Goal: Task Accomplishment & Management: Complete application form

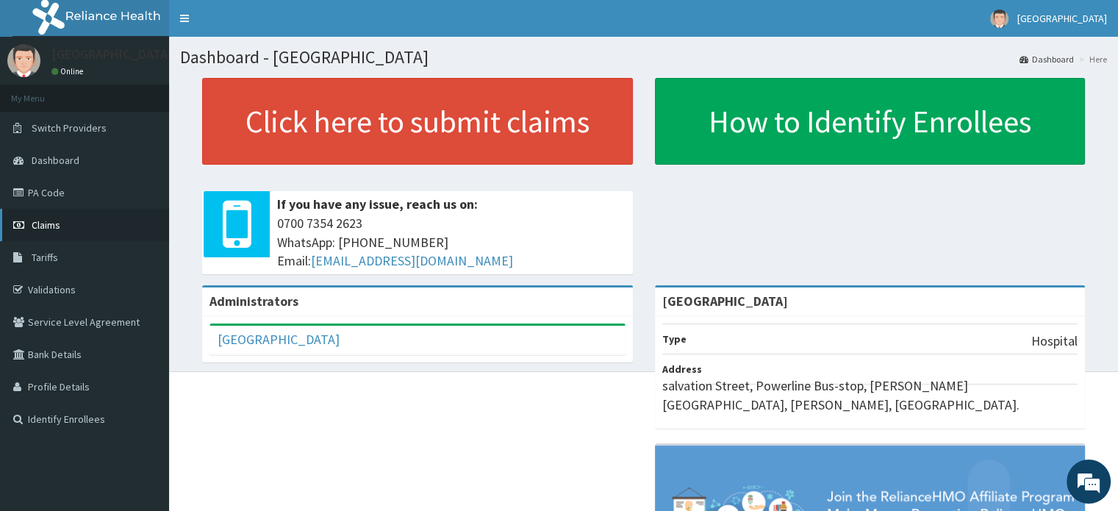
click at [73, 222] on link "Claims" at bounding box center [84, 225] width 169 height 32
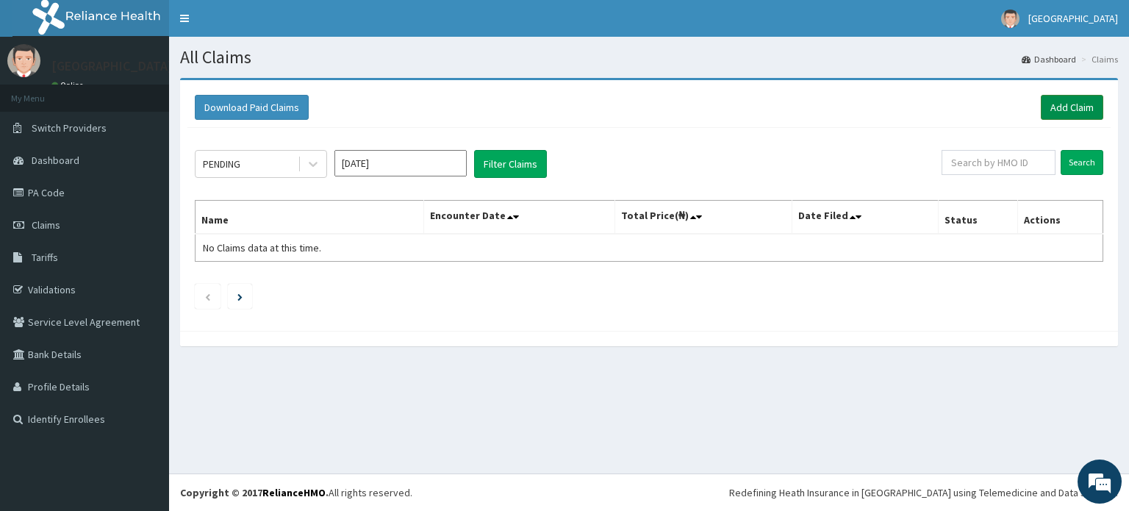
click at [1066, 104] on link "Add Claim" at bounding box center [1072, 107] width 62 height 25
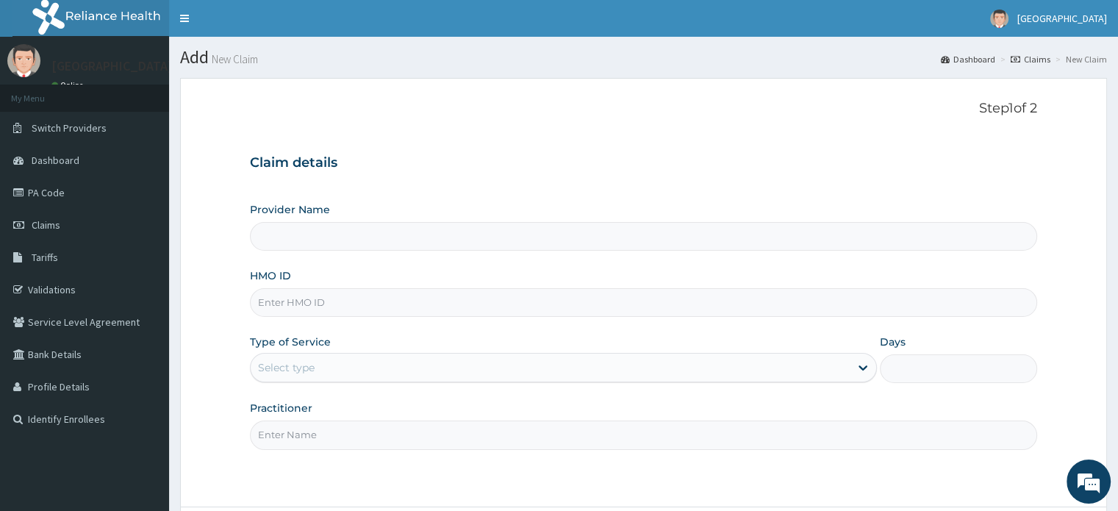
type input "[GEOGRAPHIC_DATA]"
click at [342, 299] on input "HMO ID" at bounding box center [643, 302] width 786 height 29
type input "ENP/10350/D"
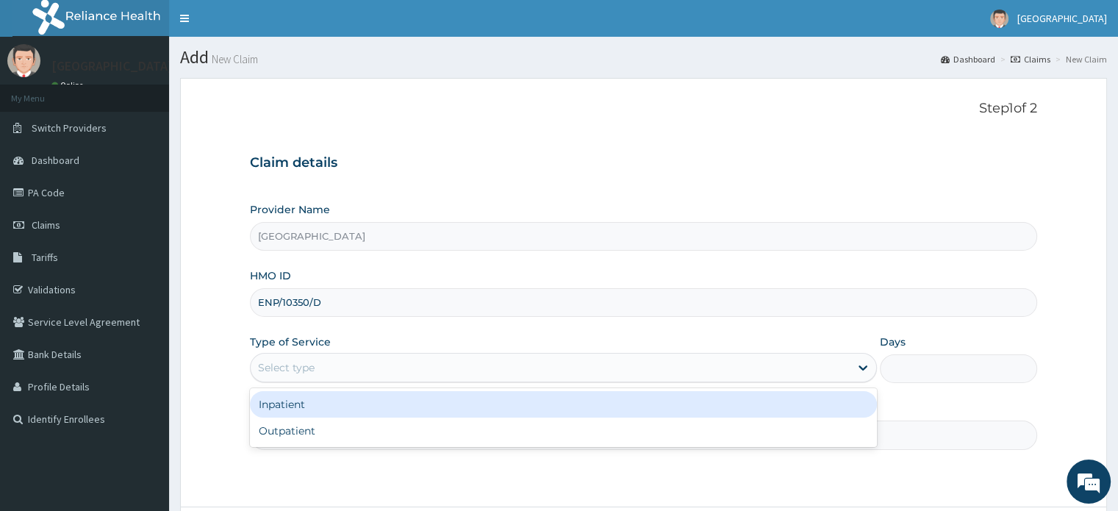
click at [330, 378] on div "Select type" at bounding box center [550, 368] width 599 height 24
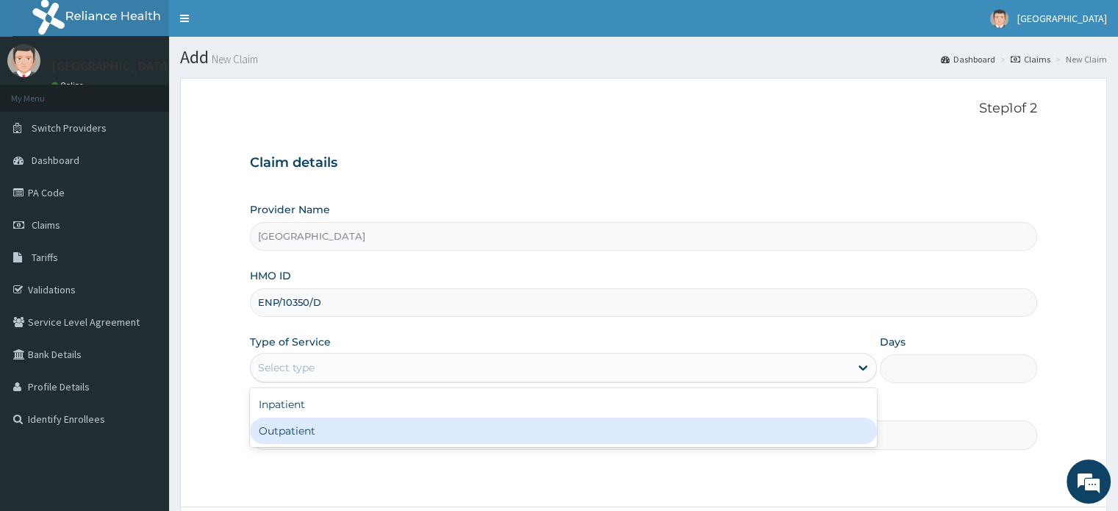
click at [284, 433] on div "Outpatient" at bounding box center [563, 430] width 627 height 26
type input "1"
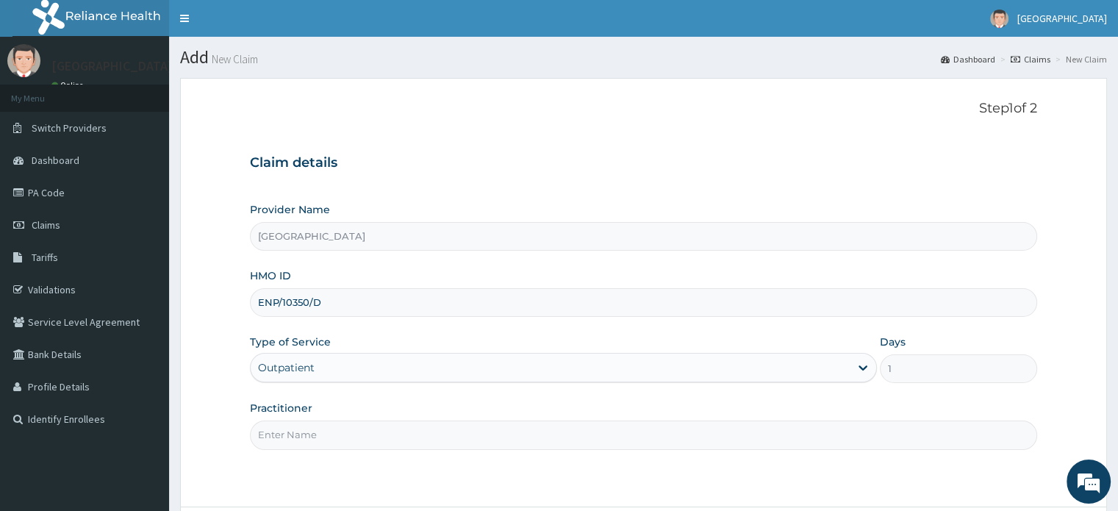
click at [329, 434] on input "Practitioner" at bounding box center [643, 434] width 786 height 29
type input "[PERSON_NAME]"
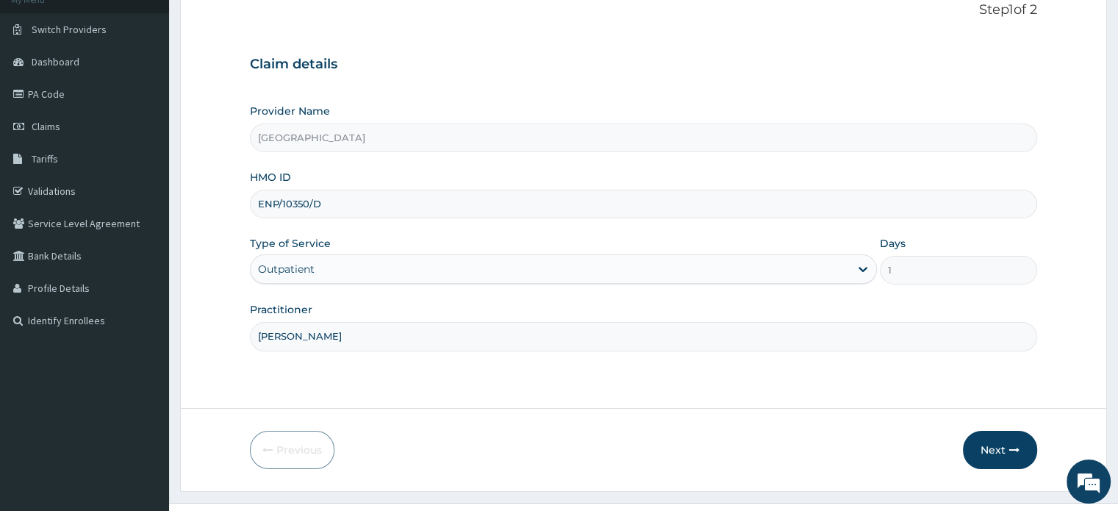
scroll to position [99, 0]
click at [1002, 440] on button "Next" at bounding box center [1000, 449] width 74 height 38
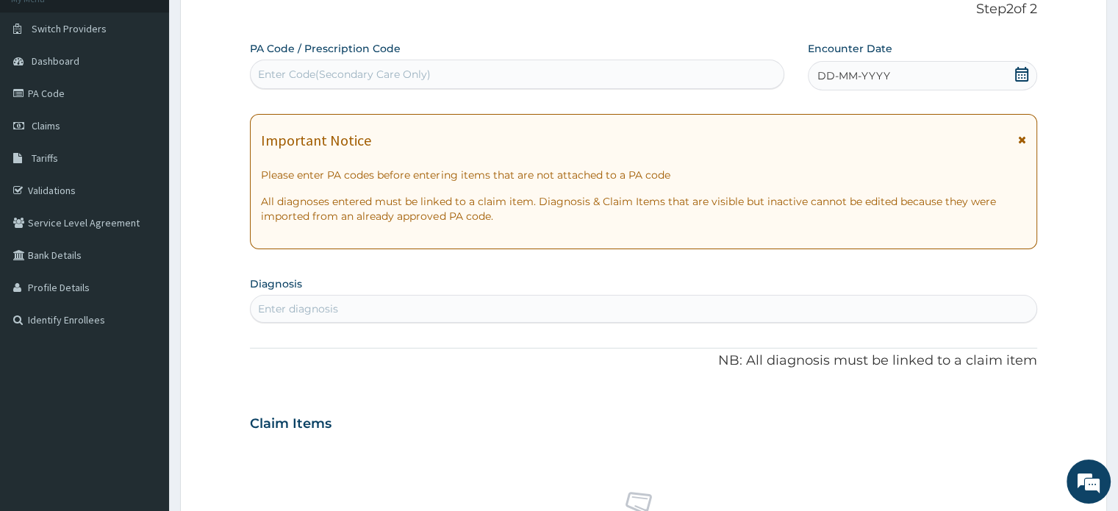
click at [352, 75] on div "Enter Code(Secondary Care Only)" at bounding box center [344, 74] width 173 height 15
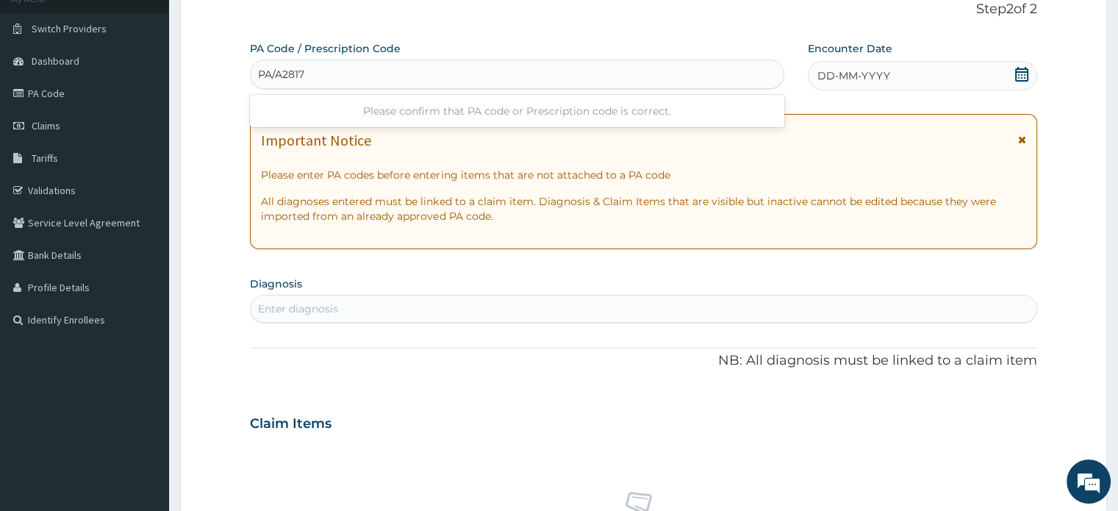
type input "PA/A28176"
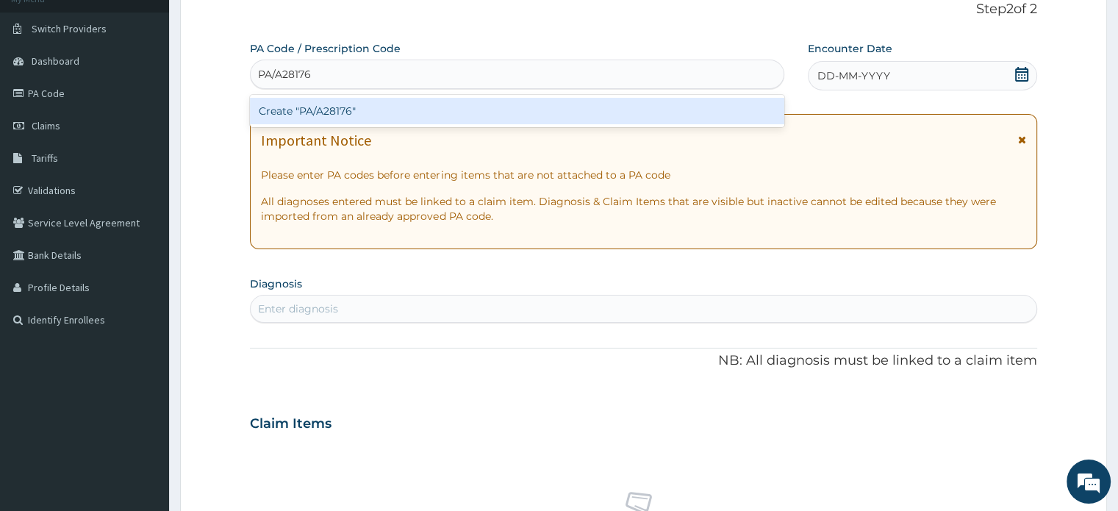
click at [358, 107] on div "Create "PA/A28176"" at bounding box center [517, 111] width 534 height 26
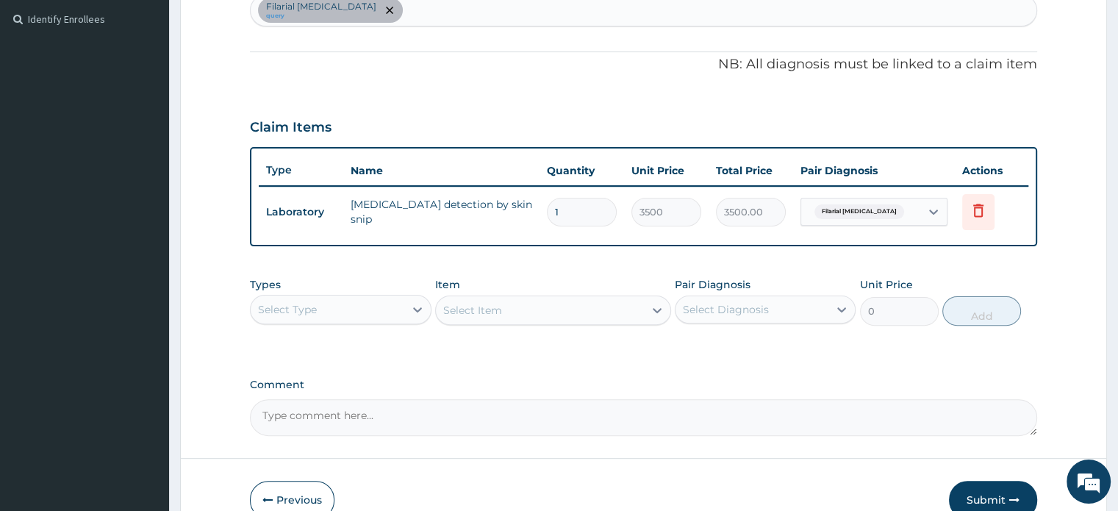
scroll to position [401, 0]
click at [374, 324] on div "Types Select Type Item Select Item Pair Diagnosis Select Diagnosis Unit Price 0…" at bounding box center [643, 300] width 786 height 63
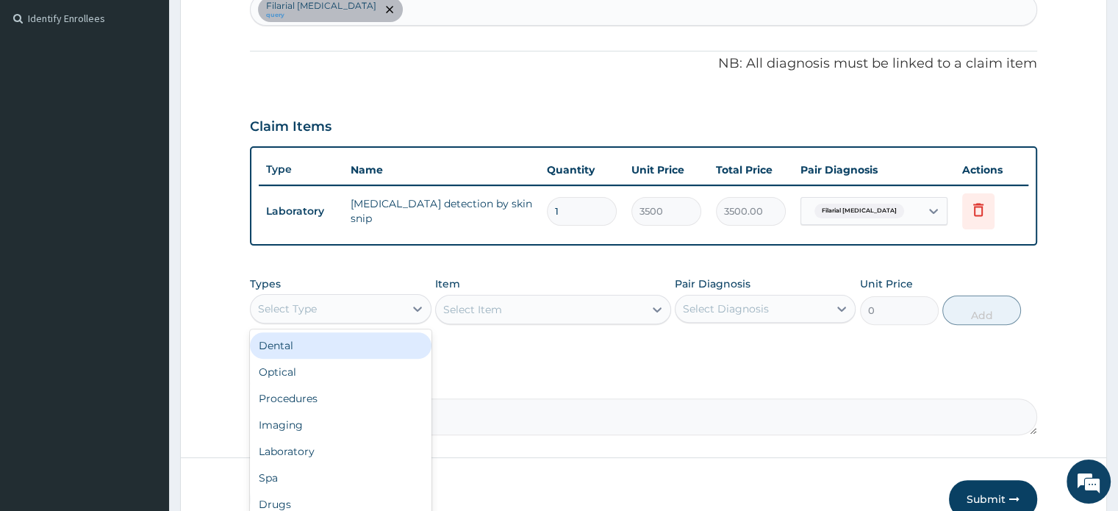
click at [403, 305] on div "Select Type" at bounding box center [327, 309] width 153 height 24
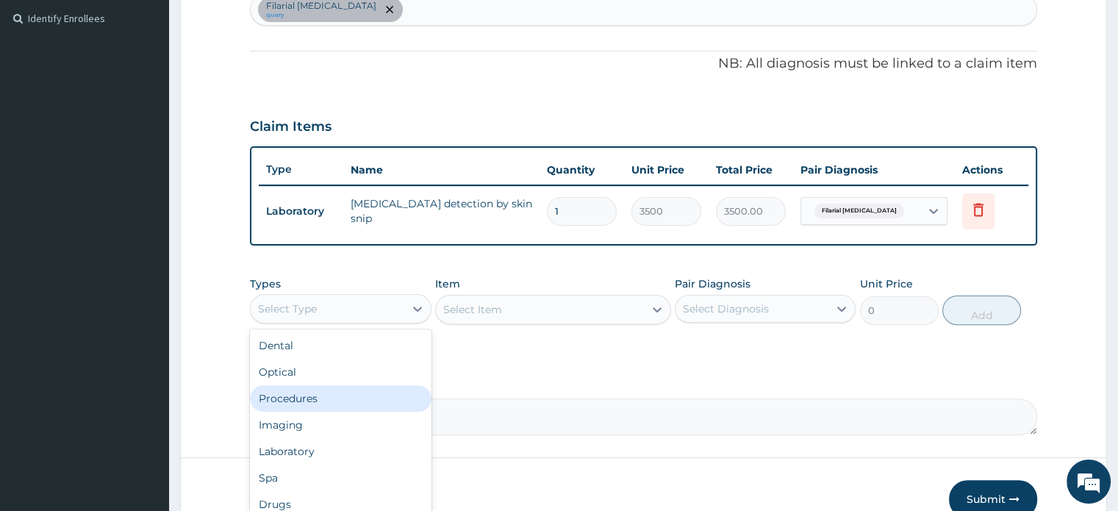
click at [336, 395] on div "Procedures" at bounding box center [340, 398] width 181 height 26
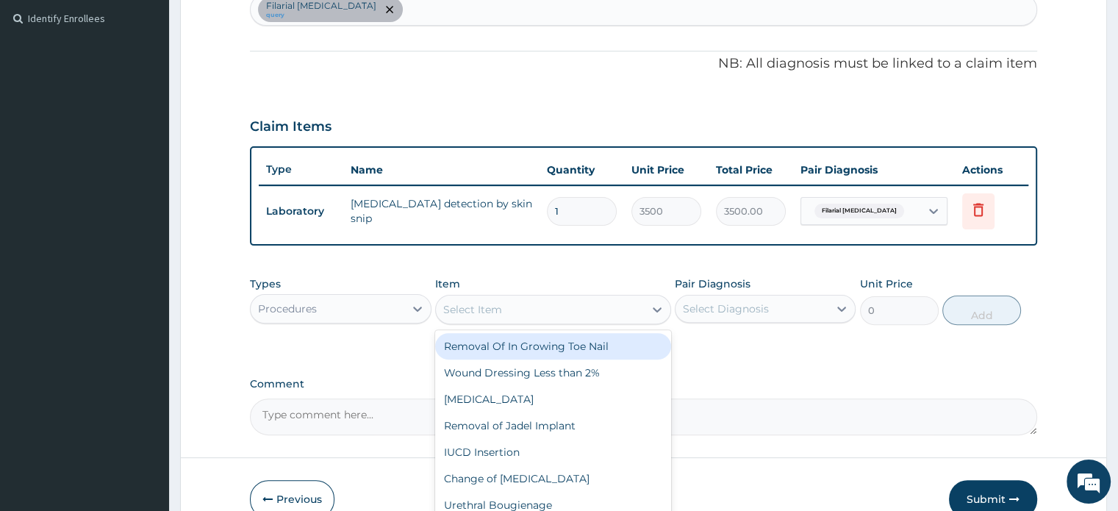
click at [618, 310] on div "Select Item" at bounding box center [540, 310] width 208 height 24
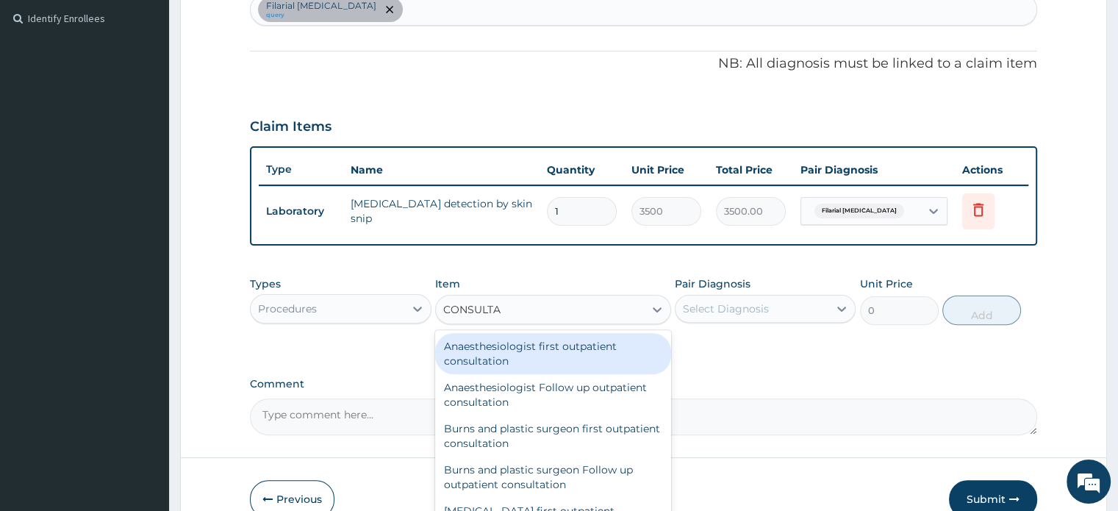
type input "CONSULTAT"
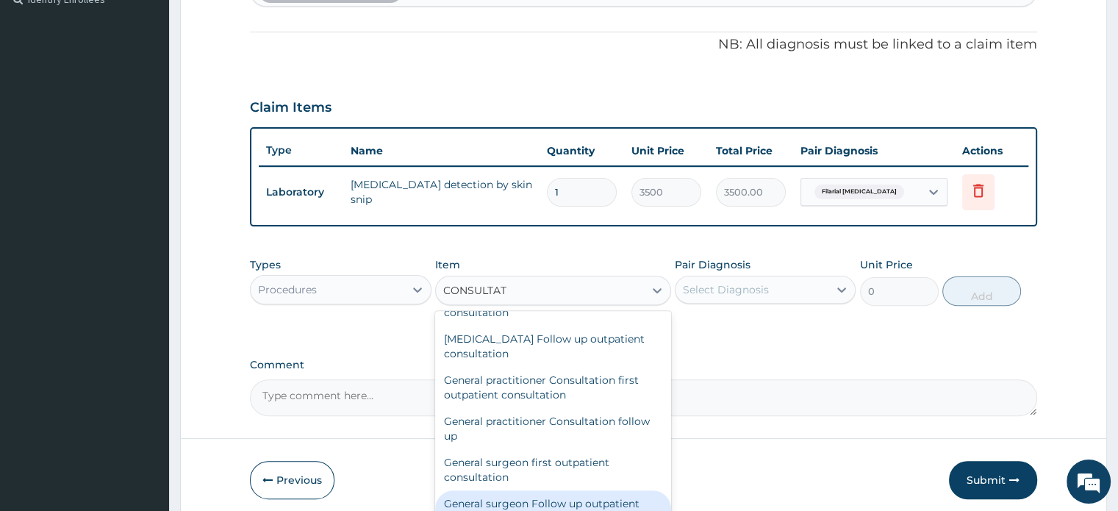
scroll to position [710, 0]
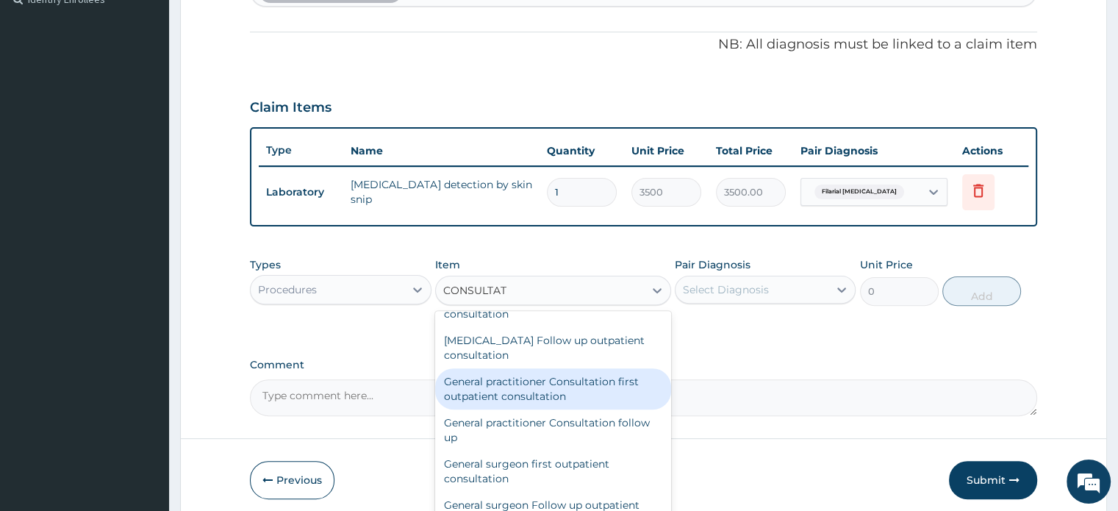
click at [565, 384] on div "General practitioner Consultation first outpatient consultation" at bounding box center [553, 388] width 236 height 41
type input "3000"
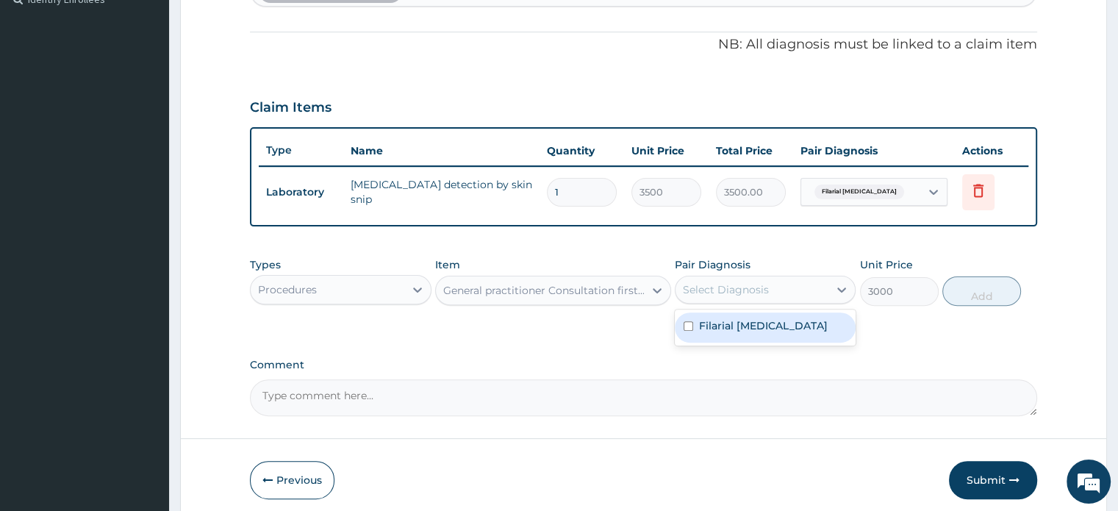
click at [713, 292] on div "Select Diagnosis" at bounding box center [726, 289] width 86 height 15
click at [687, 328] on input "checkbox" at bounding box center [688, 326] width 10 height 10
checkbox input "true"
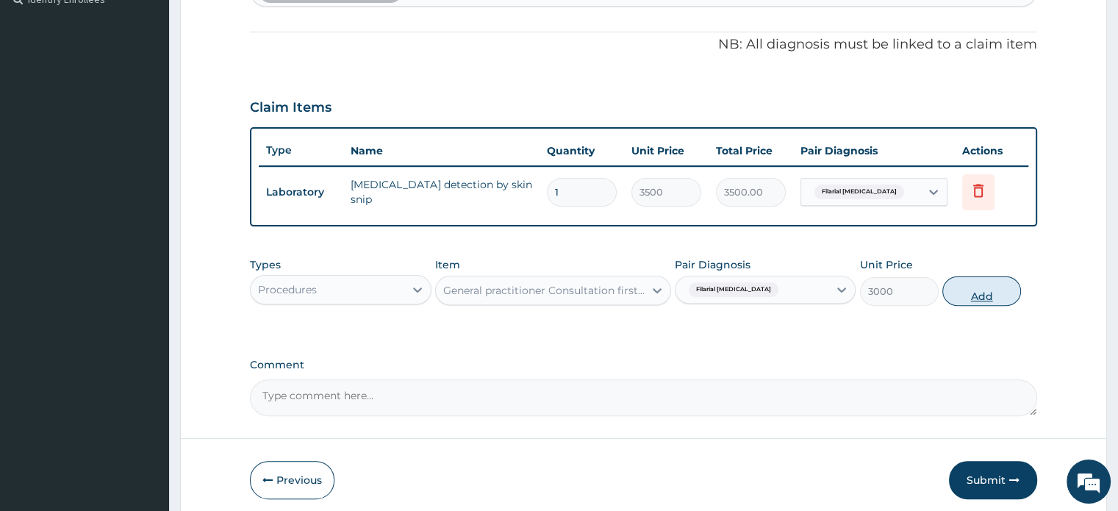
click at [988, 292] on button "Add" at bounding box center [981, 290] width 79 height 29
type input "0"
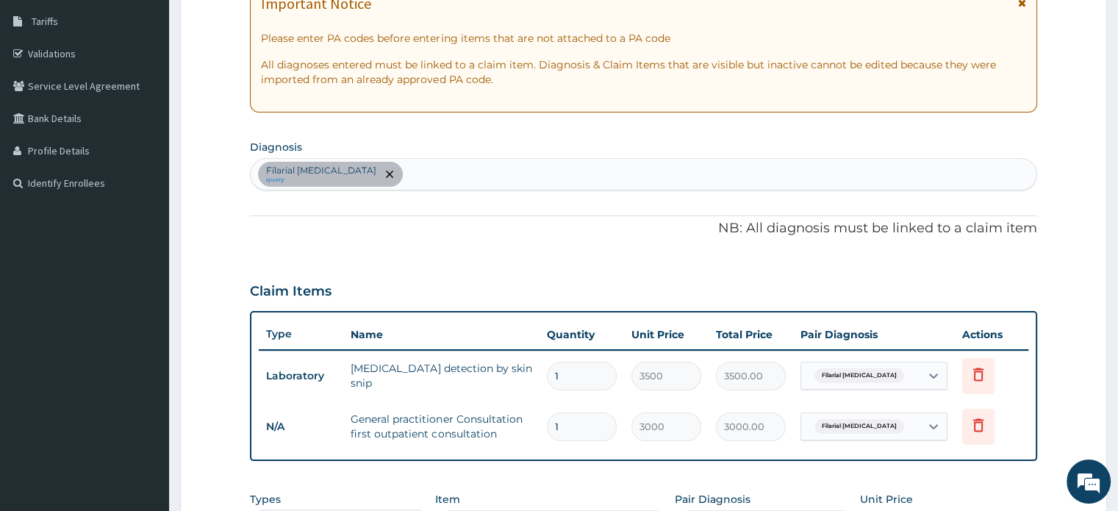
scroll to position [233, 0]
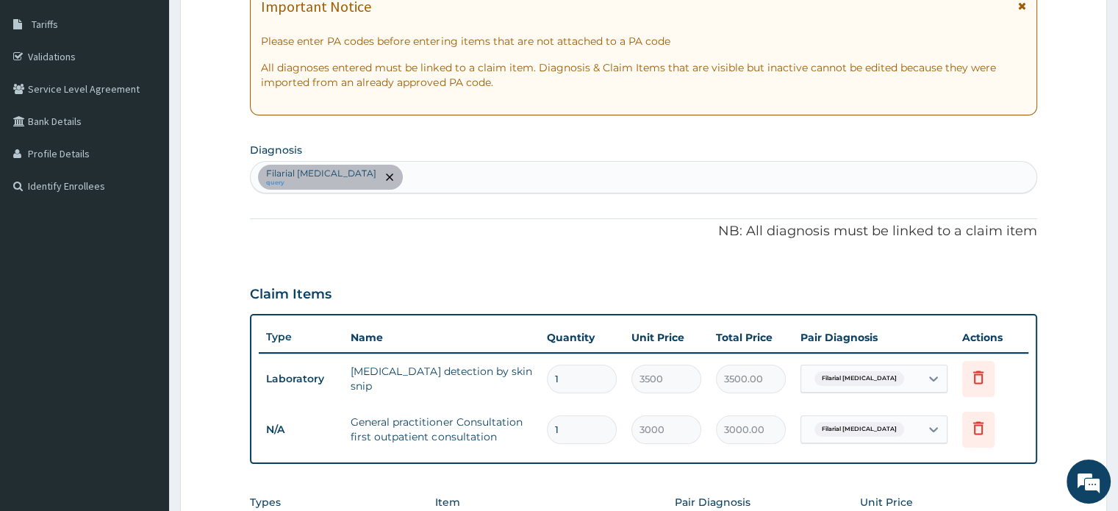
click at [478, 175] on div "Filarial abscess query" at bounding box center [643, 177] width 785 height 31
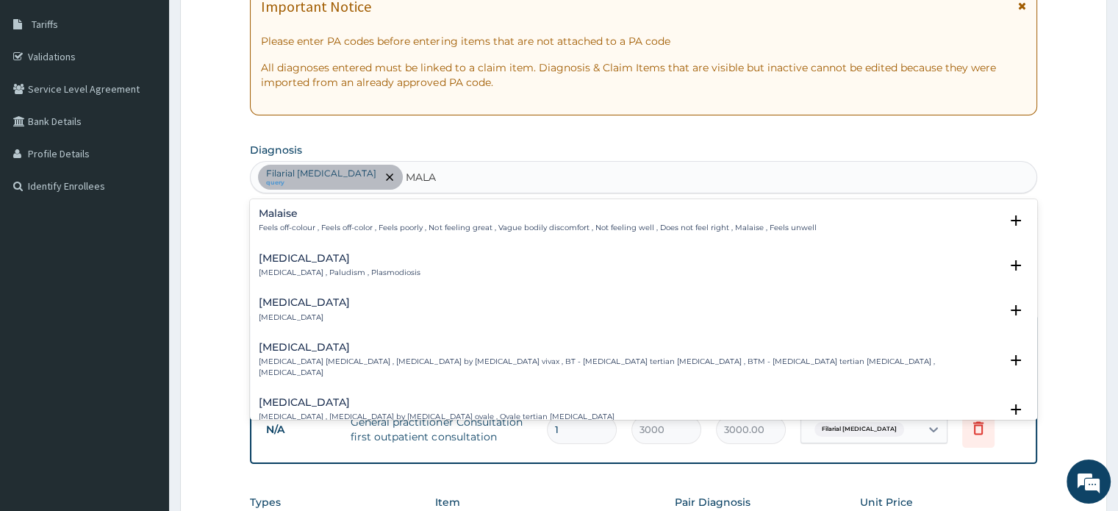
type input "MALAR"
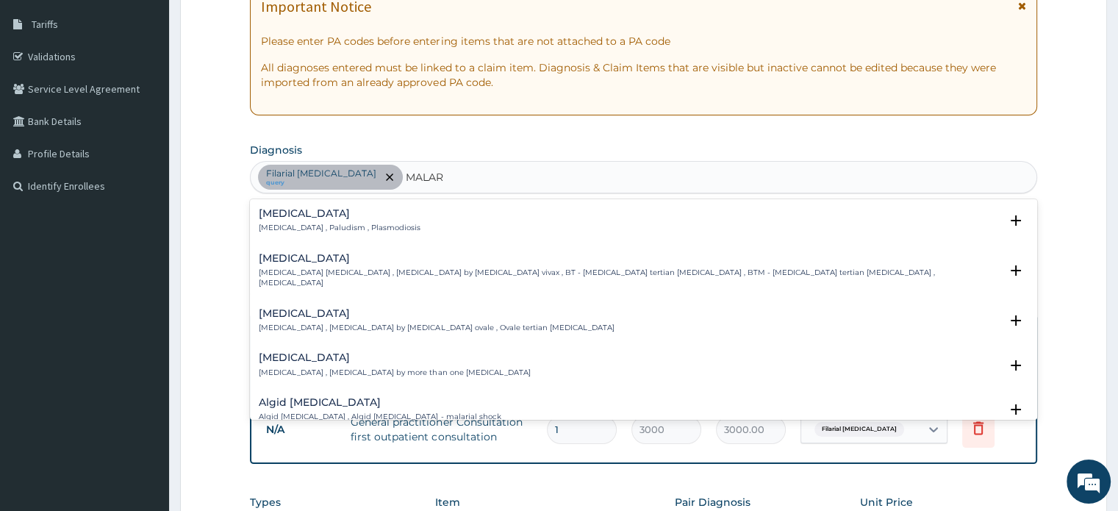
click at [447, 221] on div "[MEDICAL_DATA] [MEDICAL_DATA] , Paludism , Plasmodiosis" at bounding box center [643, 221] width 769 height 26
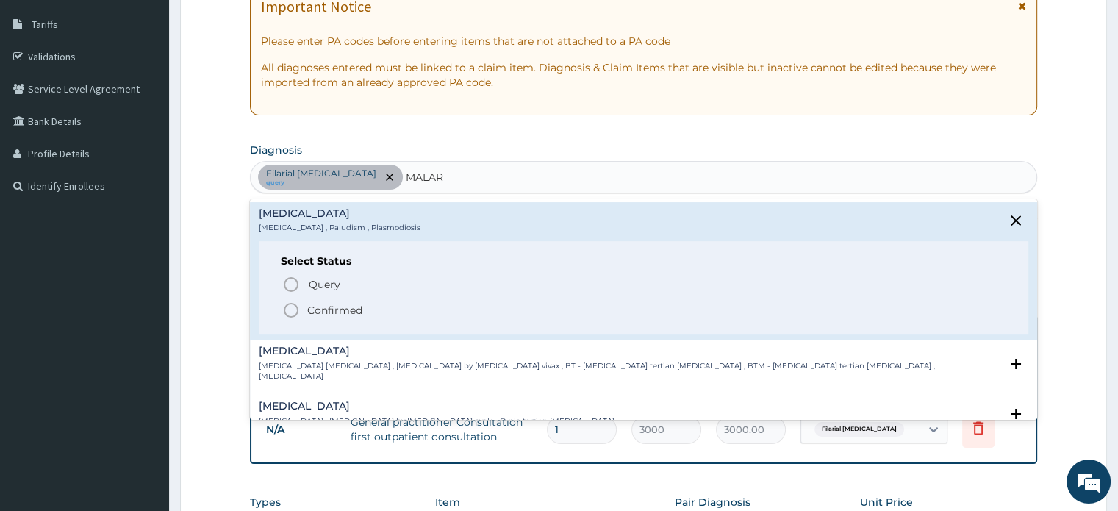
click at [306, 311] on span "Confirmed" at bounding box center [643, 310] width 723 height 18
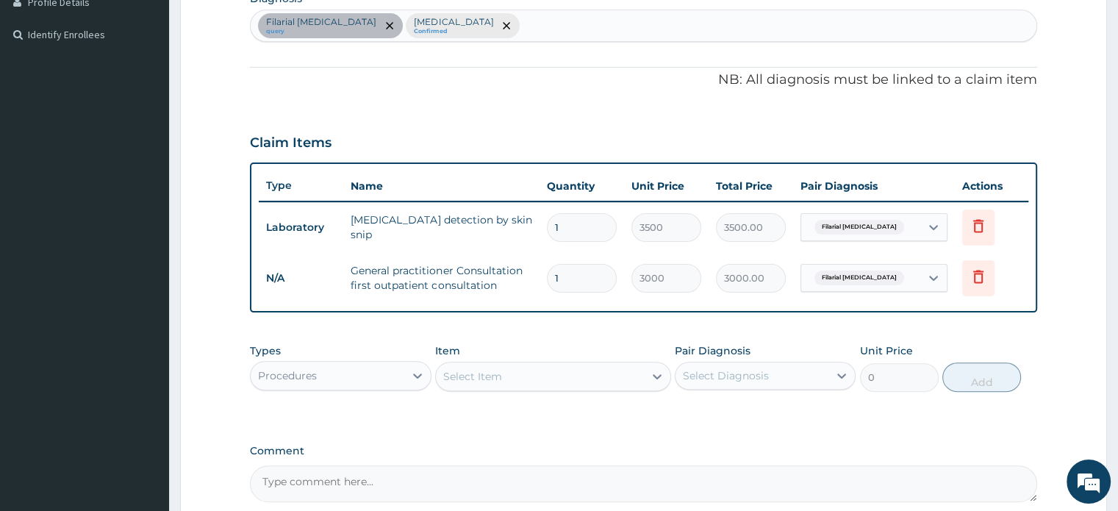
scroll to position [390, 0]
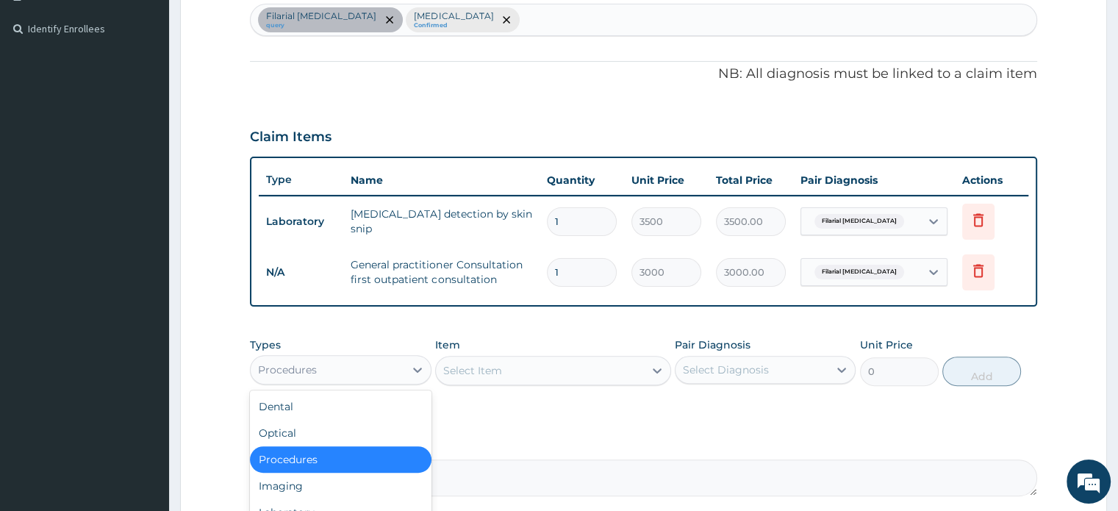
click at [332, 373] on div "Procedures" at bounding box center [327, 370] width 153 height 24
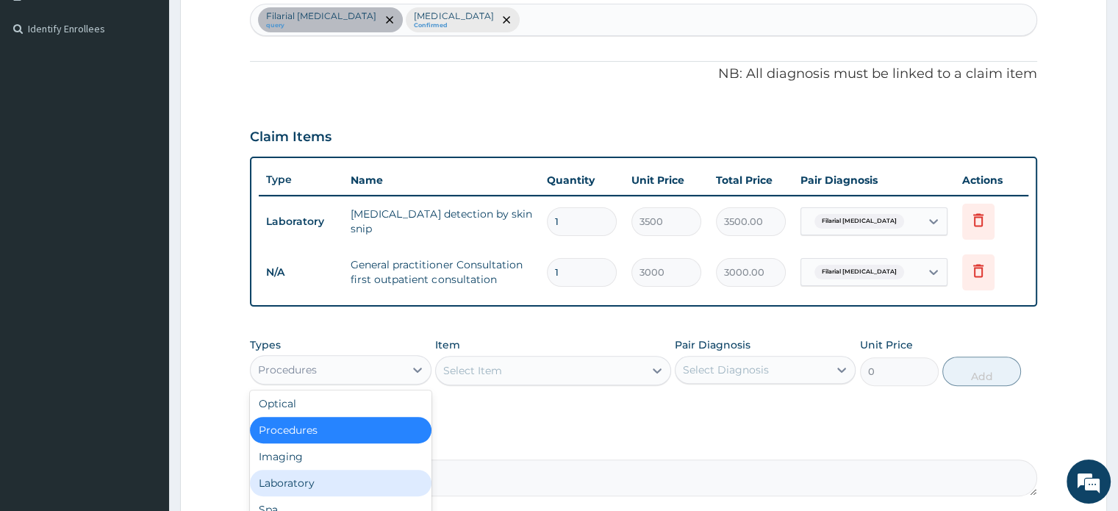
click at [308, 487] on div "Laboratory" at bounding box center [340, 483] width 181 height 26
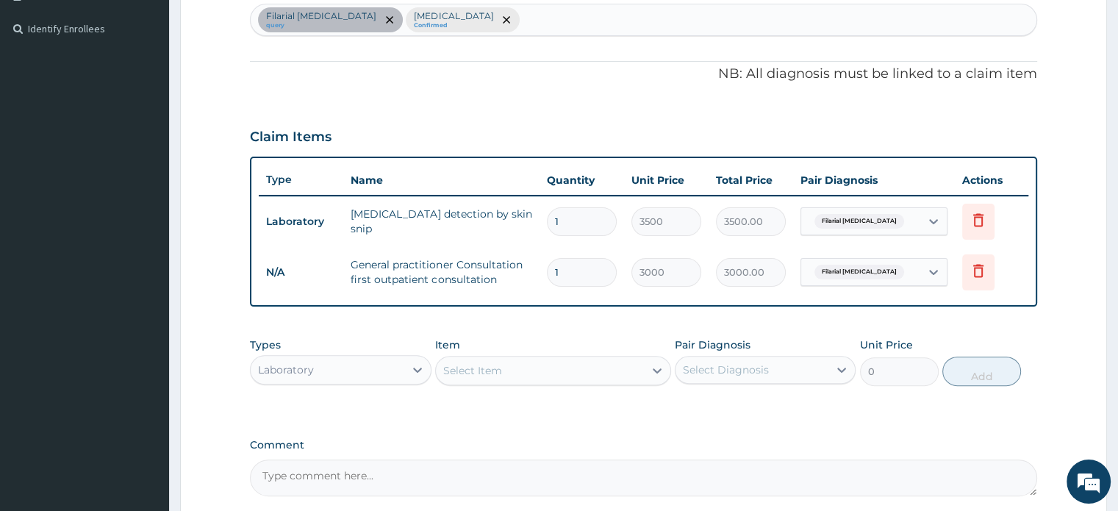
click at [591, 373] on div "Select Item" at bounding box center [540, 371] width 208 height 24
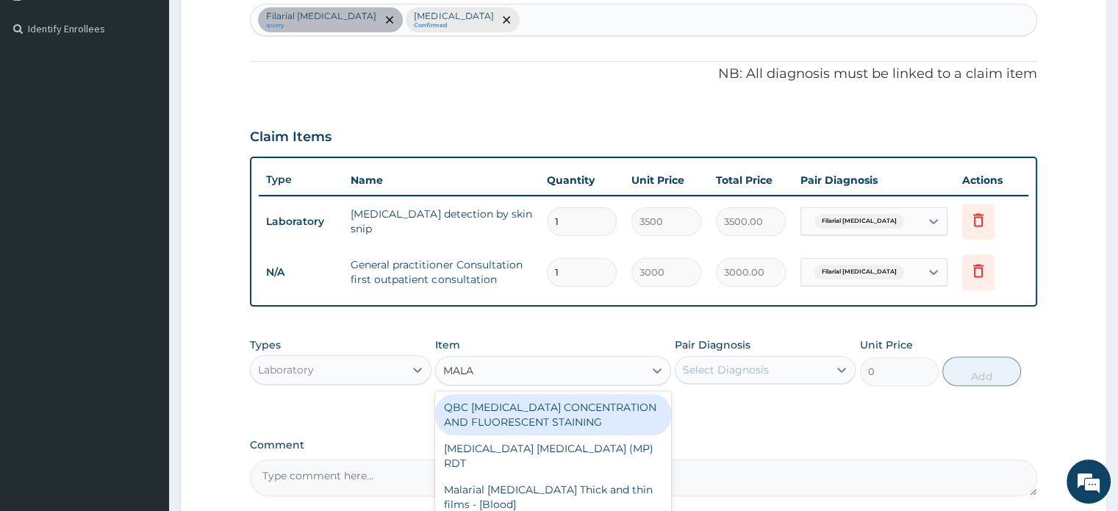
type input "MALAR"
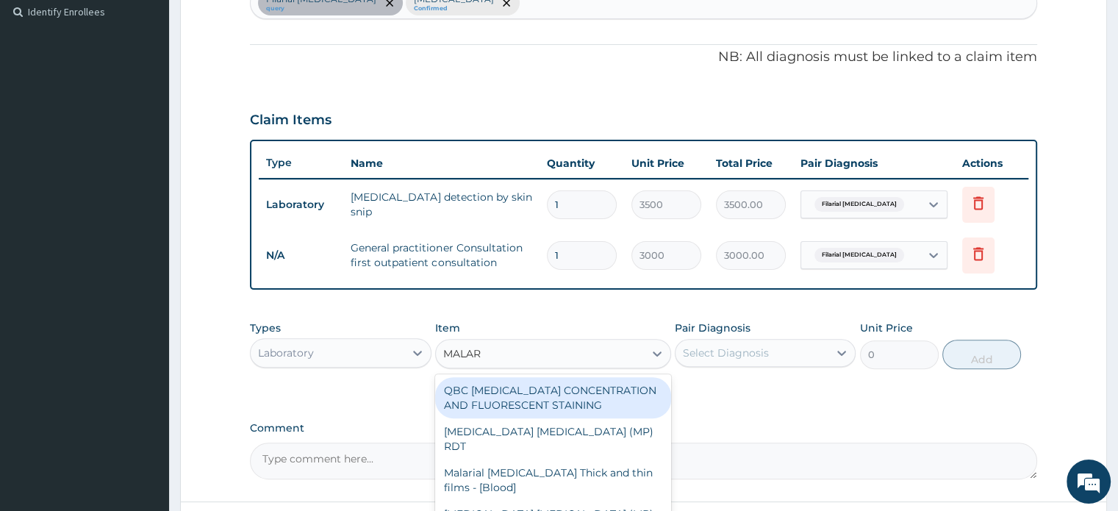
scroll to position [408, 0]
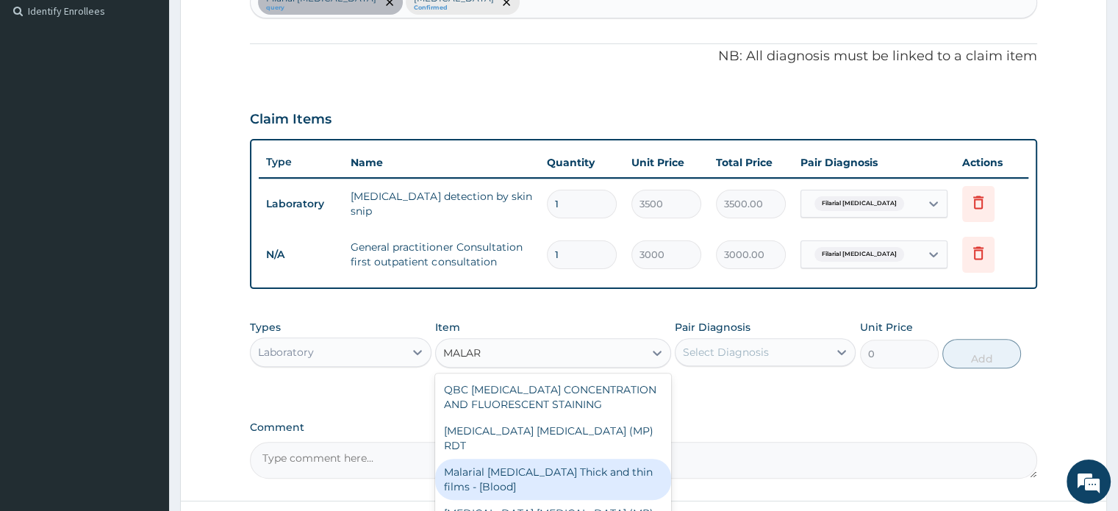
click at [550, 459] on div "Malarial [MEDICAL_DATA] Thick and thin films - [Blood]" at bounding box center [553, 479] width 236 height 41
type input "1500"
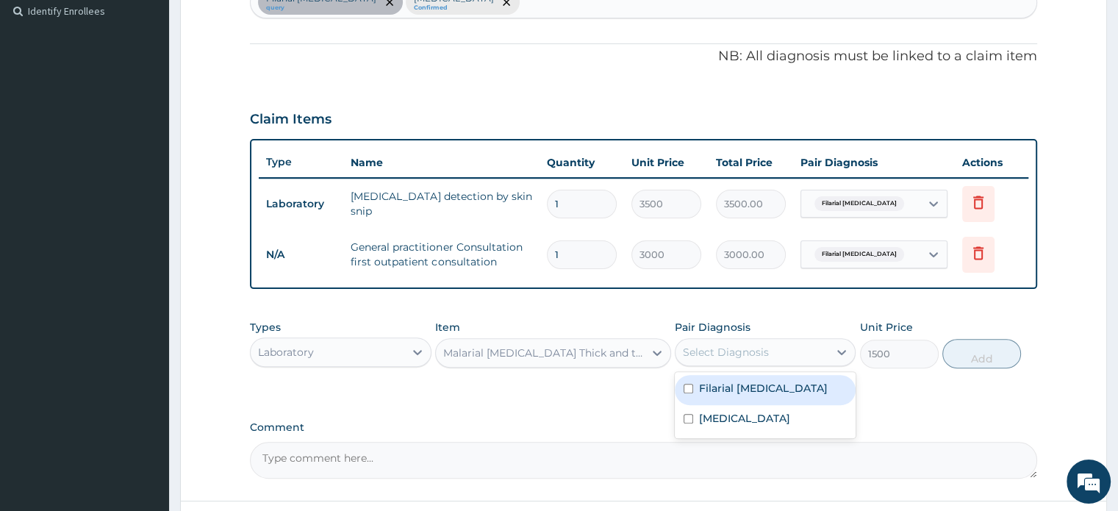
click at [770, 352] on div "Select Diagnosis" at bounding box center [751, 352] width 153 height 24
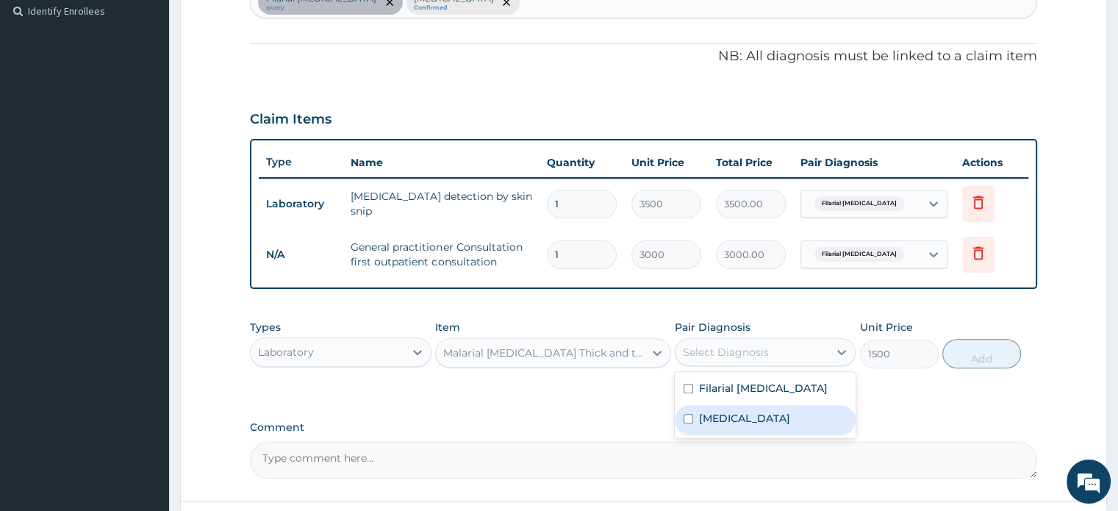
click at [685, 414] on input "checkbox" at bounding box center [688, 419] width 10 height 10
checkbox input "true"
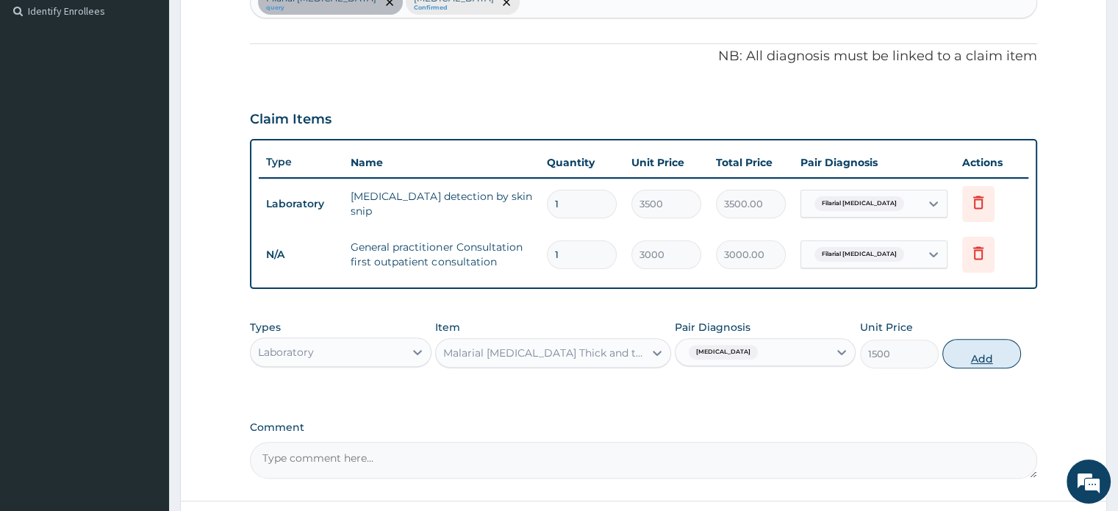
click at [976, 354] on button "Add" at bounding box center [981, 353] width 79 height 29
type input "0"
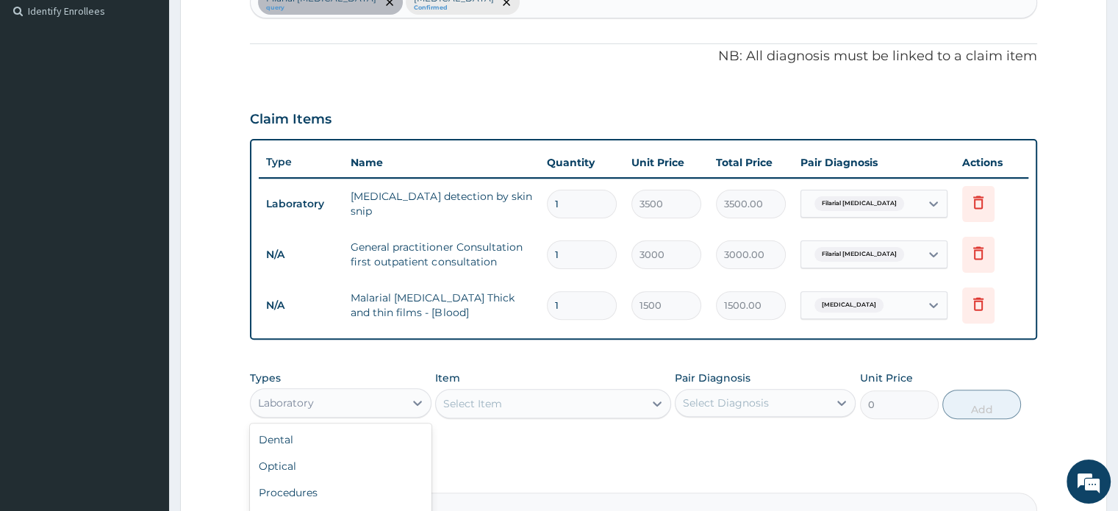
click at [362, 402] on div "Laboratory" at bounding box center [327, 403] width 153 height 24
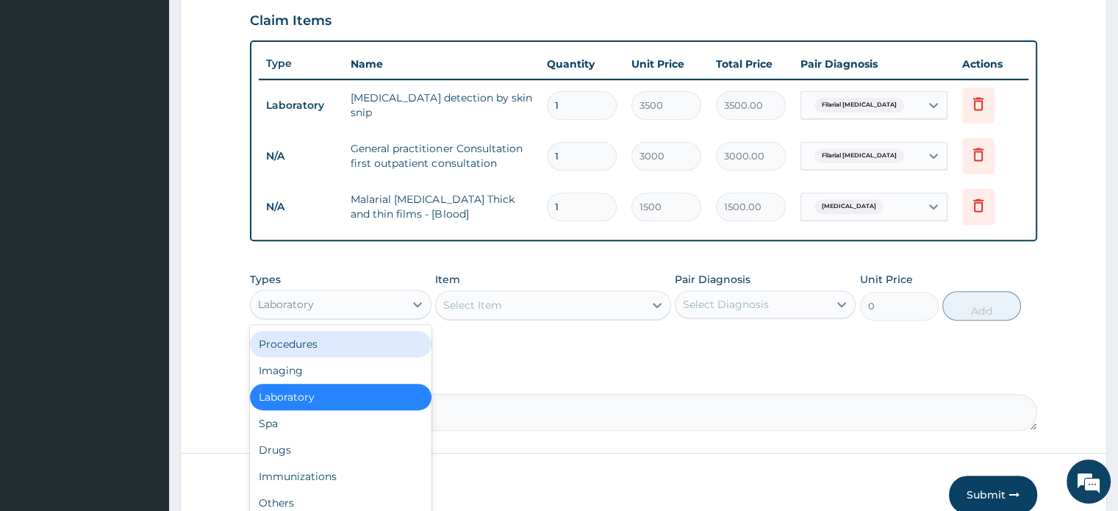
scroll to position [515, 0]
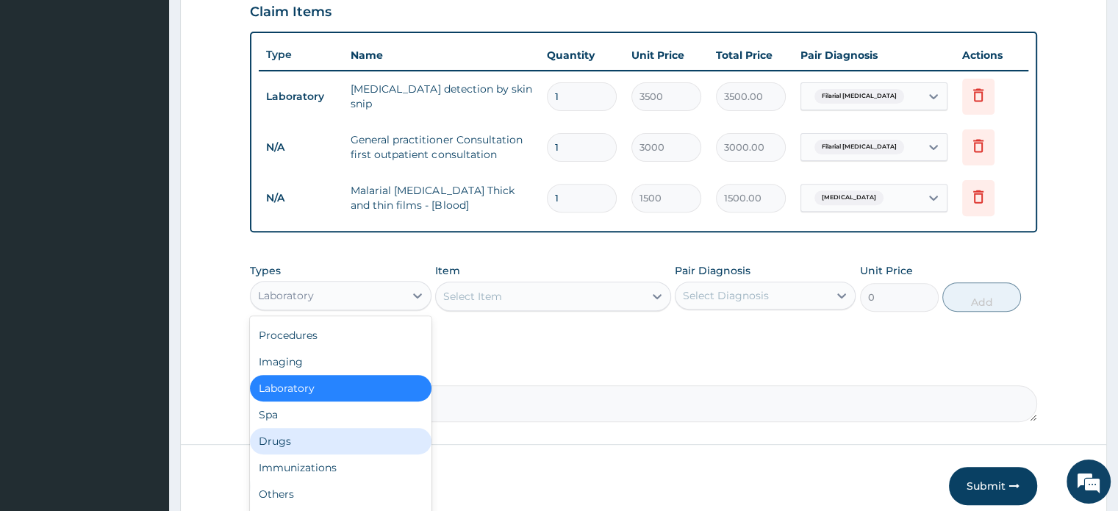
click at [300, 444] on div "Drugs" at bounding box center [340, 441] width 181 height 26
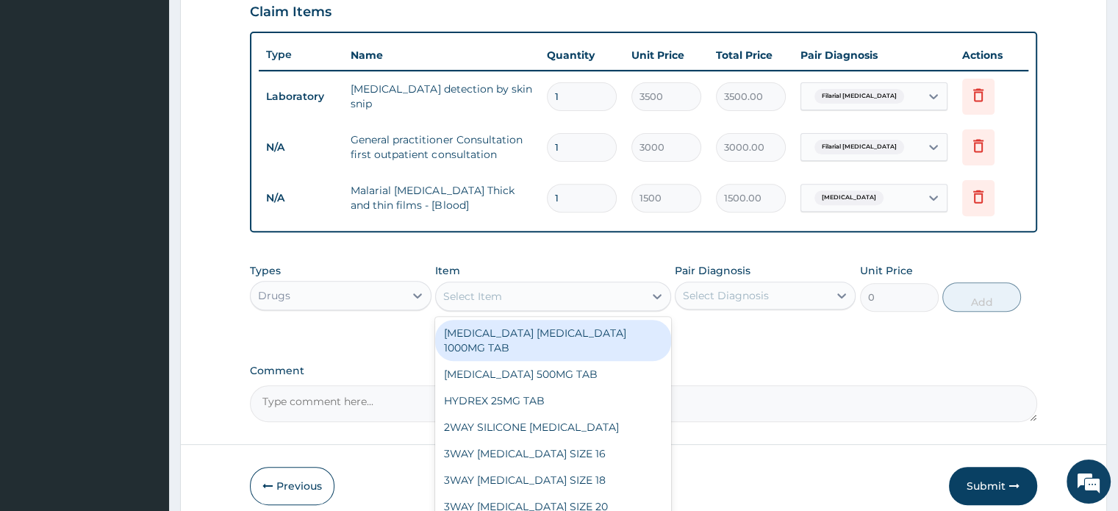
click at [617, 300] on div "Select Item" at bounding box center [540, 296] width 208 height 24
type input "Z"
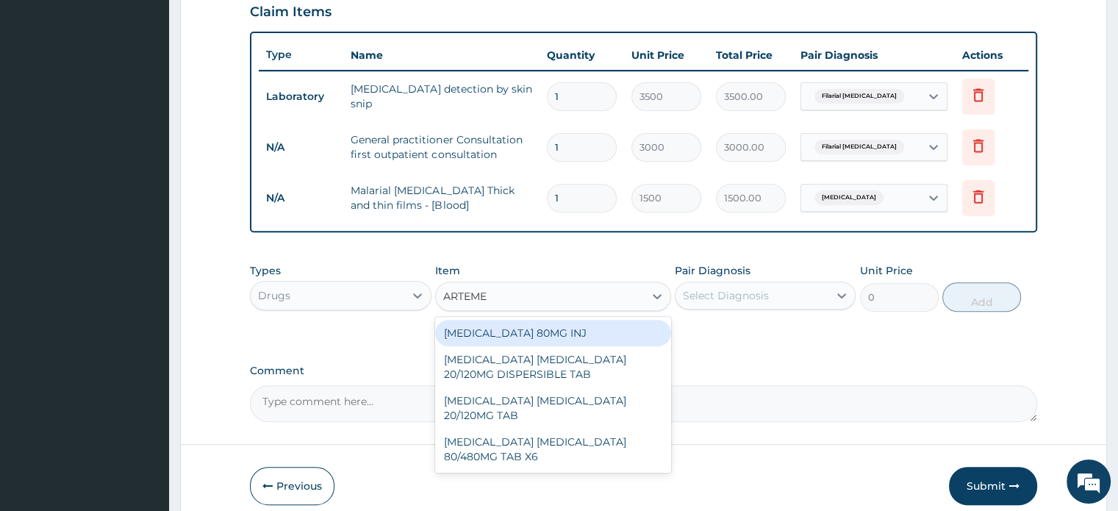
type input "ARTEMET"
click at [545, 324] on div "[MEDICAL_DATA] 80MG INJ" at bounding box center [553, 333] width 236 height 26
type input "1400"
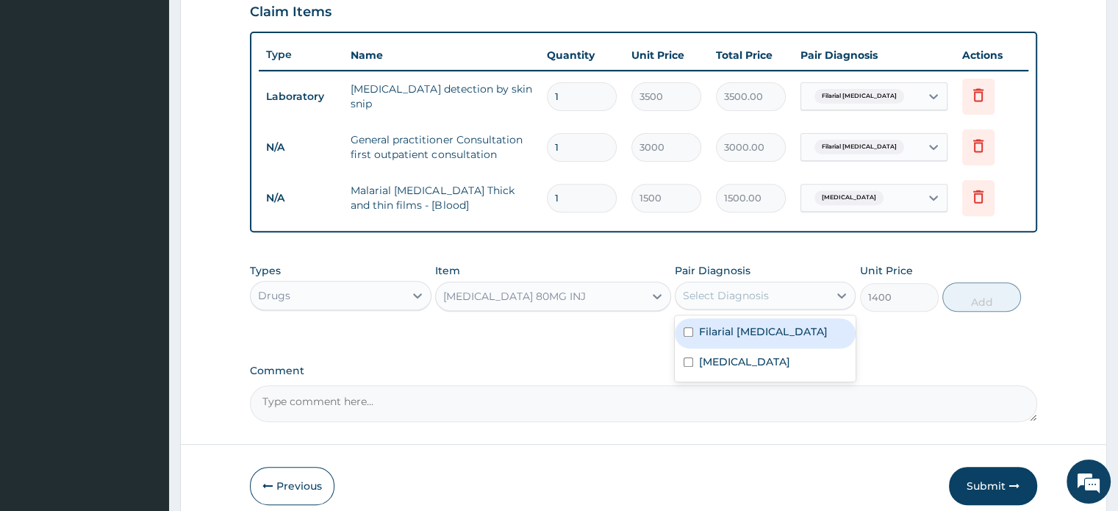
click at [817, 303] on div "Select Diagnosis" at bounding box center [751, 296] width 153 height 24
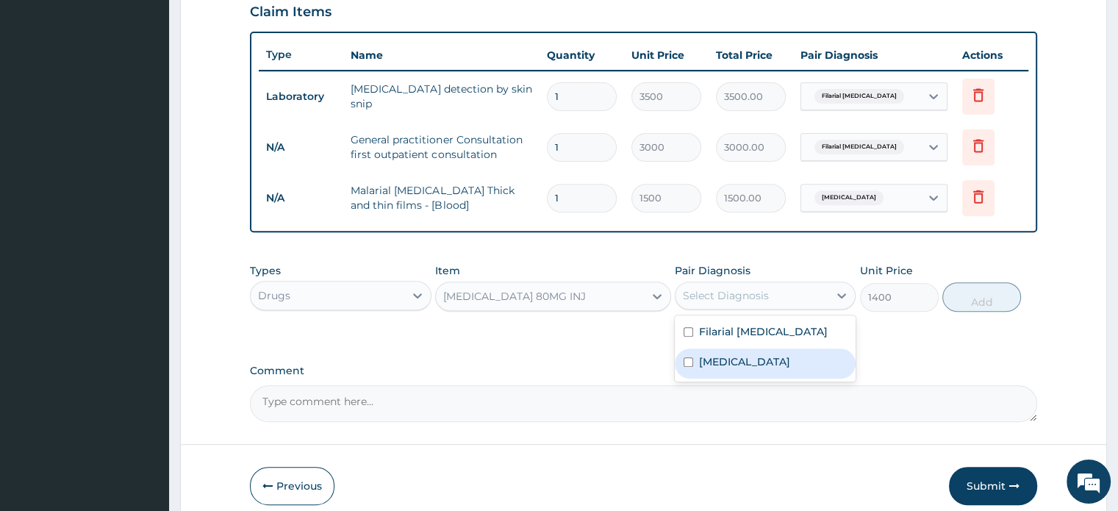
click at [697, 358] on div "[MEDICAL_DATA]" at bounding box center [765, 363] width 181 height 30
checkbox input "true"
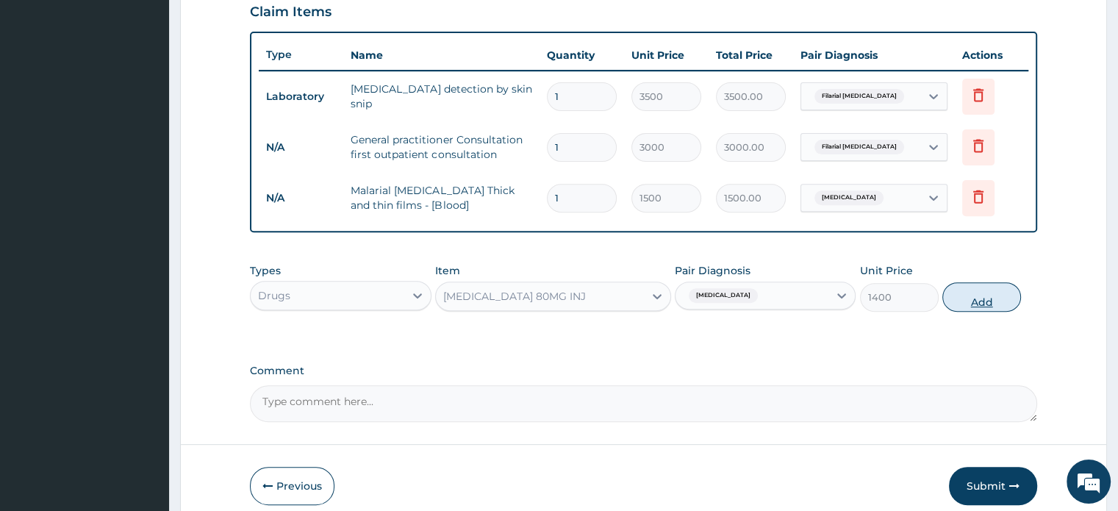
click at [969, 293] on button "Add" at bounding box center [981, 296] width 79 height 29
type input "0"
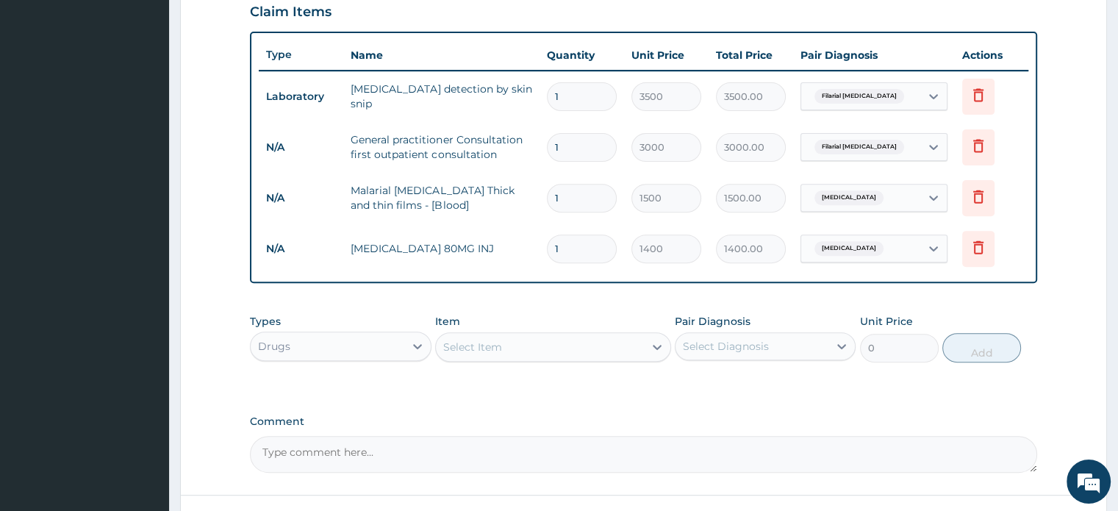
type input "0.00"
type input "2"
type input "2800.00"
type input "0.00"
type input "6"
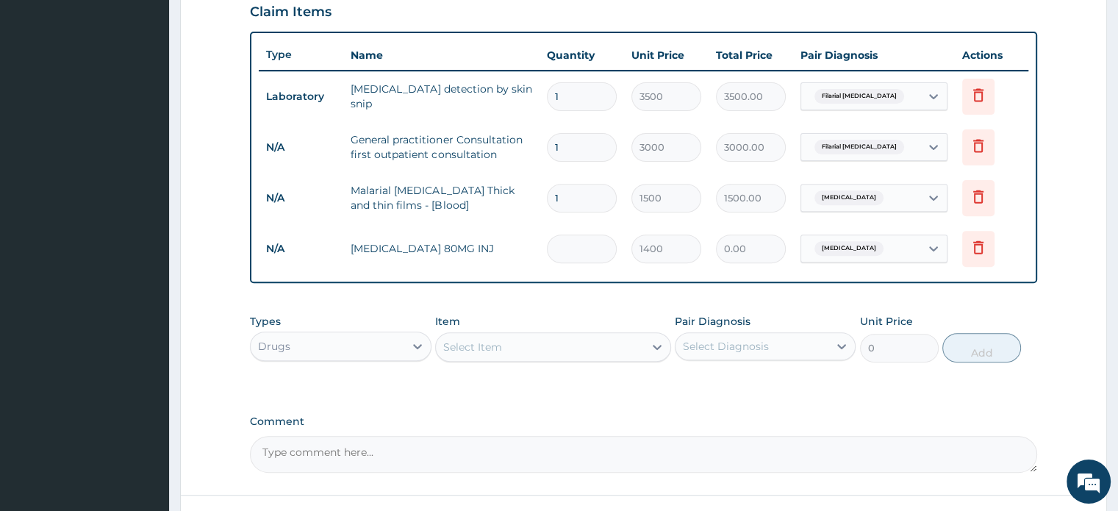
type input "8400.00"
type input "6"
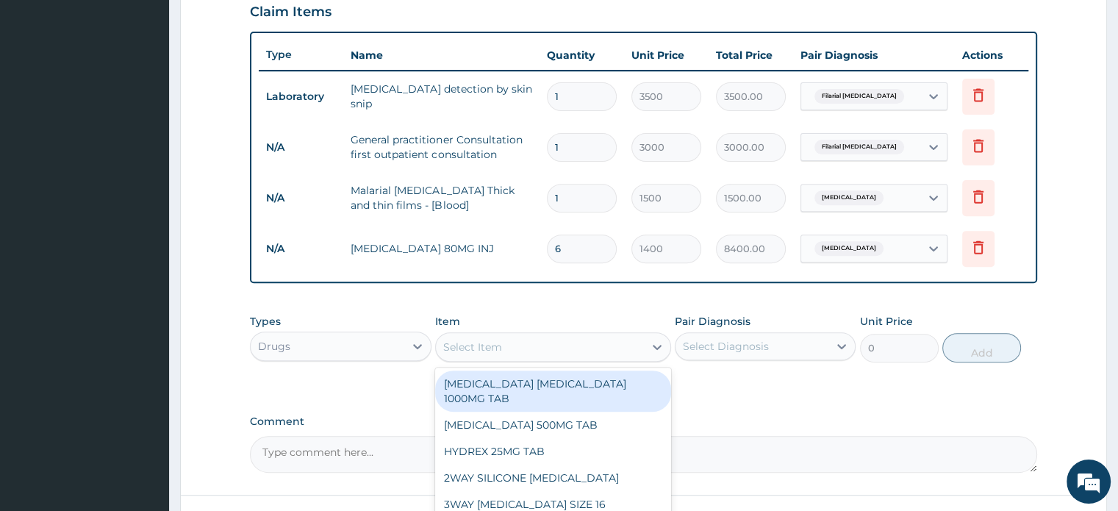
click at [560, 358] on div "Select Item" at bounding box center [553, 346] width 236 height 29
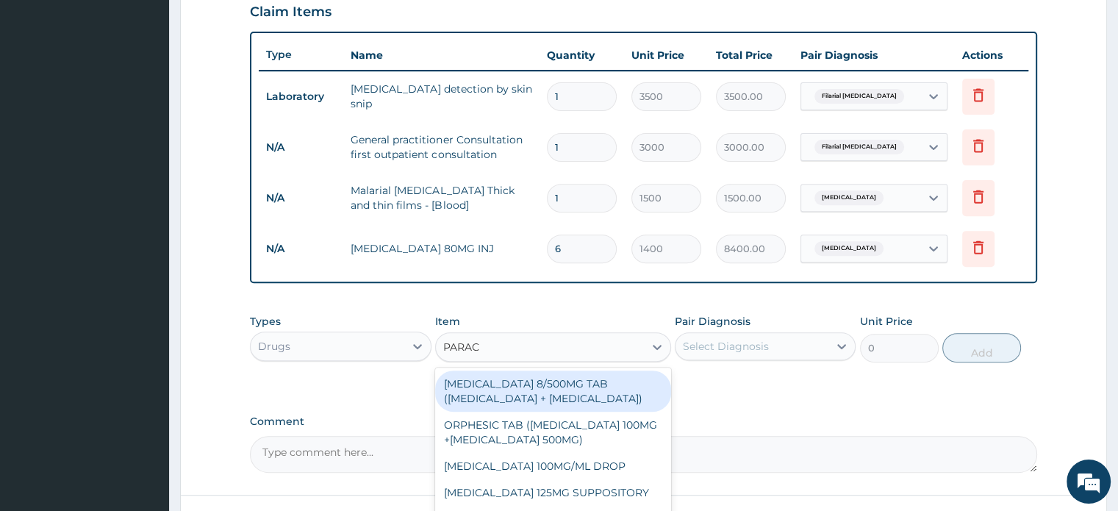
type input "PARACE"
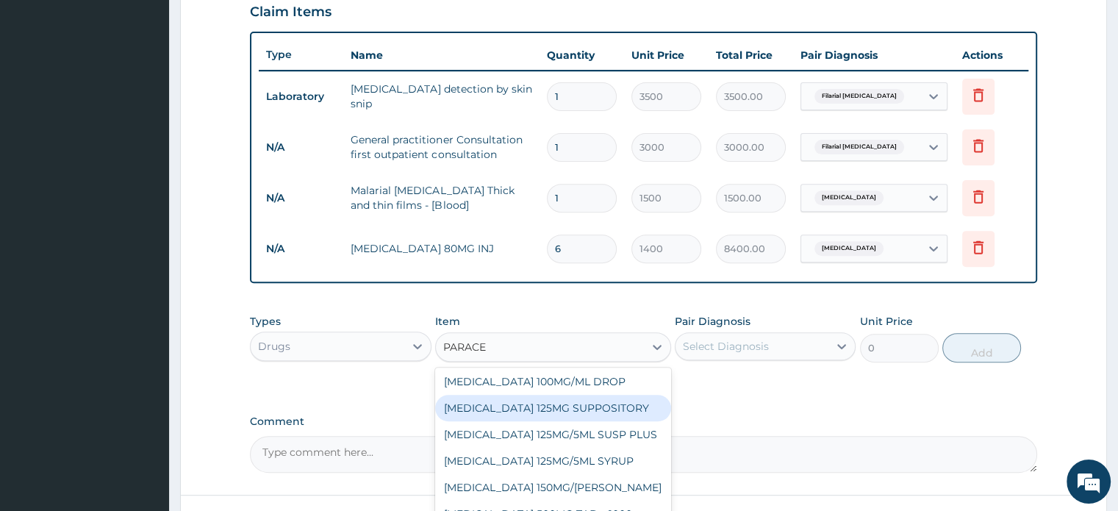
scroll to position [147, 0]
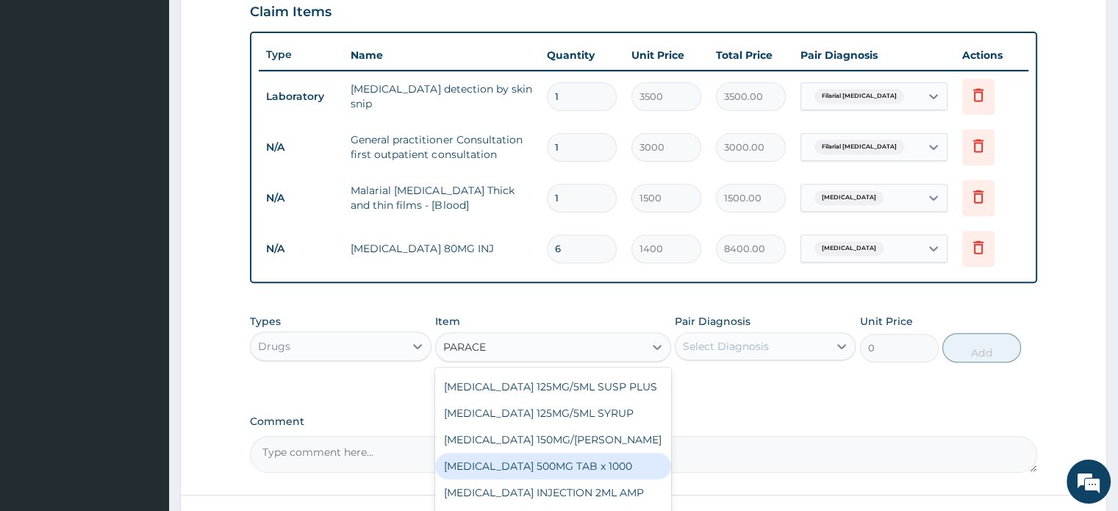
click at [521, 453] on div "[MEDICAL_DATA] 500MG TAB x 1000" at bounding box center [553, 466] width 236 height 26
type input "11.025"
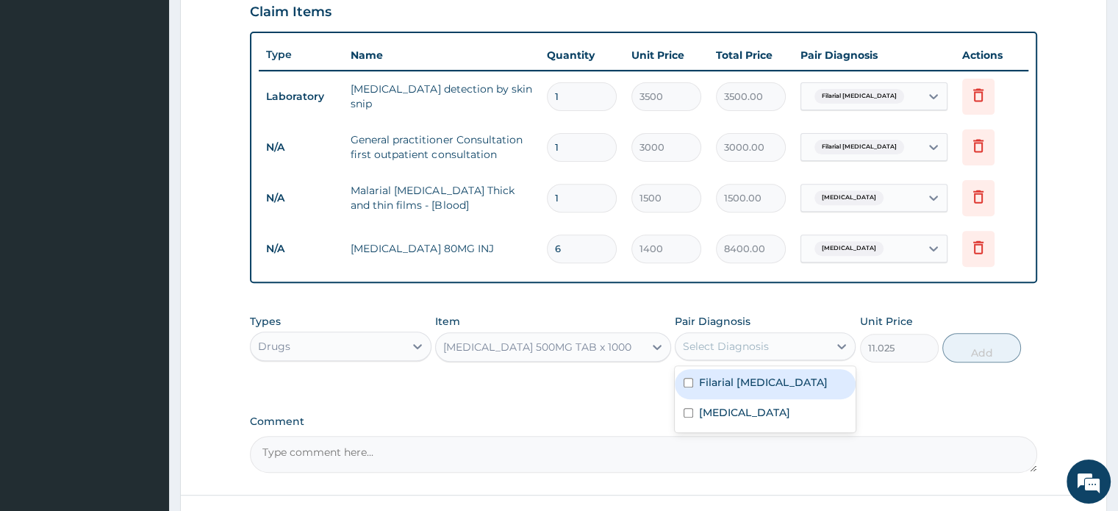
click at [743, 341] on div "Select Diagnosis" at bounding box center [726, 346] width 86 height 15
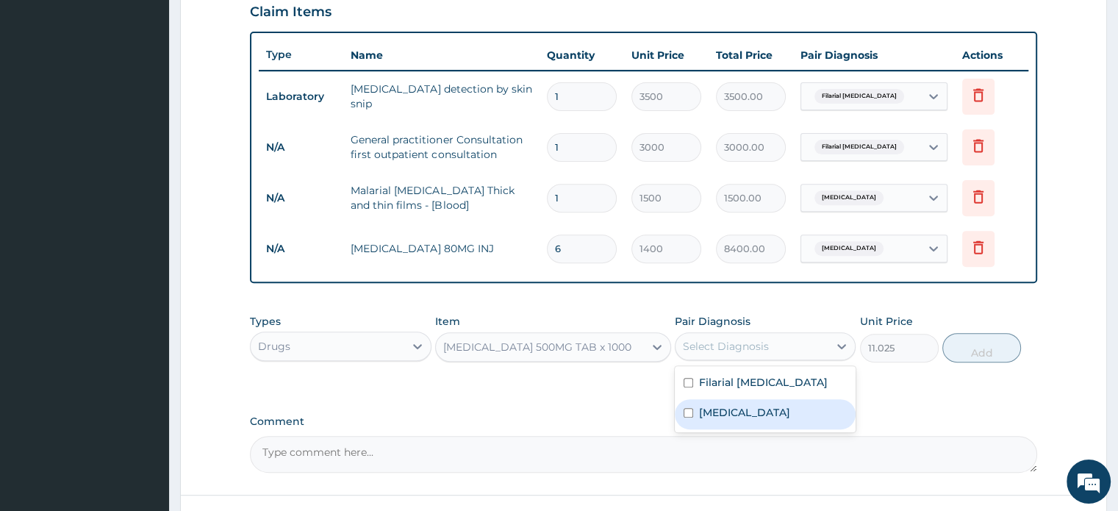
click at [685, 403] on div "[MEDICAL_DATA]" at bounding box center [765, 414] width 181 height 30
checkbox input "true"
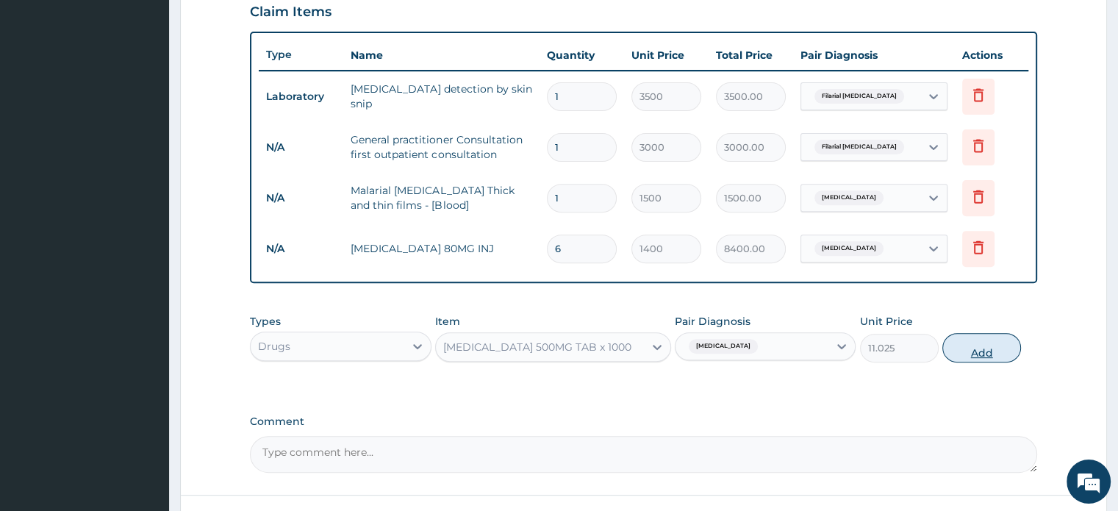
click at [977, 346] on button "Add" at bounding box center [981, 347] width 79 height 29
type input "0"
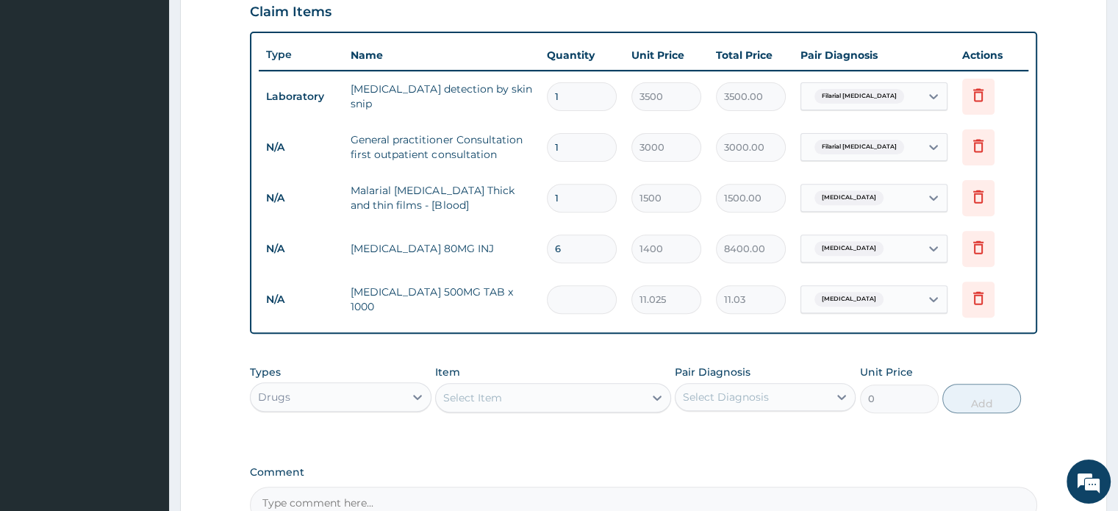
type input "0.00"
type input "9"
type input "99.23"
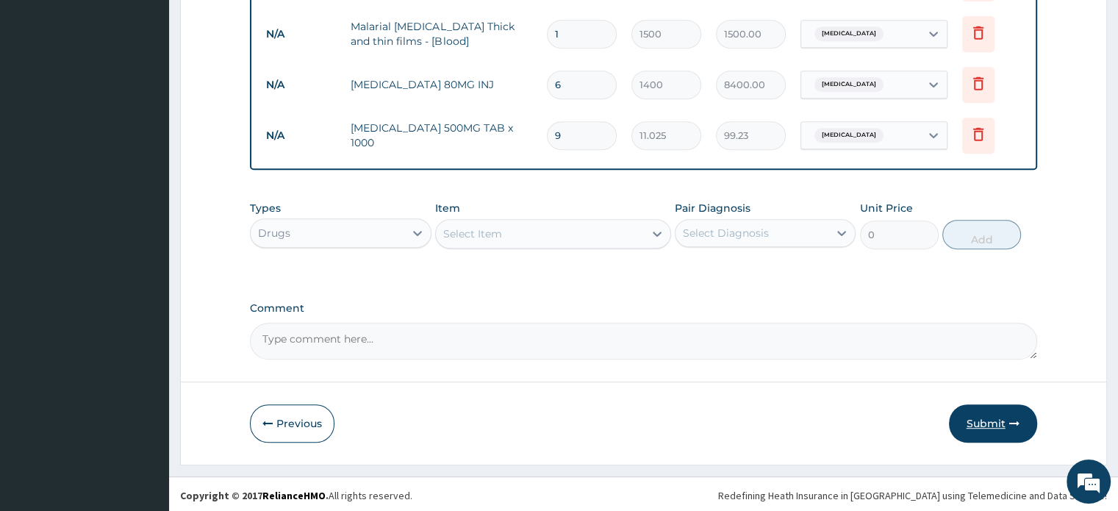
type input "9"
click at [987, 426] on button "Submit" at bounding box center [993, 423] width 88 height 38
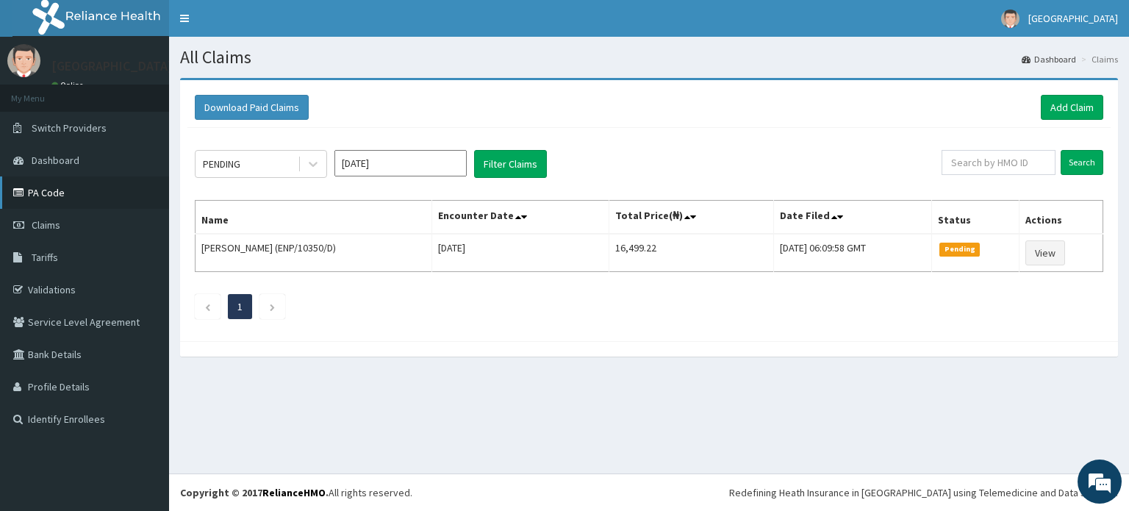
click at [29, 187] on link "PA Code" at bounding box center [84, 192] width 169 height 32
click at [1069, 101] on link "Add Claim" at bounding box center [1072, 107] width 62 height 25
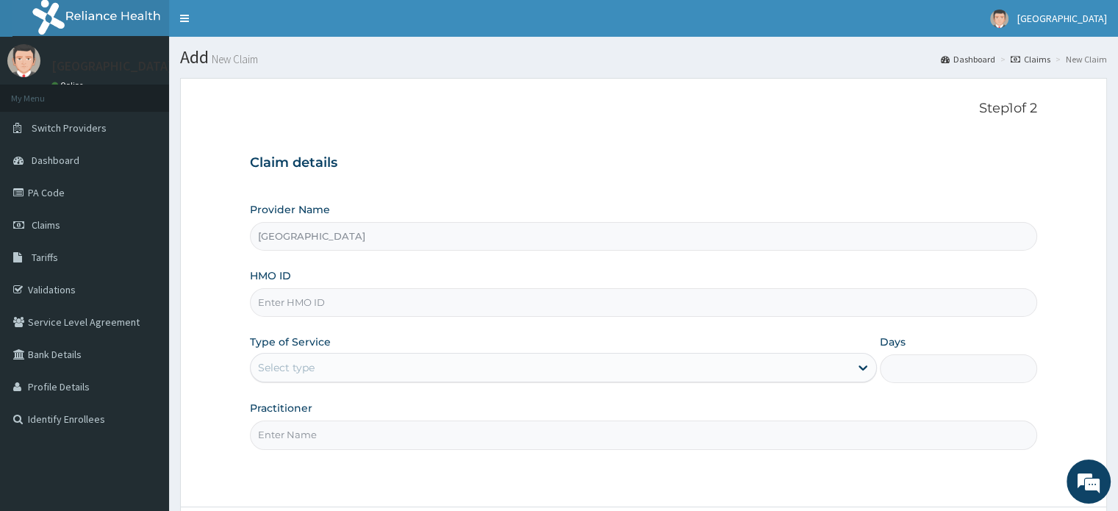
type input "[GEOGRAPHIC_DATA]"
click at [380, 311] on input "HMO ID" at bounding box center [643, 302] width 786 height 29
type input "ENP/10350/C"
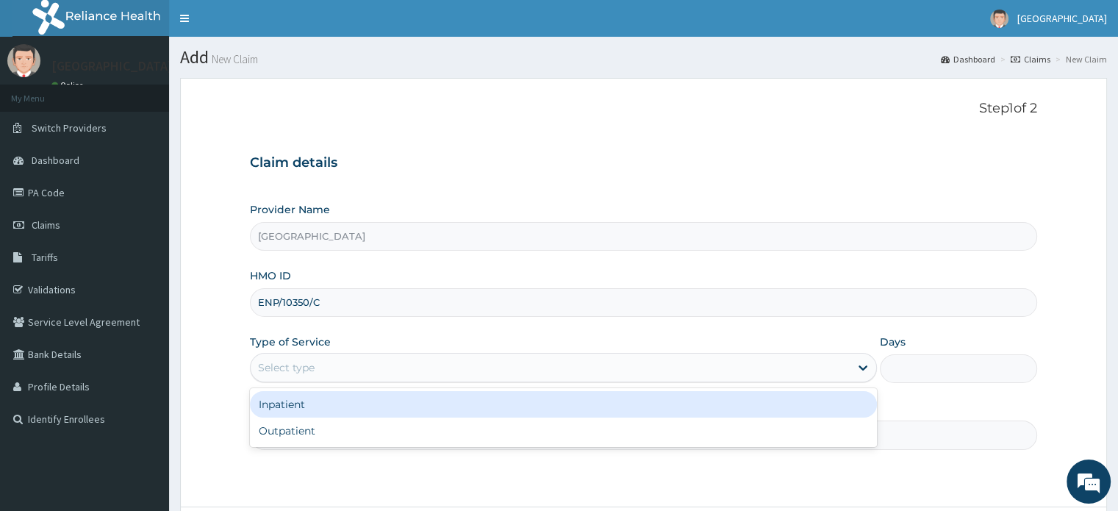
click at [335, 361] on div "Select type" at bounding box center [550, 368] width 599 height 24
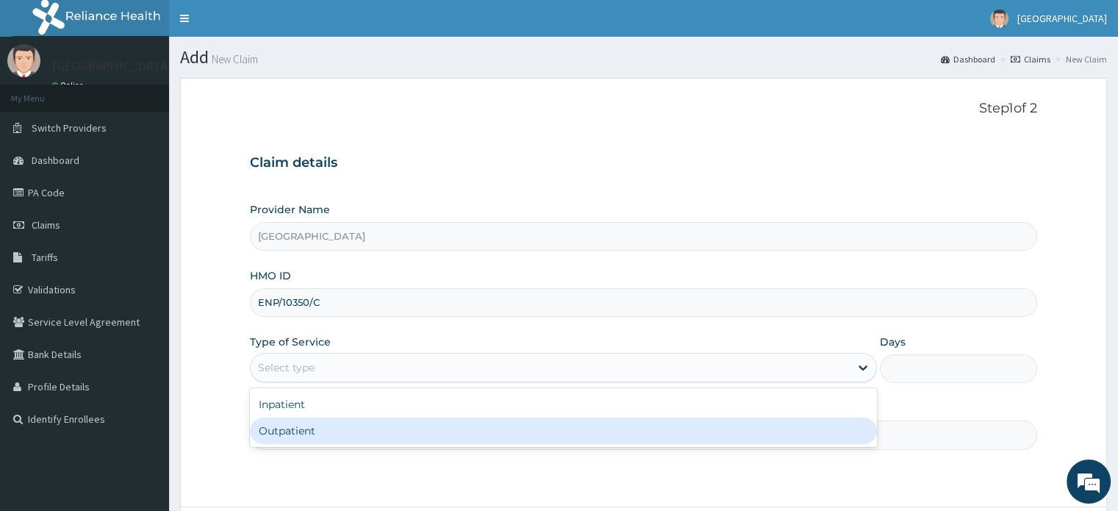
click at [265, 431] on div "Outpatient" at bounding box center [563, 430] width 627 height 26
type input "1"
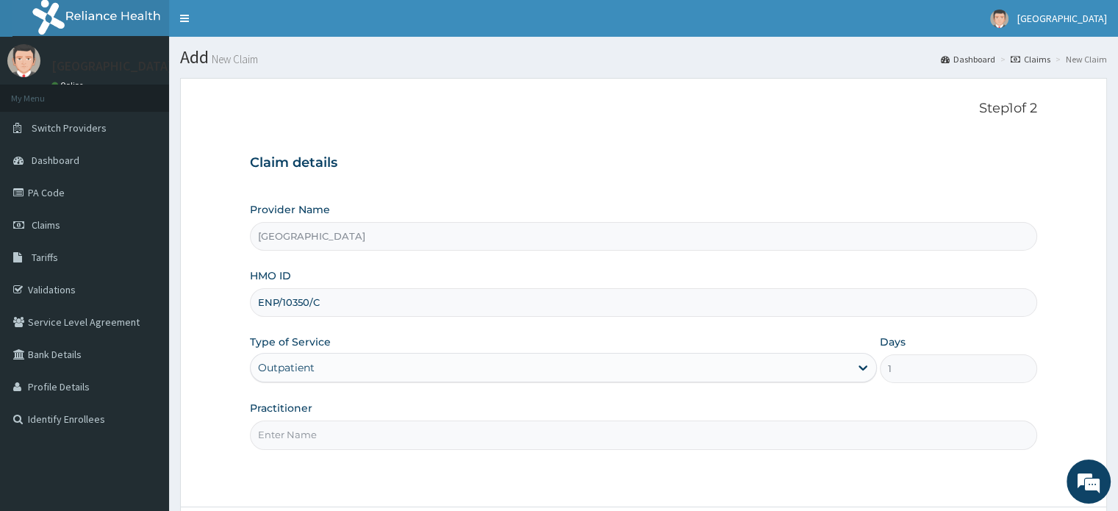
click at [345, 440] on input "Practitioner" at bounding box center [643, 434] width 786 height 29
type input "[PERSON_NAME]"
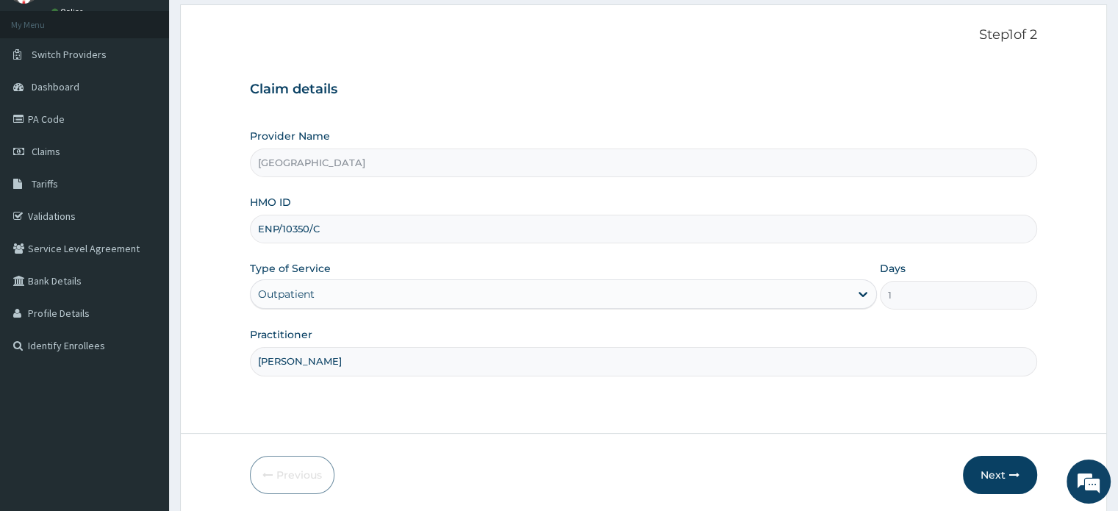
scroll to position [97, 0]
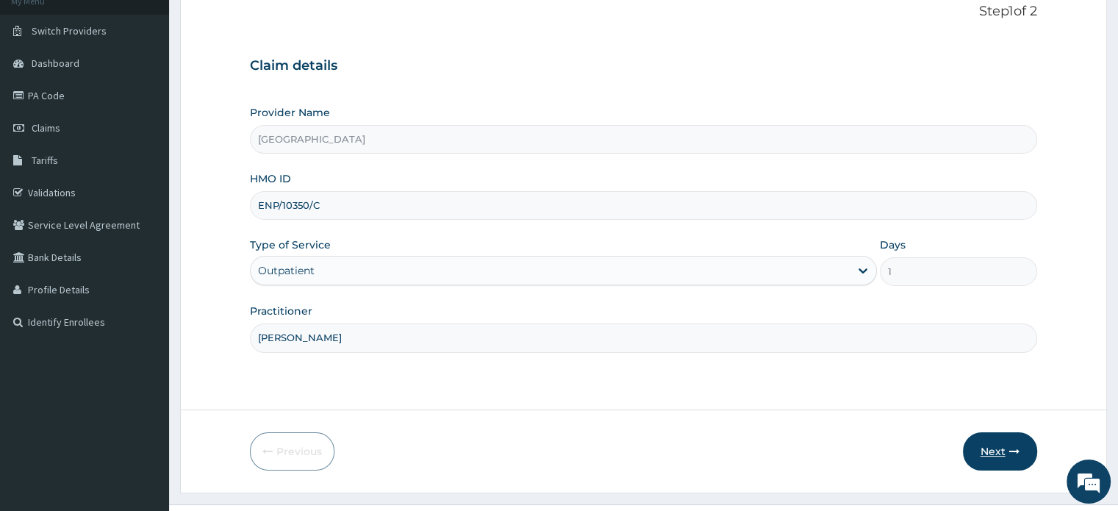
click at [1005, 457] on button "Next" at bounding box center [1000, 451] width 74 height 38
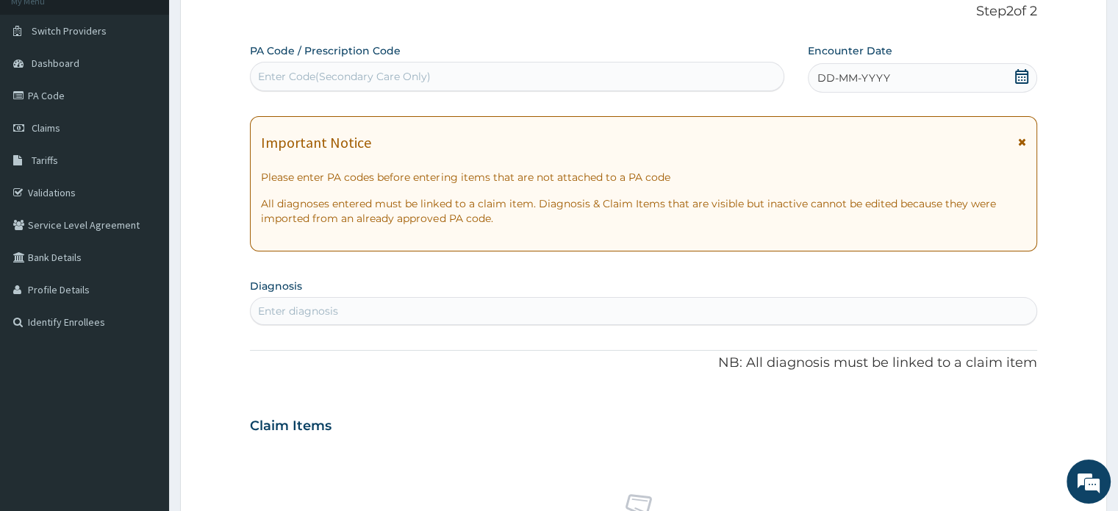
click at [384, 76] on div "Enter Code(Secondary Care Only)" at bounding box center [344, 76] width 173 height 15
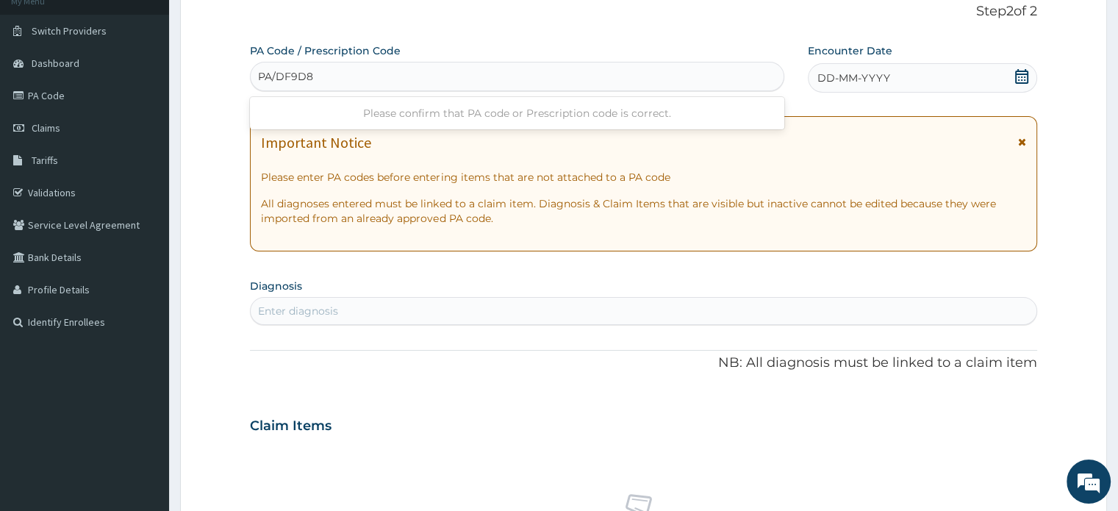
type input "PA/DF9D8D"
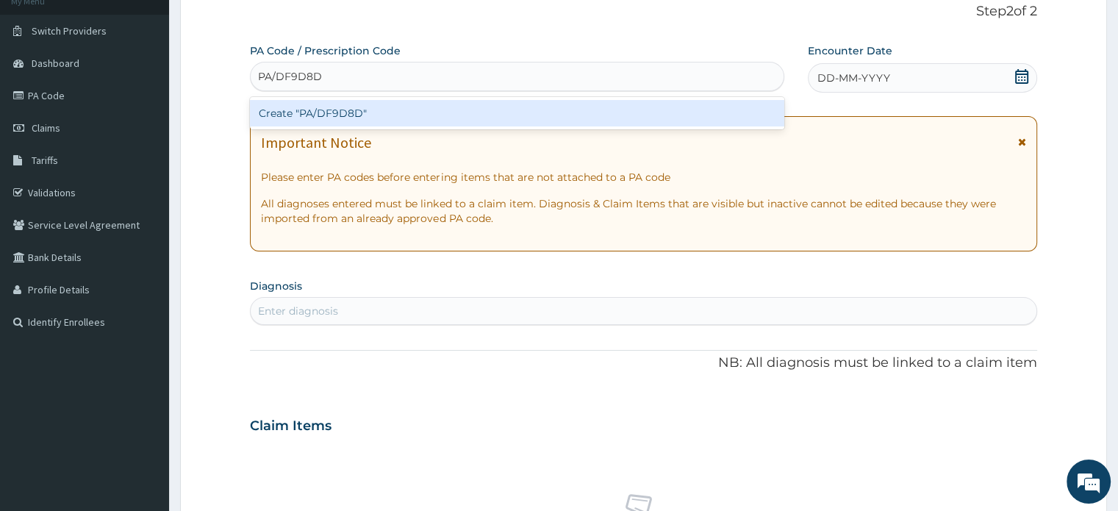
click at [342, 111] on div "Create "PA/DF9D8D"" at bounding box center [517, 113] width 534 height 26
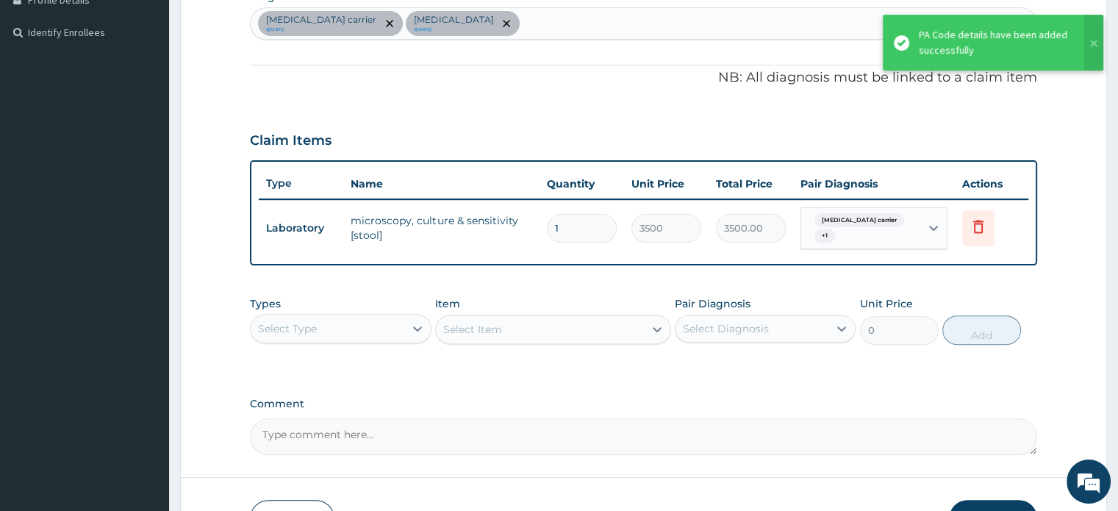
scroll to position [396, 0]
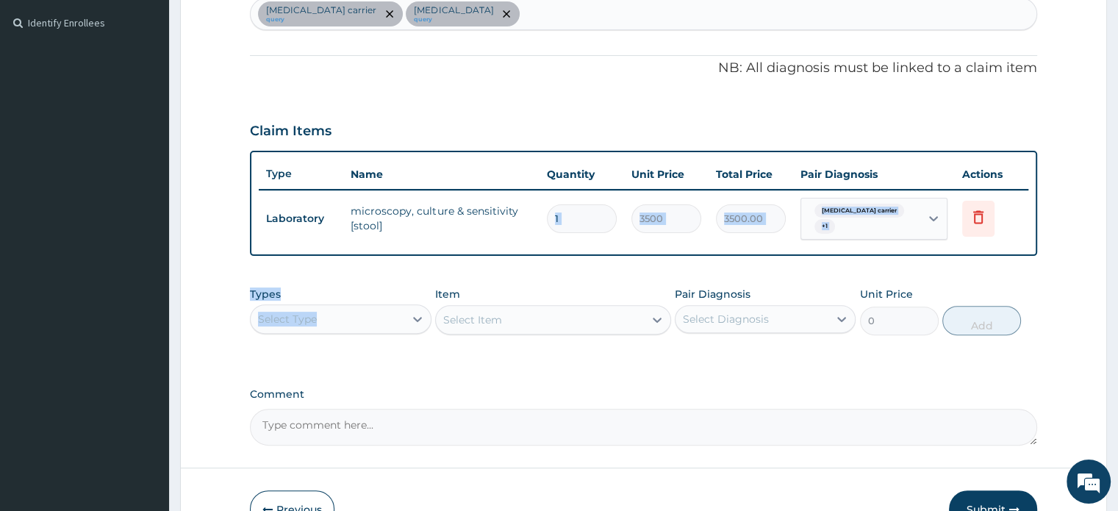
drag, startPoint x: 420, startPoint y: 231, endPoint x: 341, endPoint y: 334, distance: 129.9
click at [341, 334] on div "PA Code / Prescription Code PA/DF9D8D Encounter Date [DATE] Important Notice Pl…" at bounding box center [643, 94] width 786 height 701
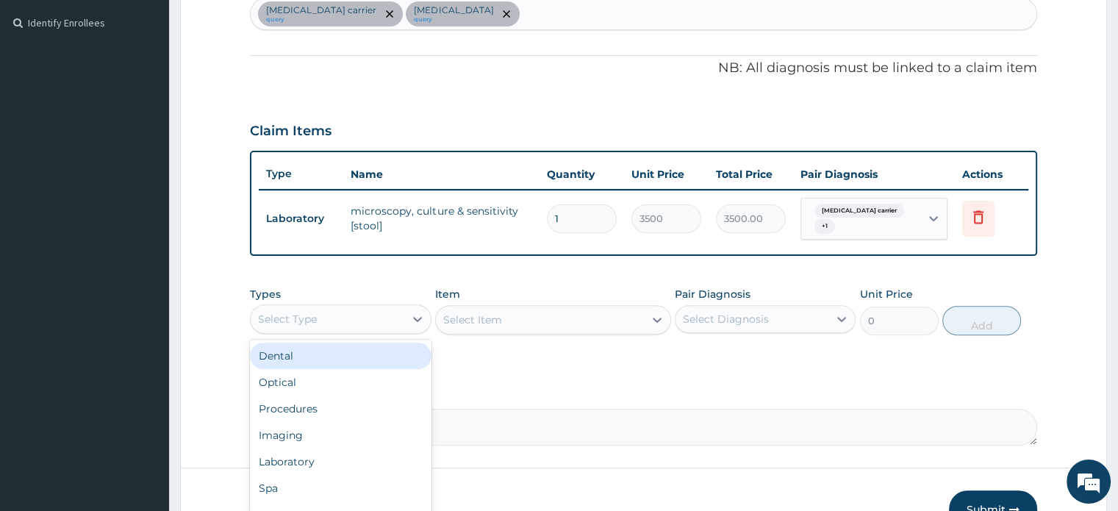
click at [399, 308] on div "Select Type" at bounding box center [327, 319] width 153 height 24
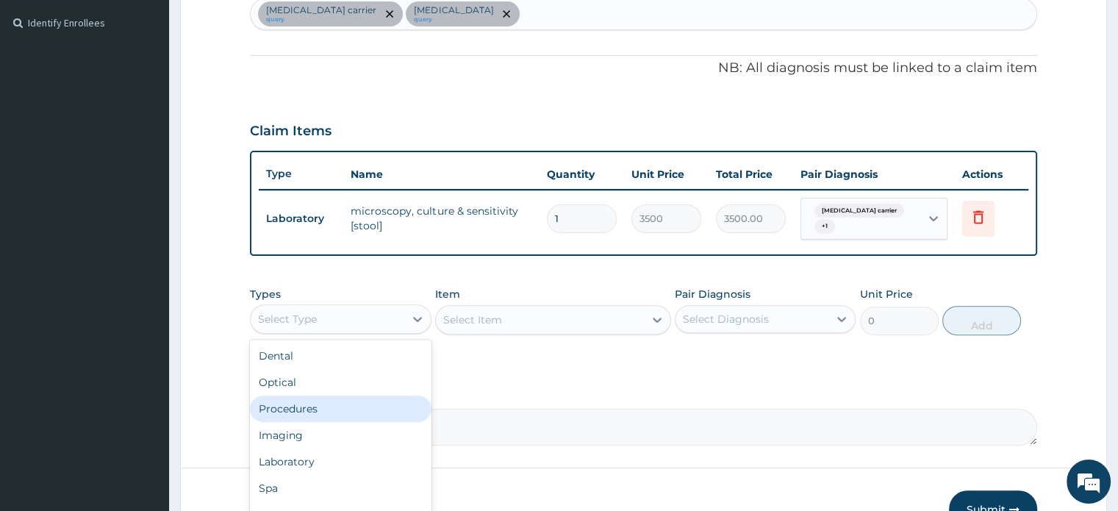
click at [305, 410] on div "Procedures" at bounding box center [340, 408] width 181 height 26
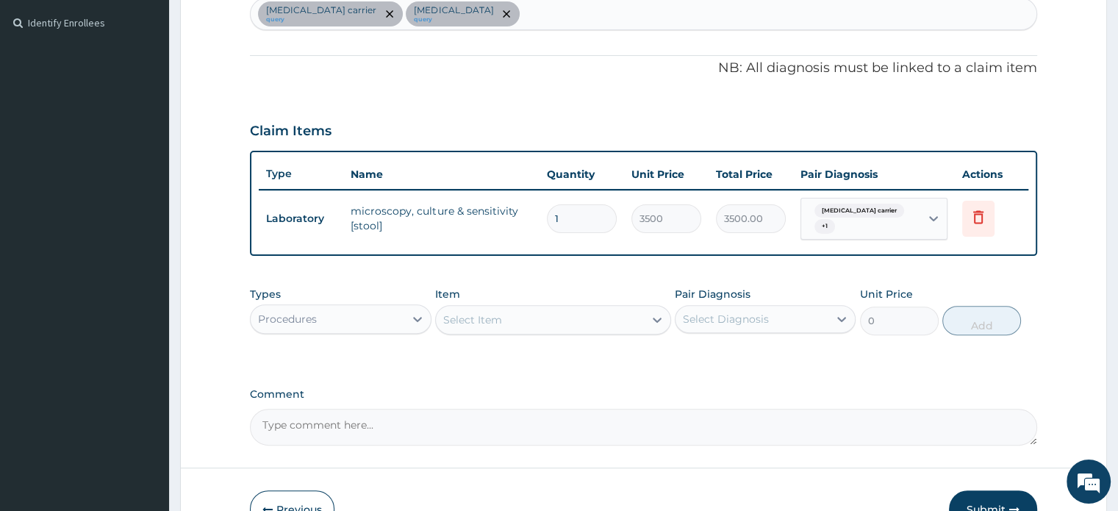
click at [725, 399] on div "Comment" at bounding box center [643, 416] width 786 height 57
click at [593, 320] on div "Select Item" at bounding box center [540, 320] width 208 height 24
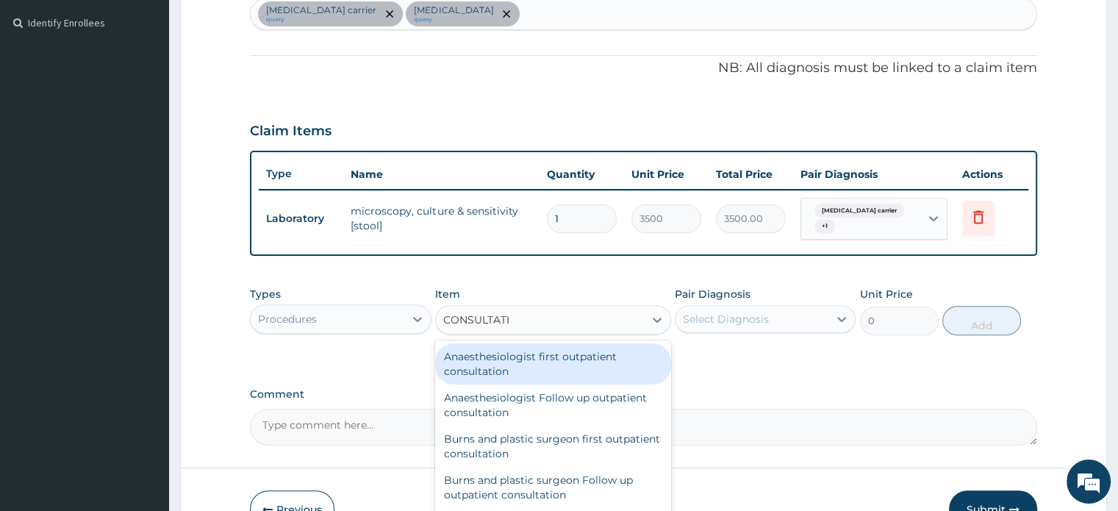
type input "CONSULTATIO"
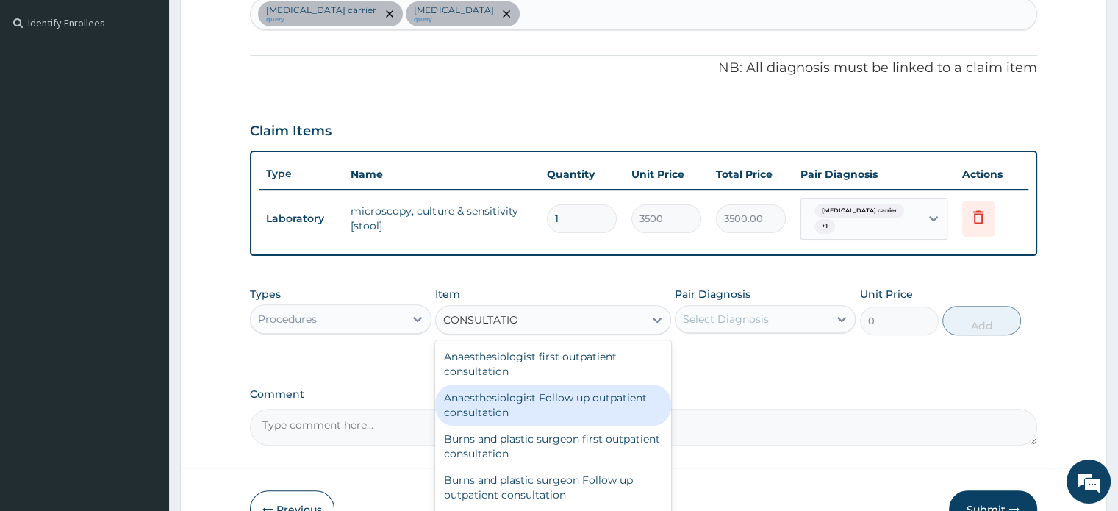
click at [510, 376] on div "Anaesthesiologist first outpatient consultation" at bounding box center [553, 363] width 236 height 41
type input "20000"
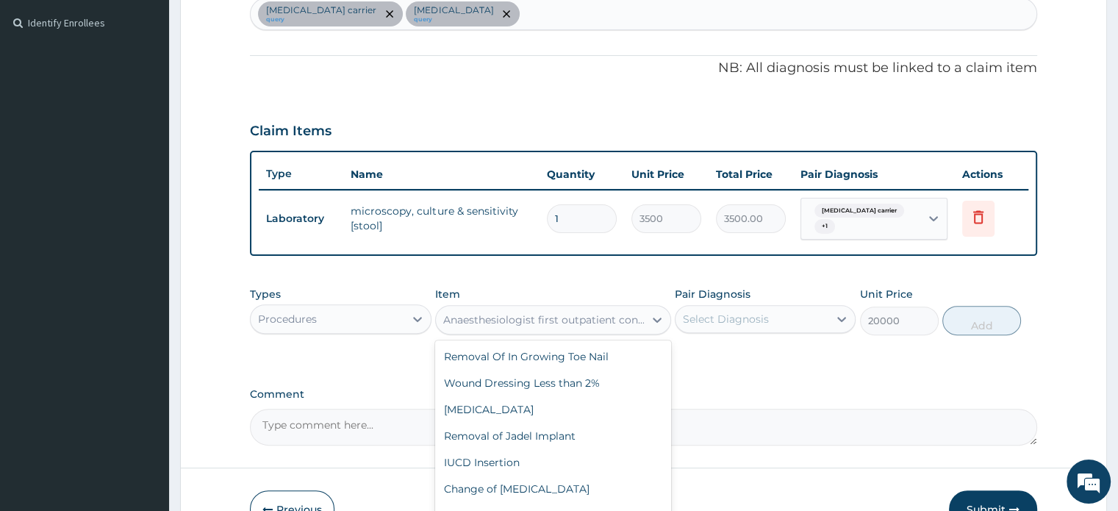
click at [612, 321] on div "Anaesthesiologist first outpatient consultation" at bounding box center [544, 319] width 202 height 15
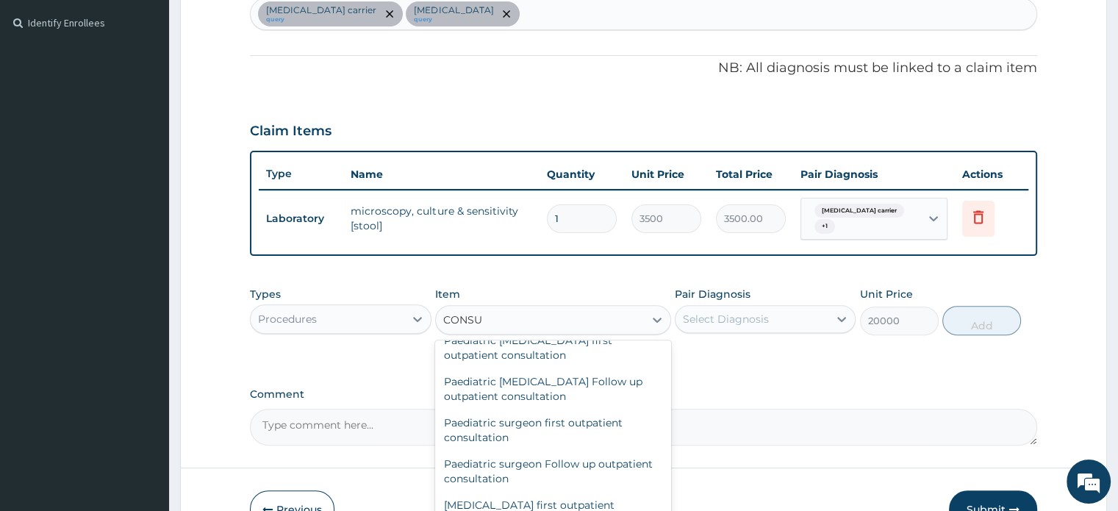
scroll to position [0, 0]
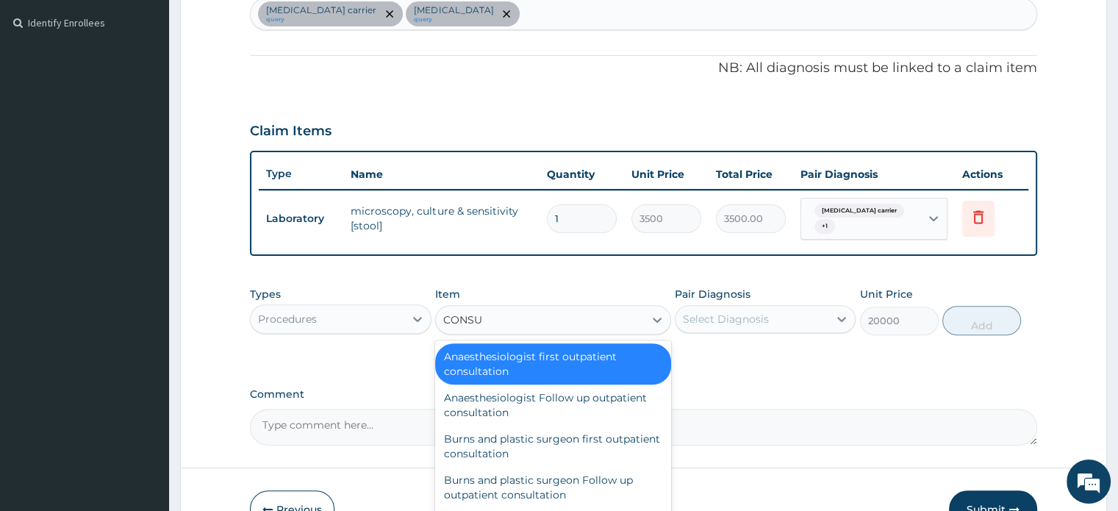
type input "CONSUL"
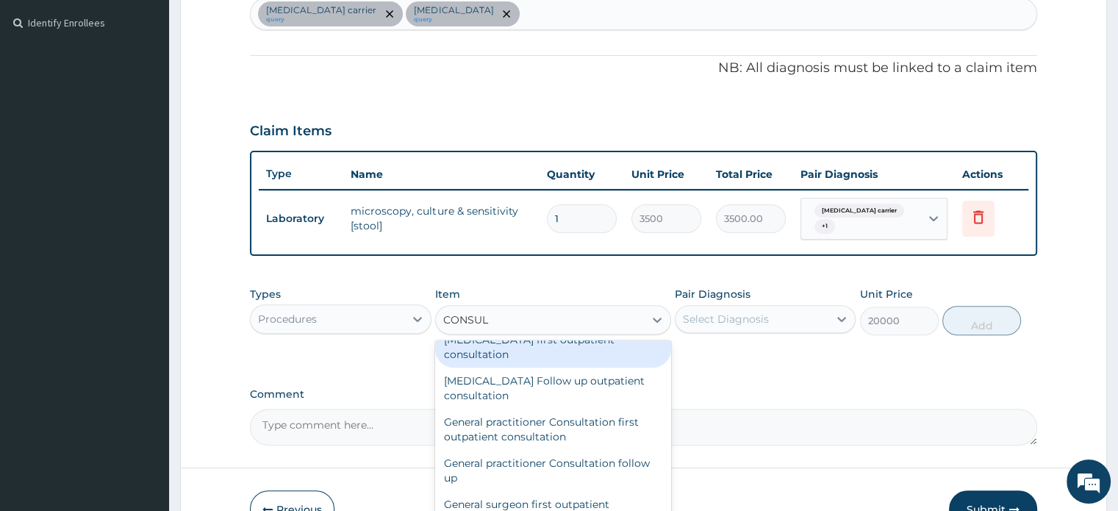
scroll to position [738, 0]
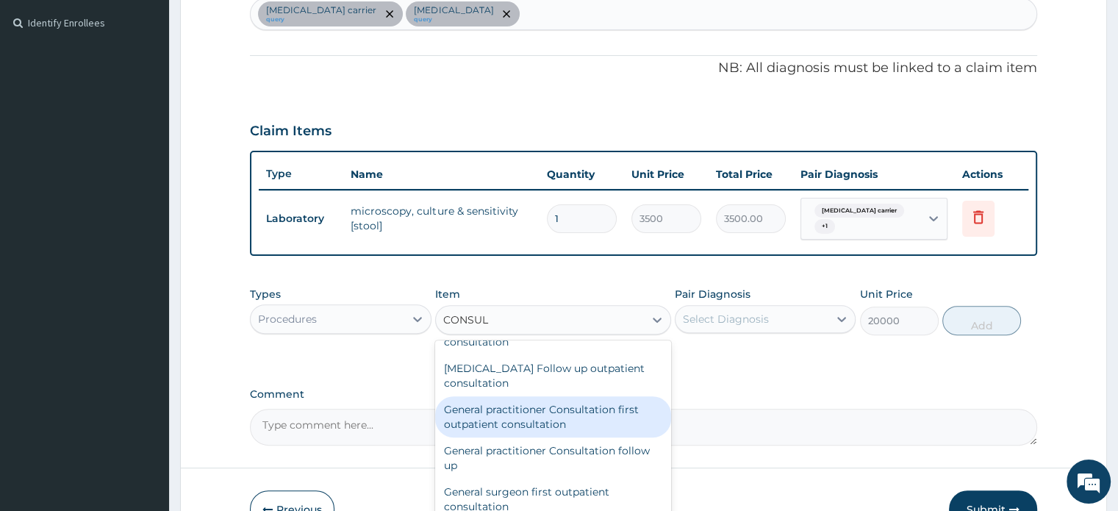
click at [606, 424] on div "General practitioner Consultation first outpatient consultation" at bounding box center [553, 416] width 236 height 41
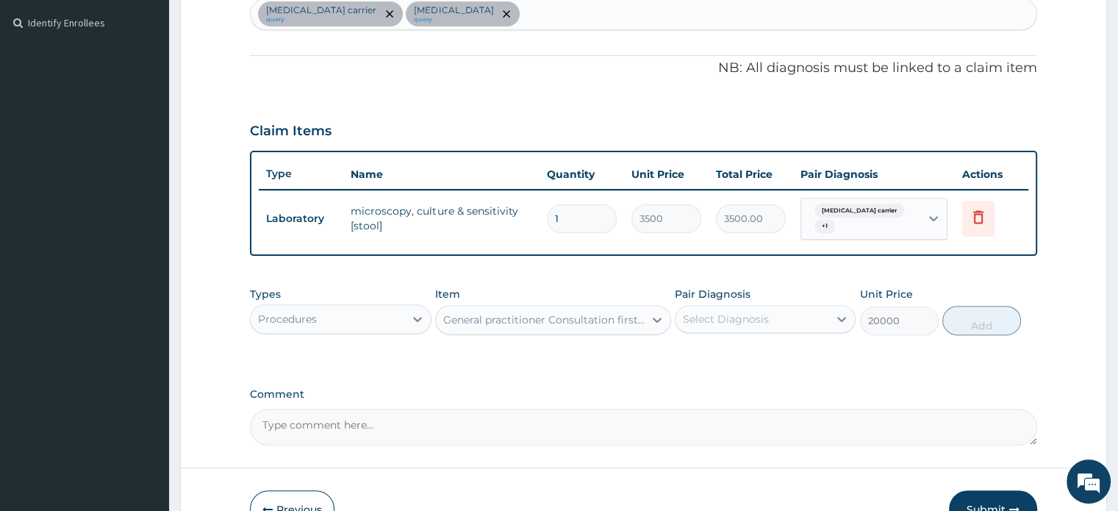
type input "3000"
click at [789, 323] on div "Select Diagnosis" at bounding box center [751, 319] width 153 height 24
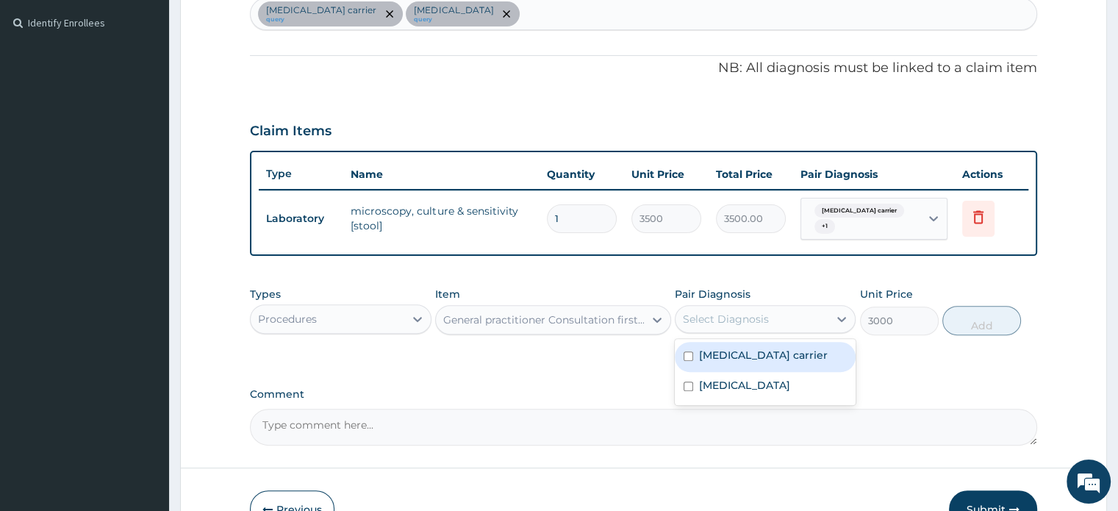
click at [686, 362] on div "[MEDICAL_DATA] carrier" at bounding box center [765, 357] width 181 height 30
checkbox input "true"
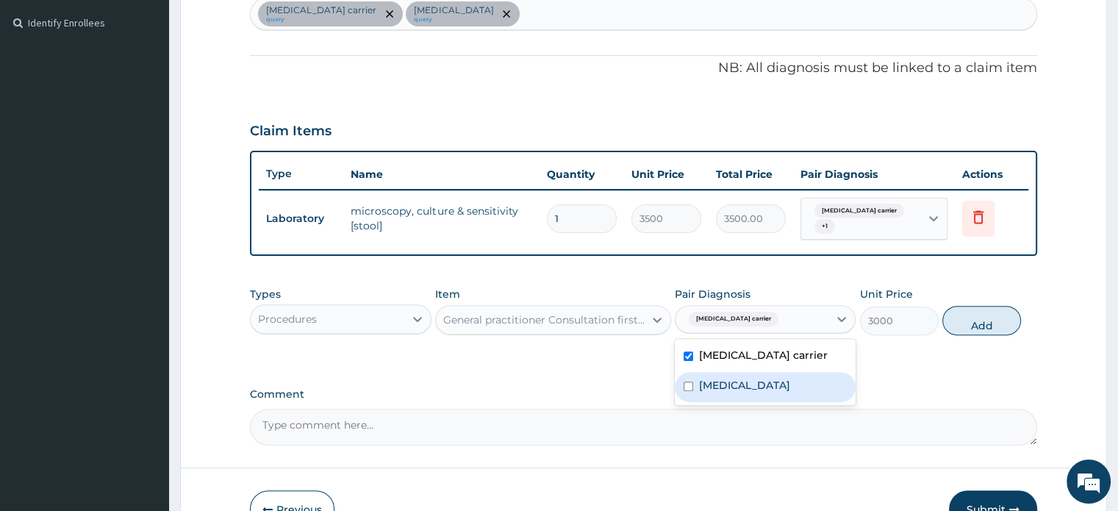
click at [685, 382] on input "checkbox" at bounding box center [688, 386] width 10 height 10
checkbox input "true"
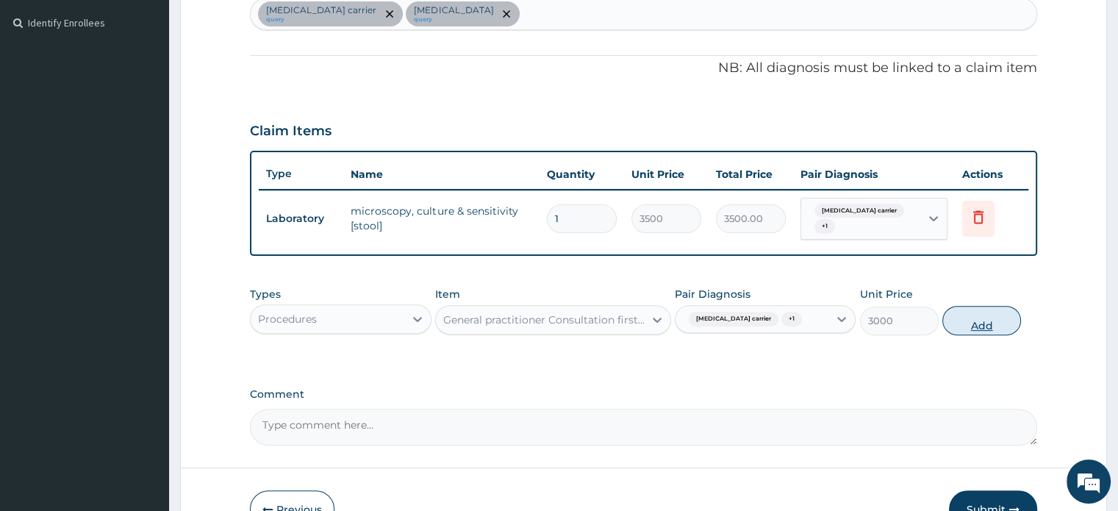
click at [979, 323] on button "Add" at bounding box center [981, 320] width 79 height 29
type input "0"
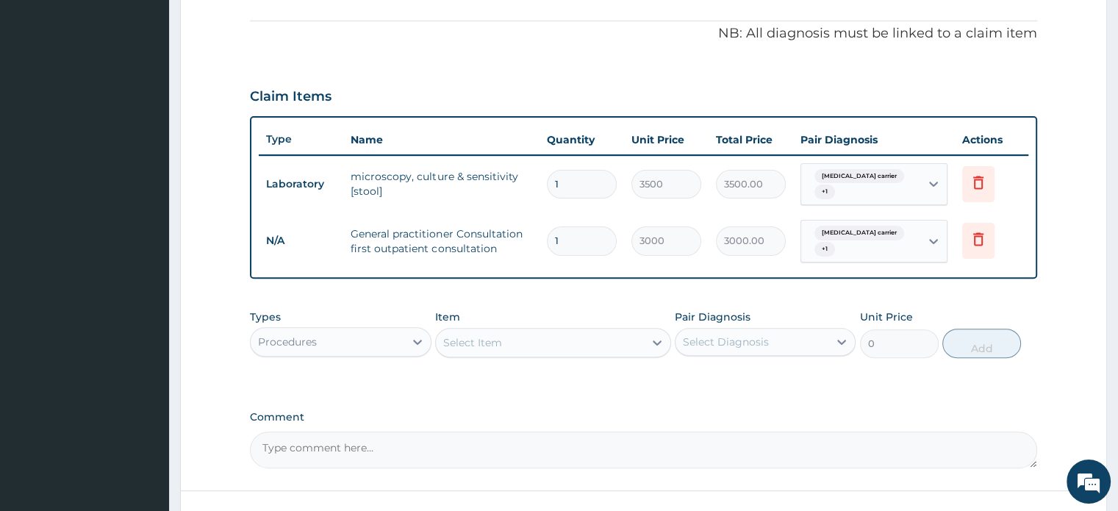
scroll to position [431, 0]
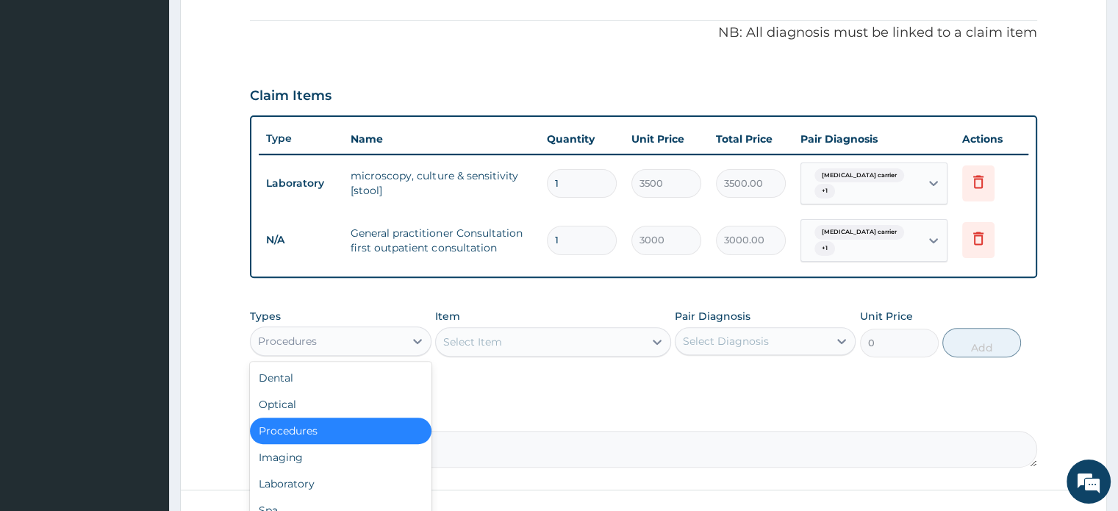
click at [376, 333] on div "Procedures" at bounding box center [327, 341] width 153 height 24
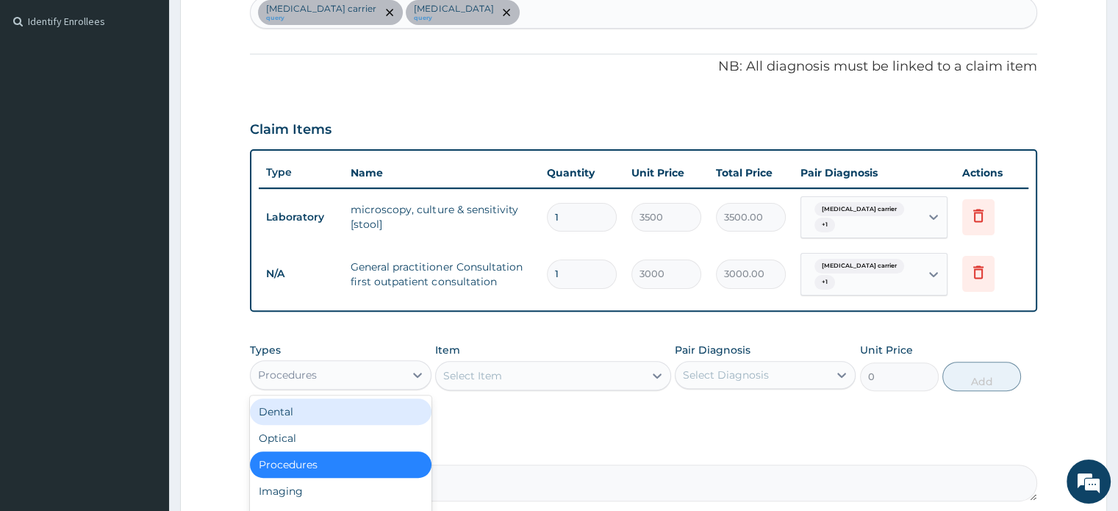
scroll to position [364, 0]
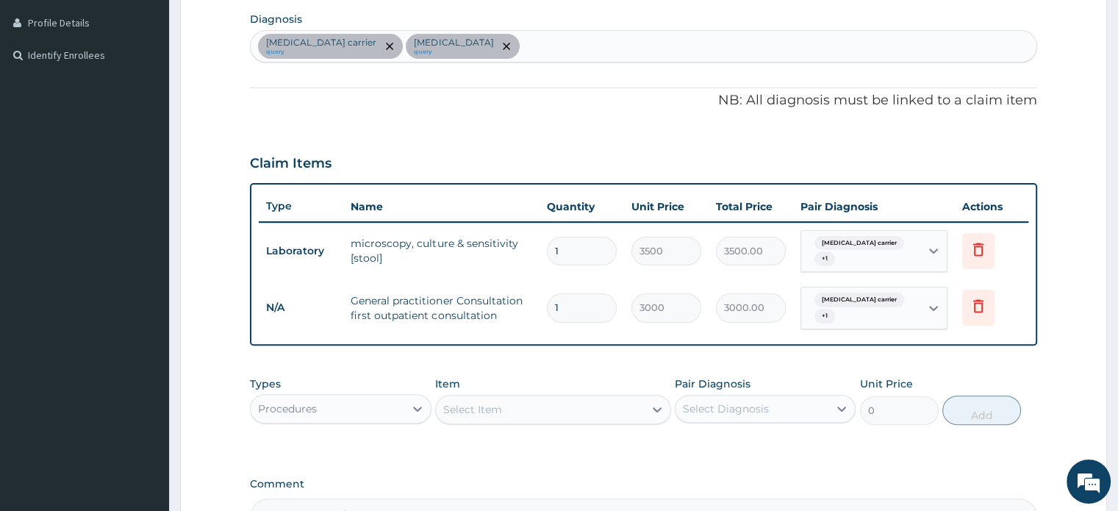
click at [484, 49] on div "[MEDICAL_DATA] carrier query [MEDICAL_DATA] query" at bounding box center [643, 46] width 785 height 31
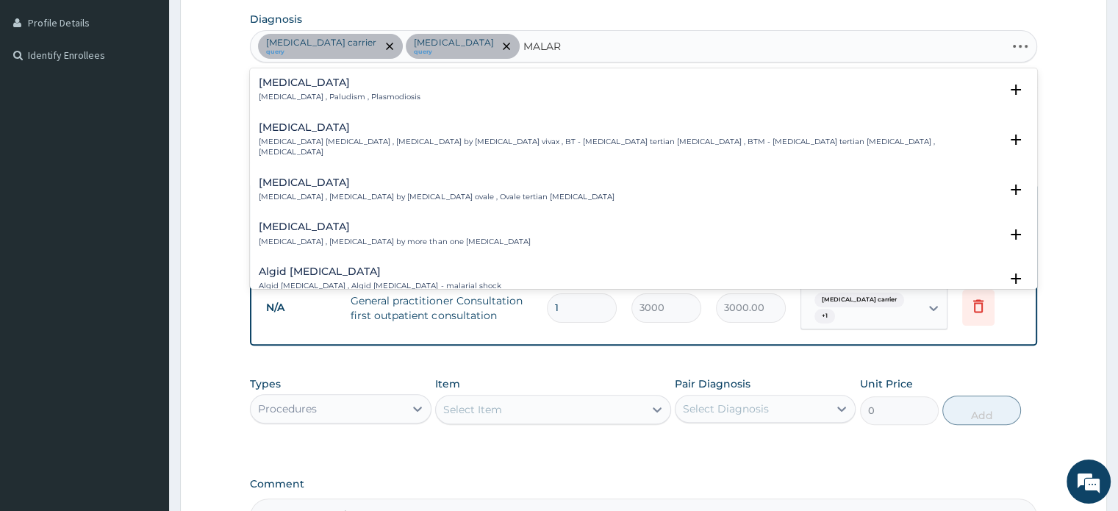
type input "MALARI"
click at [382, 85] on div "[MEDICAL_DATA] [MEDICAL_DATA] , Paludism , Plasmodiosis" at bounding box center [643, 90] width 769 height 26
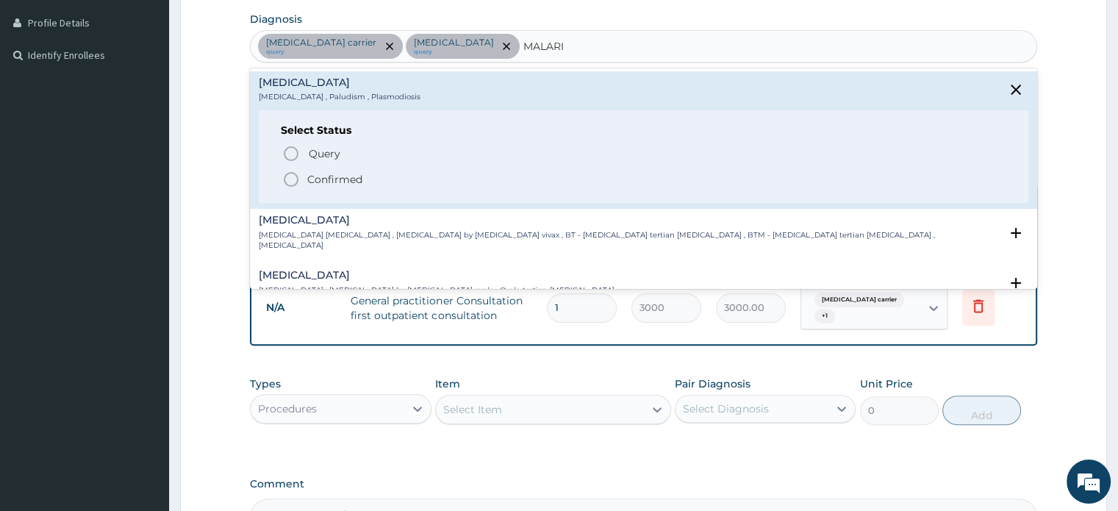
click at [290, 179] on icon "status option filled" at bounding box center [291, 179] width 18 height 18
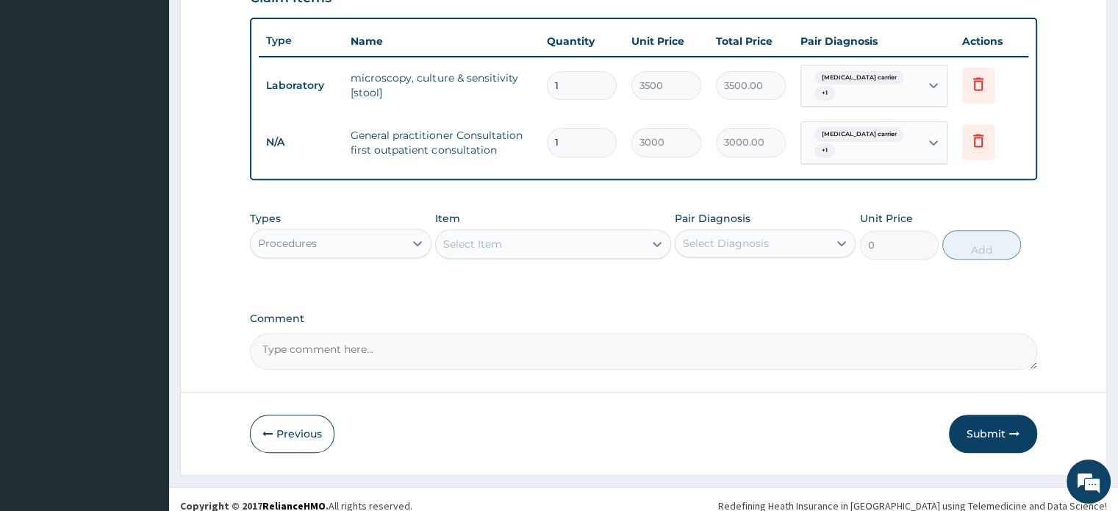
scroll to position [530, 0]
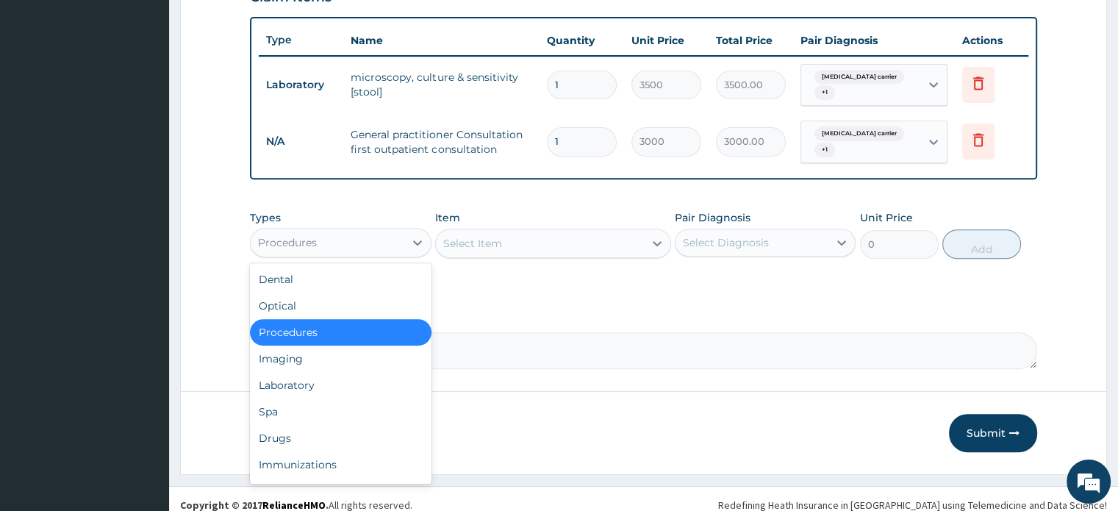
click at [373, 244] on div "Procedures" at bounding box center [327, 243] width 153 height 24
click at [306, 378] on div "Laboratory" at bounding box center [340, 385] width 181 height 26
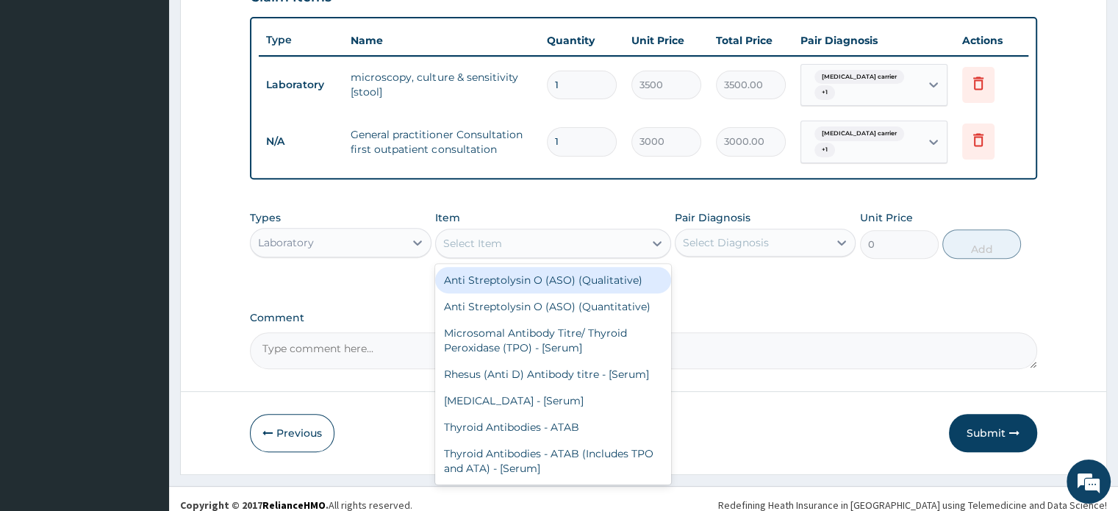
click at [588, 238] on div "Select Item" at bounding box center [540, 243] width 208 height 24
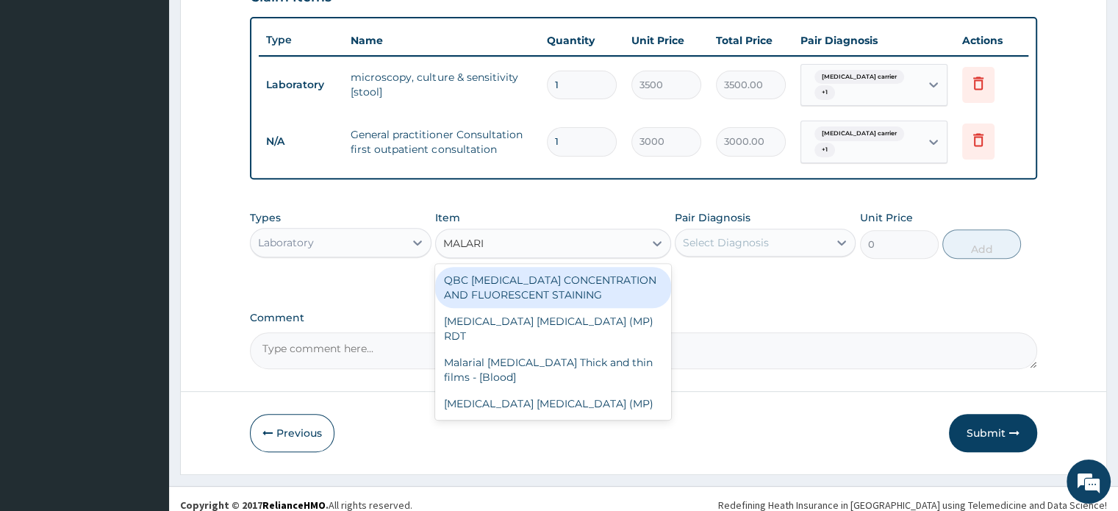
type input "[MEDICAL_DATA]"
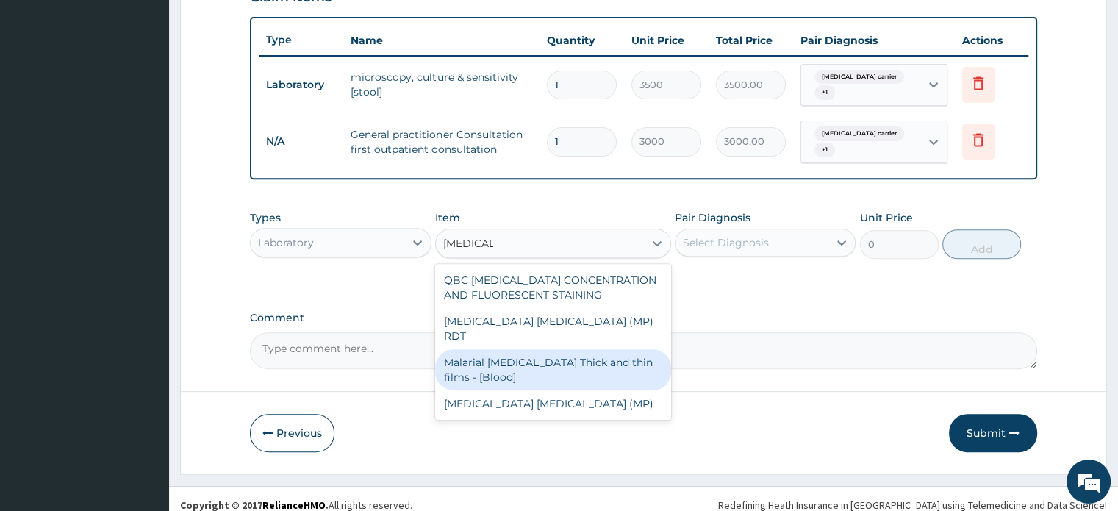
click at [582, 349] on div "Malarial [MEDICAL_DATA] Thick and thin films - [Blood]" at bounding box center [553, 369] width 236 height 41
type input "1500"
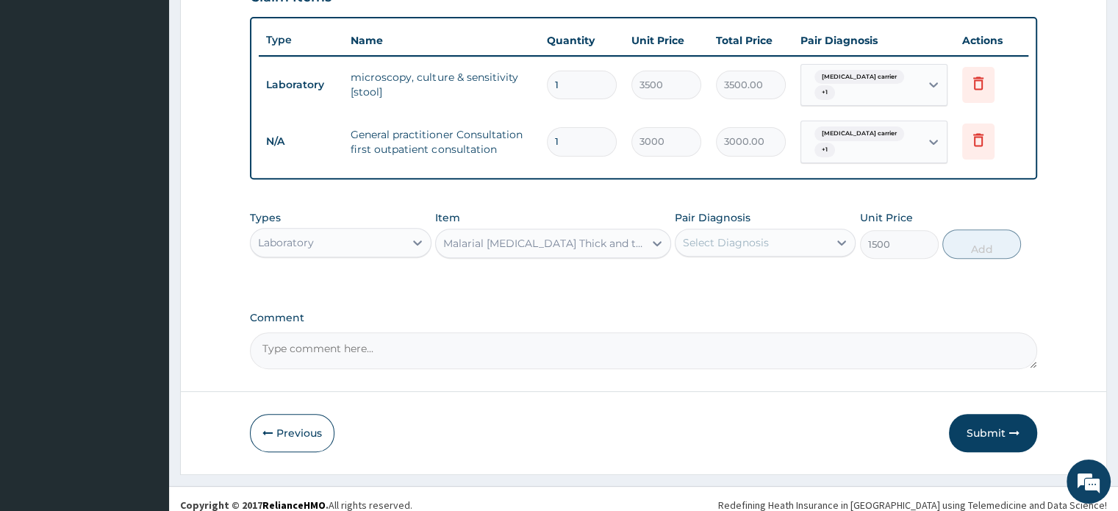
click at [821, 233] on div "Select Diagnosis" at bounding box center [751, 243] width 153 height 24
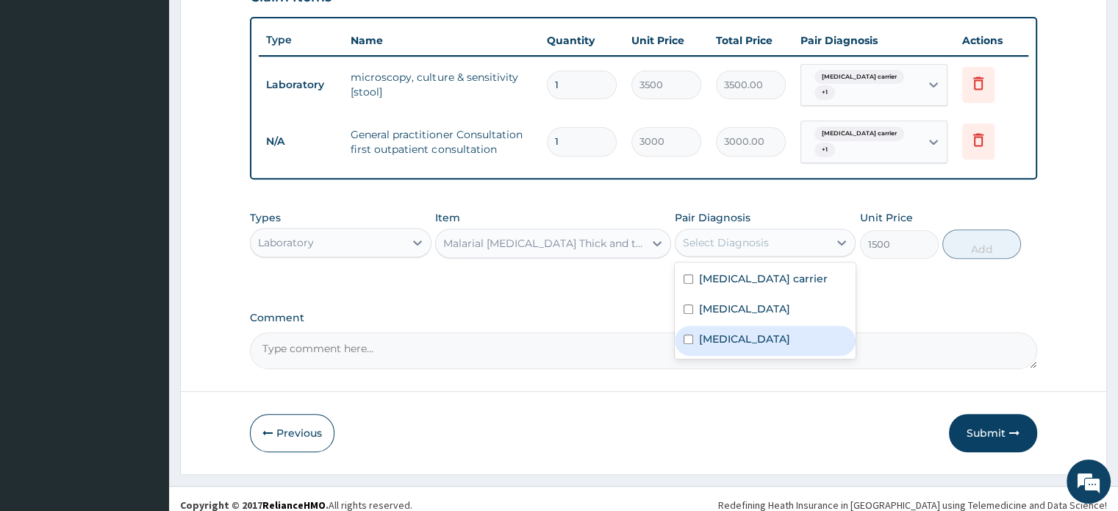
click at [686, 337] on input "checkbox" at bounding box center [688, 339] width 10 height 10
checkbox input "true"
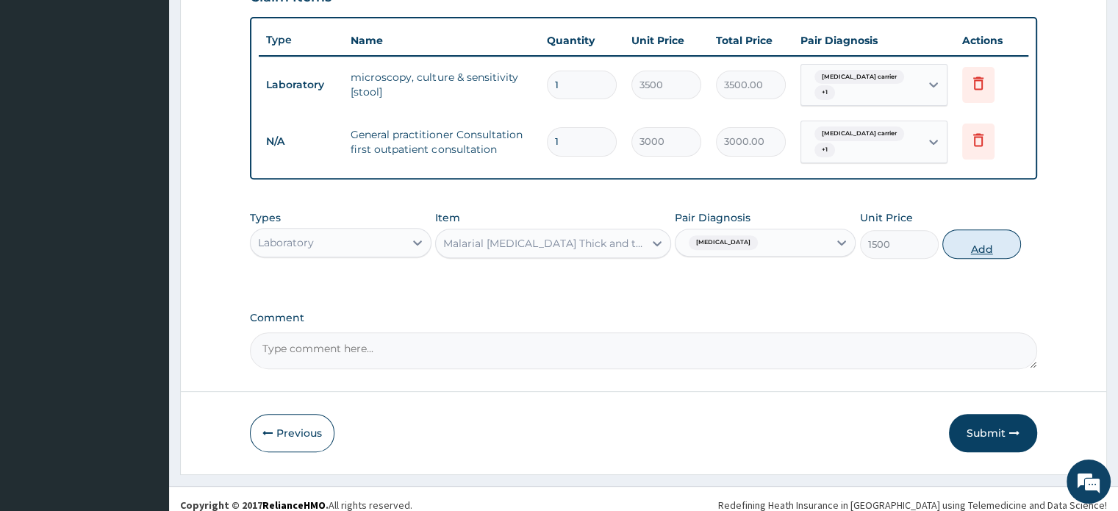
click at [983, 246] on button "Add" at bounding box center [981, 243] width 79 height 29
type input "0"
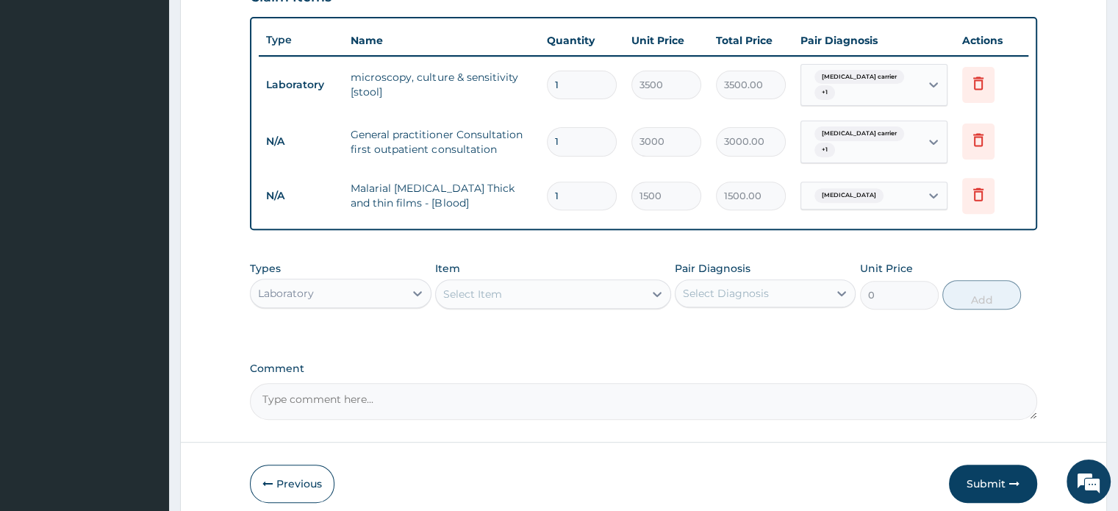
click at [356, 282] on div "Laboratory" at bounding box center [327, 293] width 153 height 24
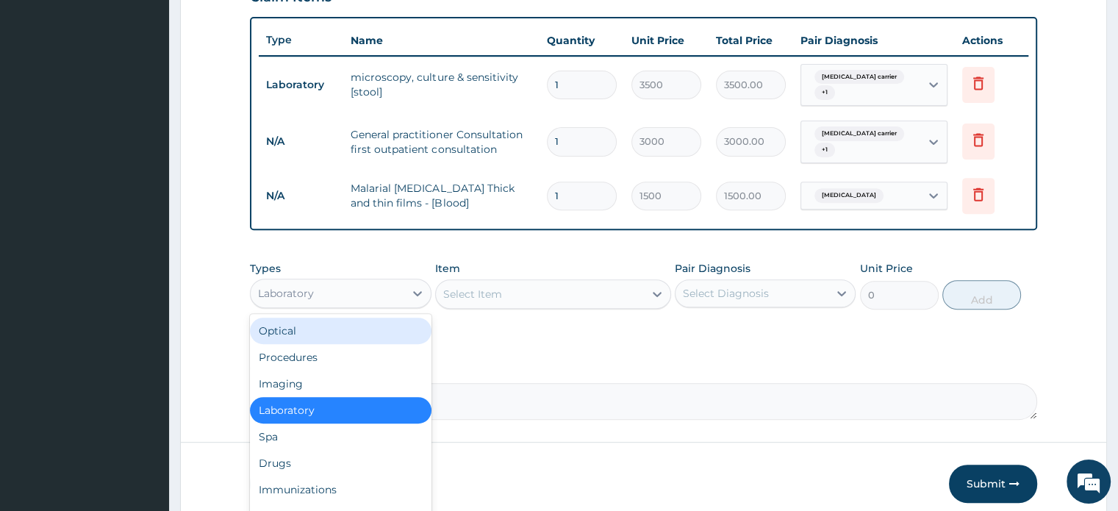
scroll to position [50, 0]
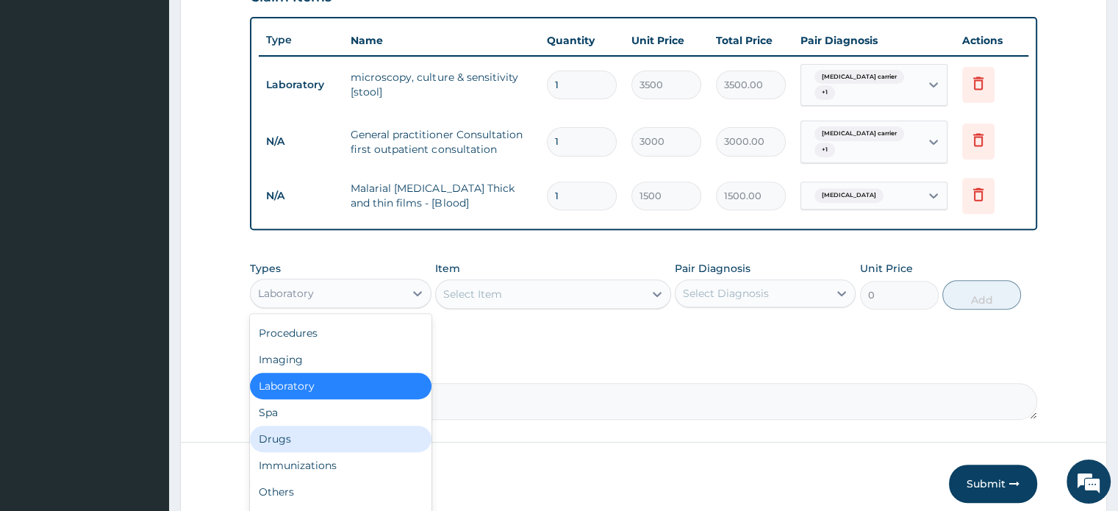
click at [276, 431] on div "Drugs" at bounding box center [340, 439] width 181 height 26
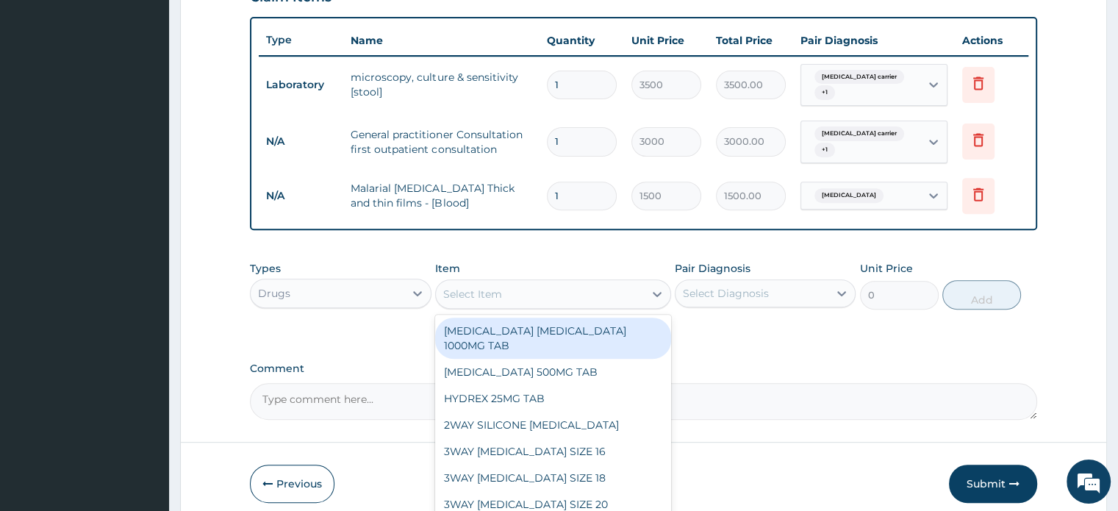
click at [525, 284] on div "Select Item" at bounding box center [540, 294] width 208 height 24
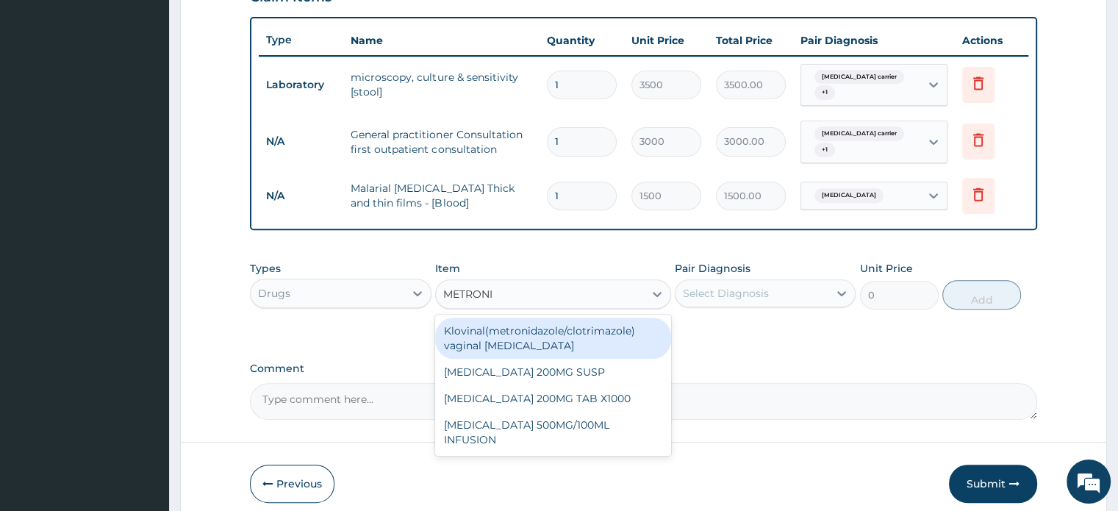
type input "METRONID"
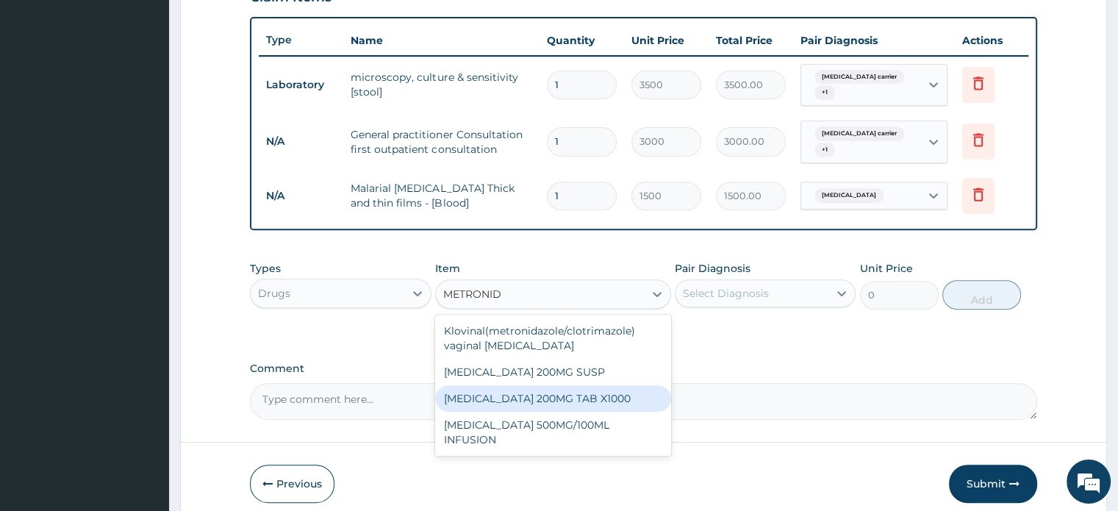
click at [557, 396] on div "[MEDICAL_DATA] 200MG TAB X1000" at bounding box center [553, 398] width 236 height 26
type input "52.5"
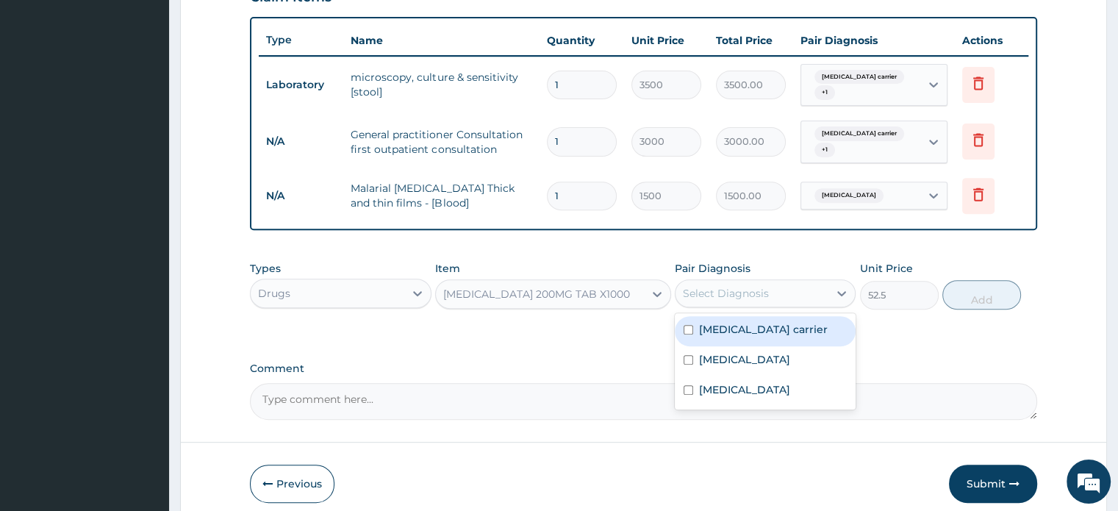
click at [776, 281] on div "Select Diagnosis" at bounding box center [751, 293] width 153 height 24
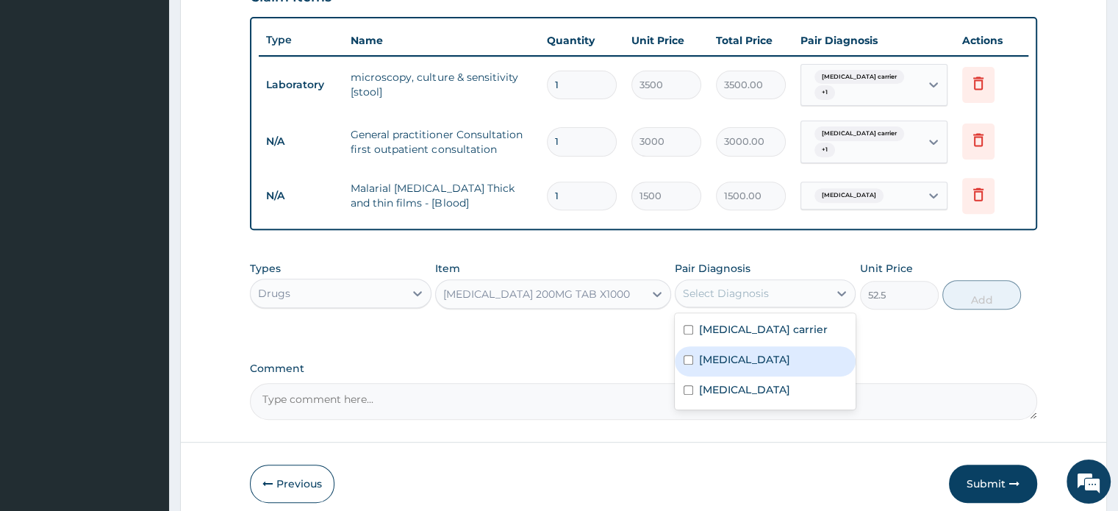
click at [686, 359] on input "checkbox" at bounding box center [688, 360] width 10 height 10
checkbox input "true"
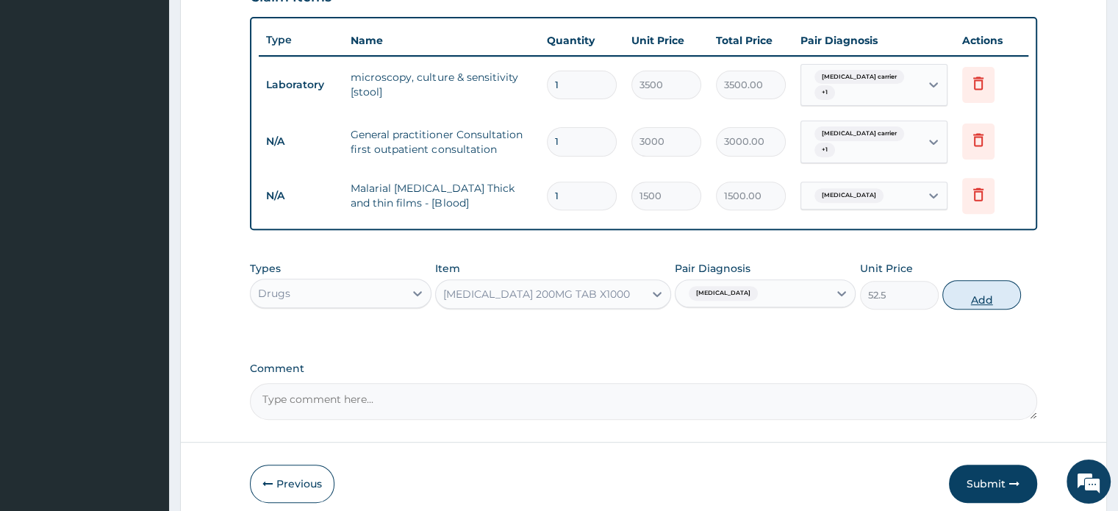
click at [979, 292] on button "Add" at bounding box center [981, 294] width 79 height 29
type input "0"
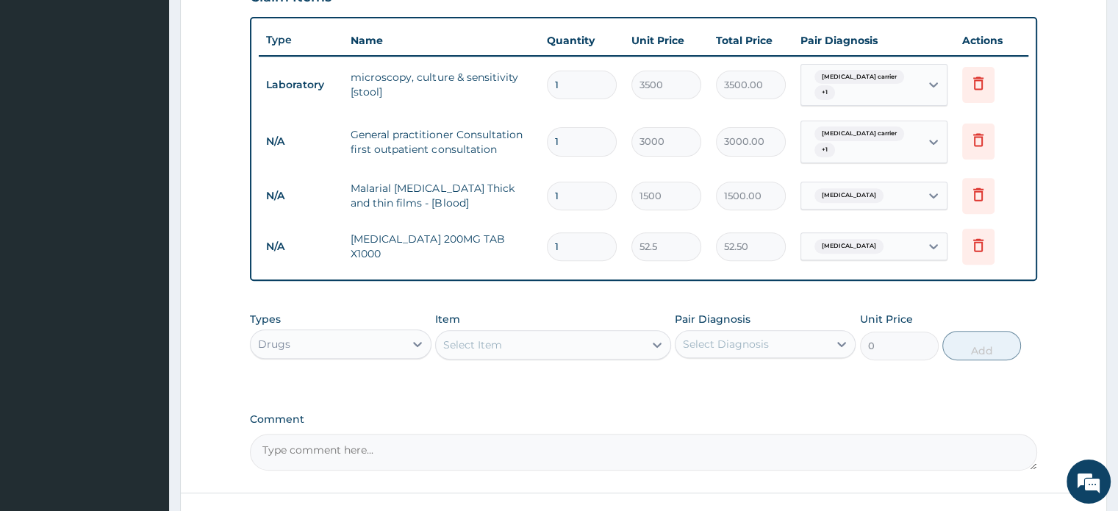
type input "15"
type input "787.50"
type input "15"
click at [372, 346] on div "Drugs" at bounding box center [327, 344] width 153 height 24
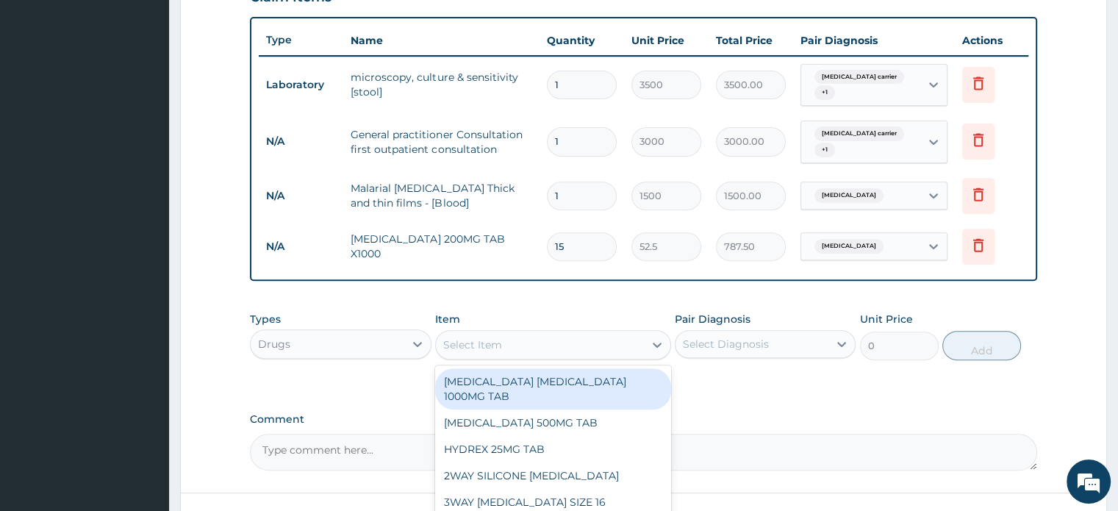
click at [483, 342] on div "Select Item" at bounding box center [472, 344] width 59 height 15
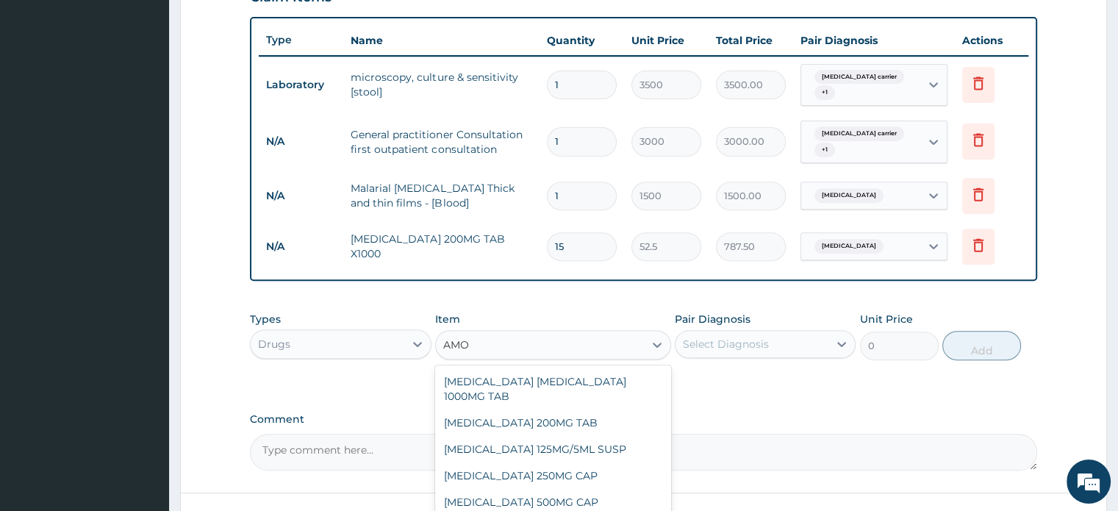
type input "AMOX"
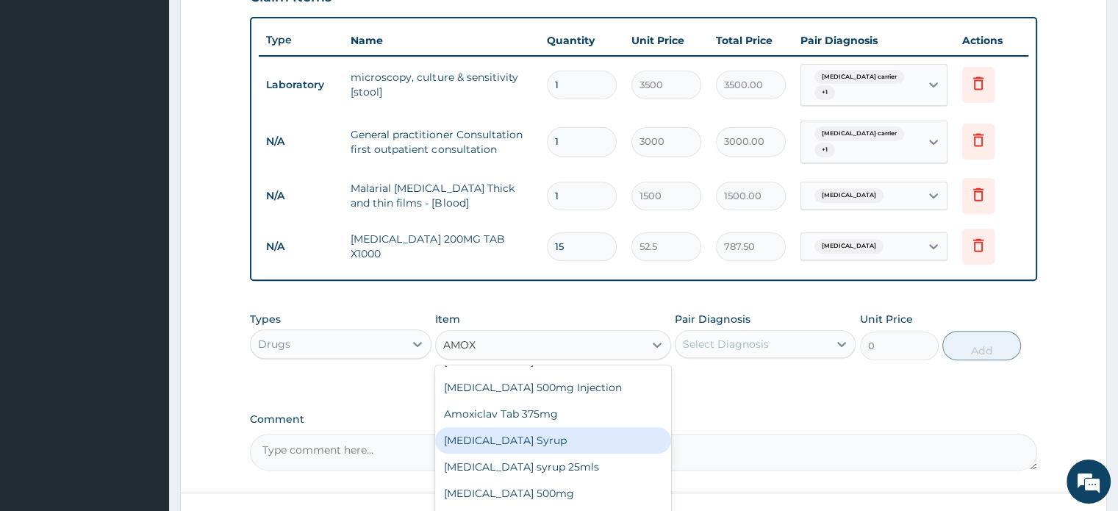
scroll to position [470, 0]
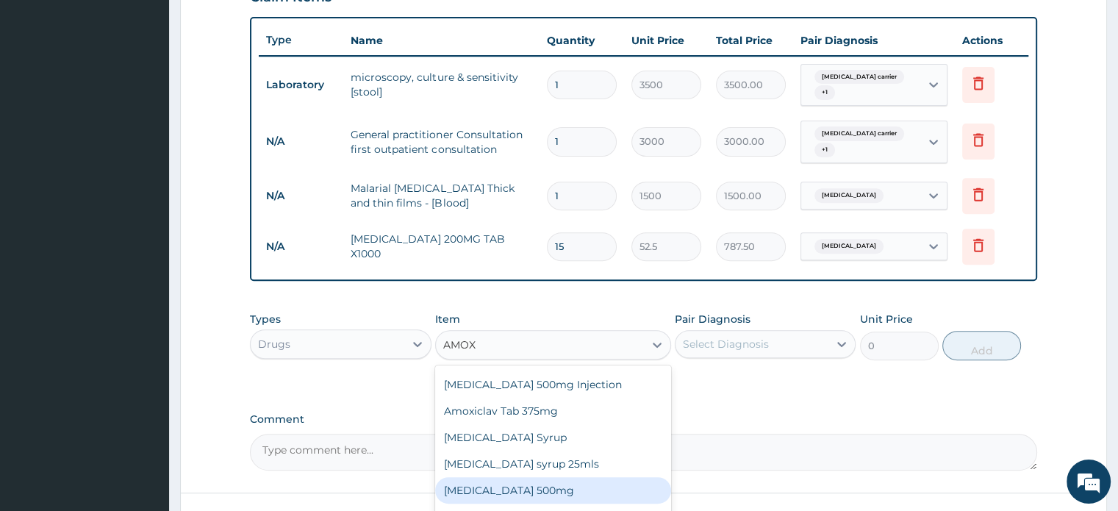
click at [506, 498] on div "[MEDICAL_DATA] 500mg" at bounding box center [553, 490] width 236 height 26
type input "400"
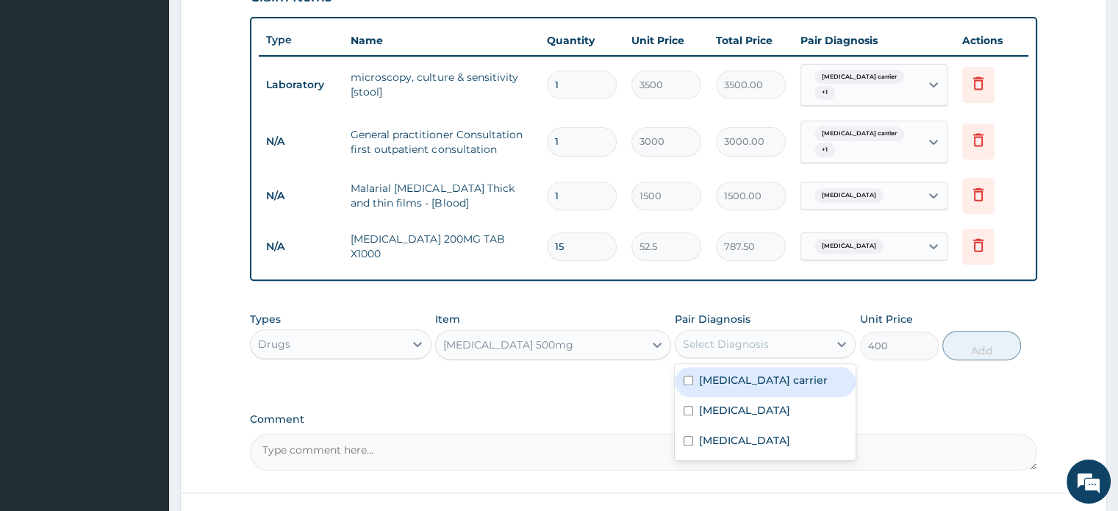
click at [710, 344] on div "Select Diagnosis" at bounding box center [726, 344] width 86 height 15
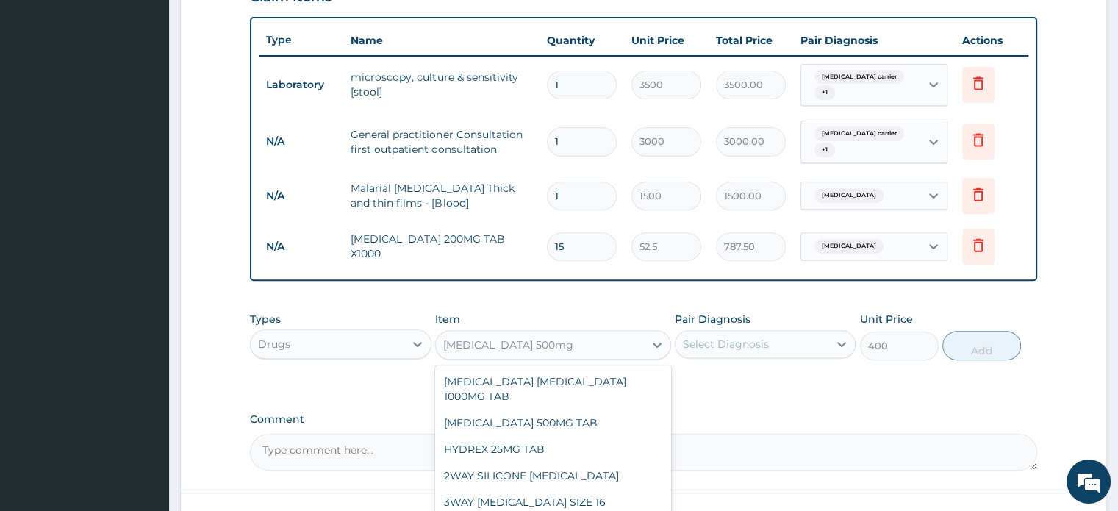
click at [530, 349] on div "[MEDICAL_DATA] 500mg" at bounding box center [540, 345] width 208 height 24
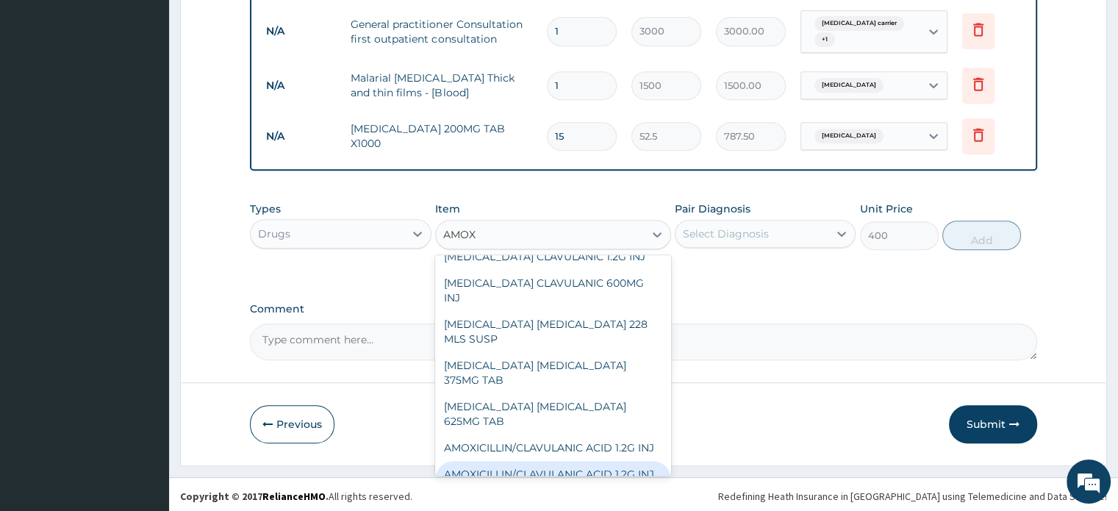
scroll to position [135, 0]
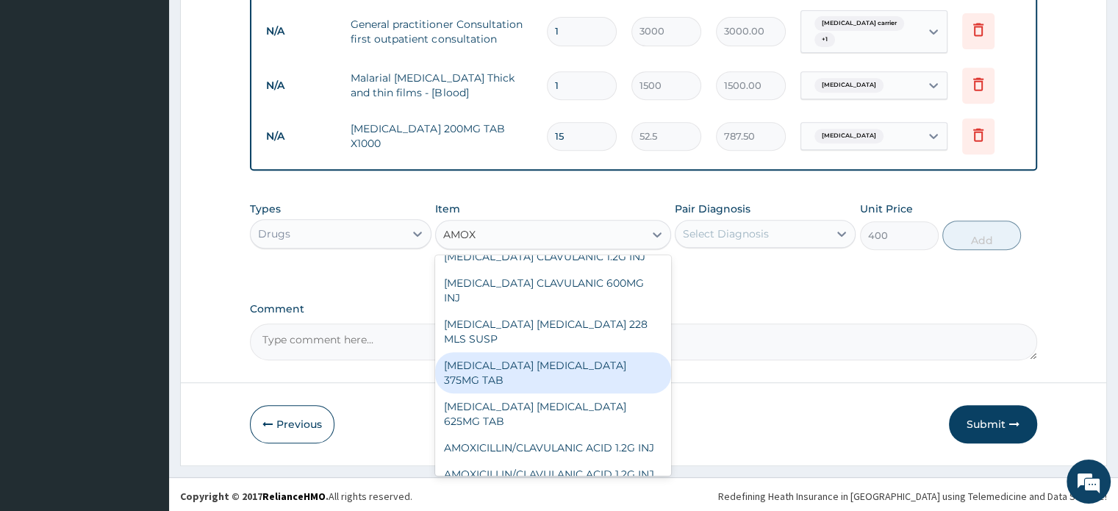
type input "AMOXI"
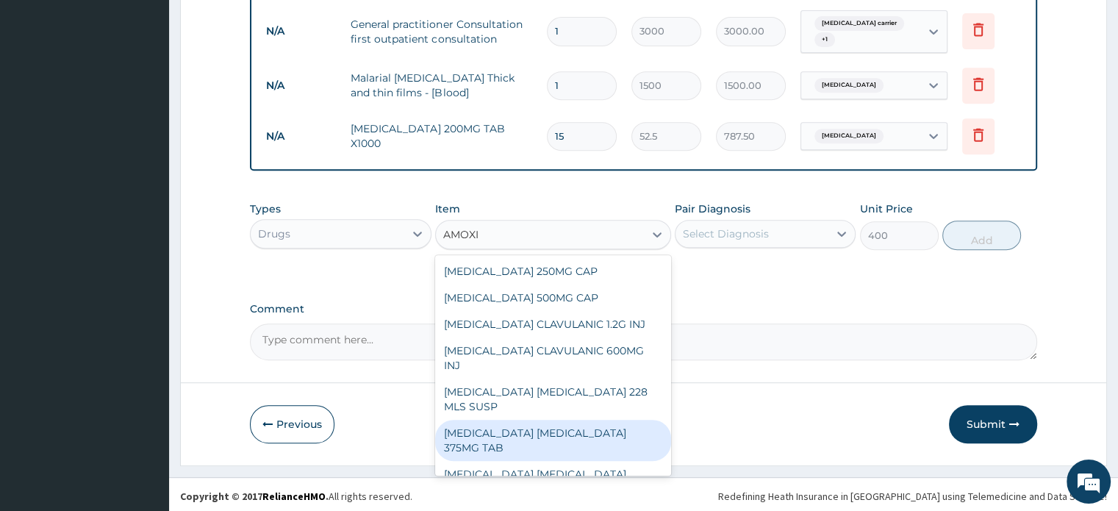
scroll to position [40, 0]
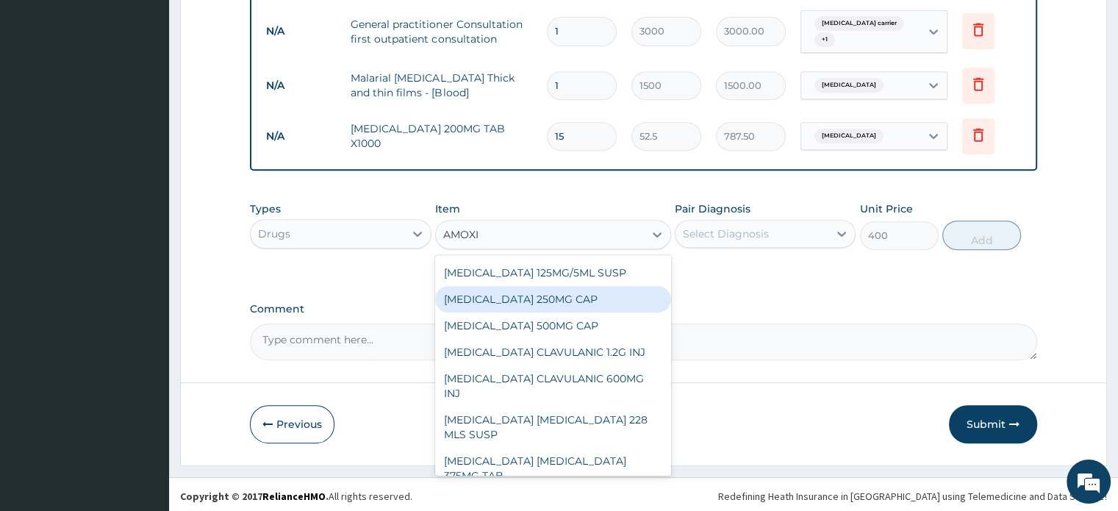
click at [564, 302] on div "[MEDICAL_DATA] 250MG CAP" at bounding box center [553, 299] width 236 height 26
type input "35"
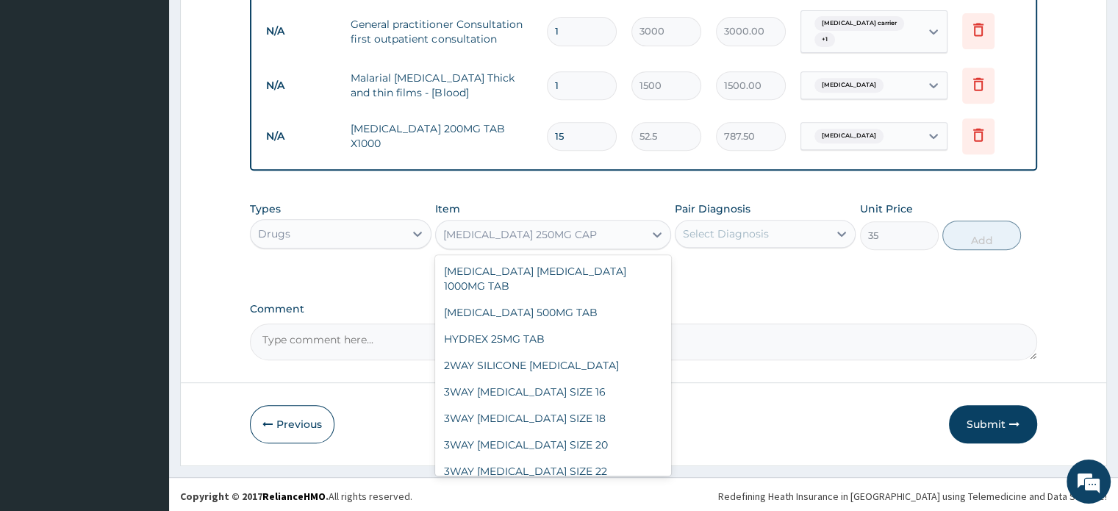
click at [618, 236] on div "[MEDICAL_DATA] 250MG CAP" at bounding box center [540, 235] width 208 height 24
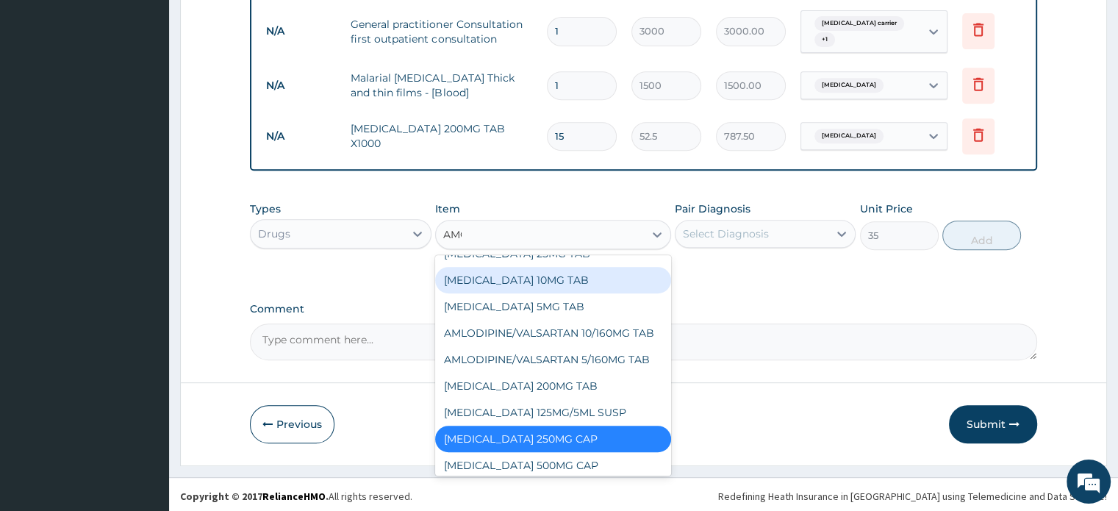
scroll to position [0, 0]
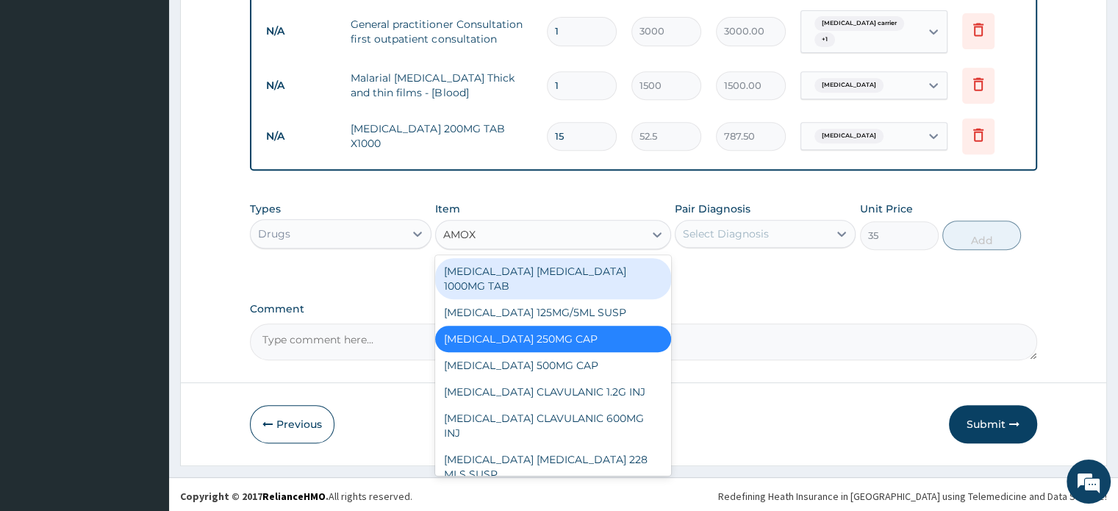
type input "AMOXI"
click at [558, 271] on div "[MEDICAL_DATA] [MEDICAL_DATA] 1000MG TAB" at bounding box center [553, 278] width 236 height 41
type input "56"
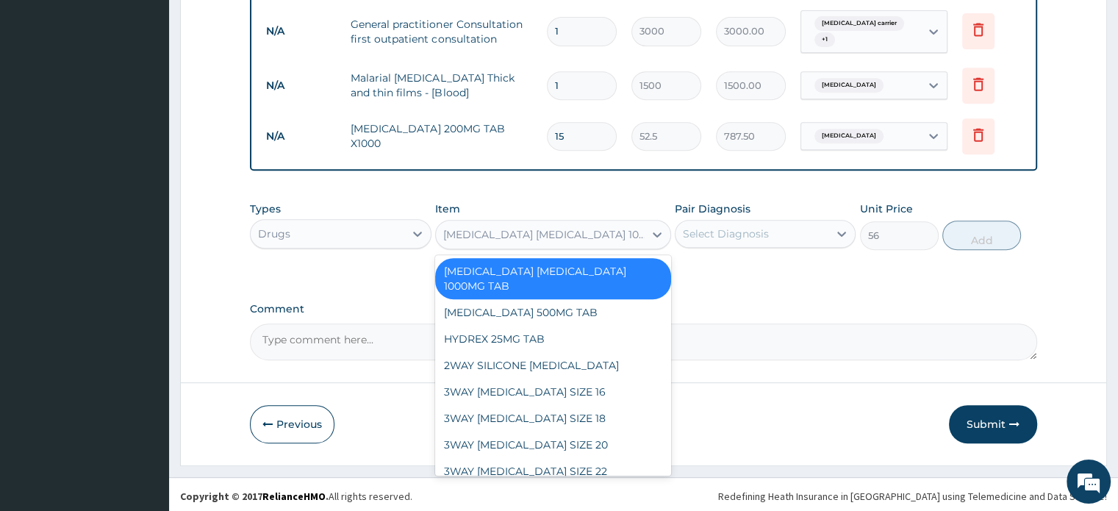
click at [600, 227] on div "[MEDICAL_DATA] [MEDICAL_DATA] 1000MG TAB" at bounding box center [544, 234] width 202 height 15
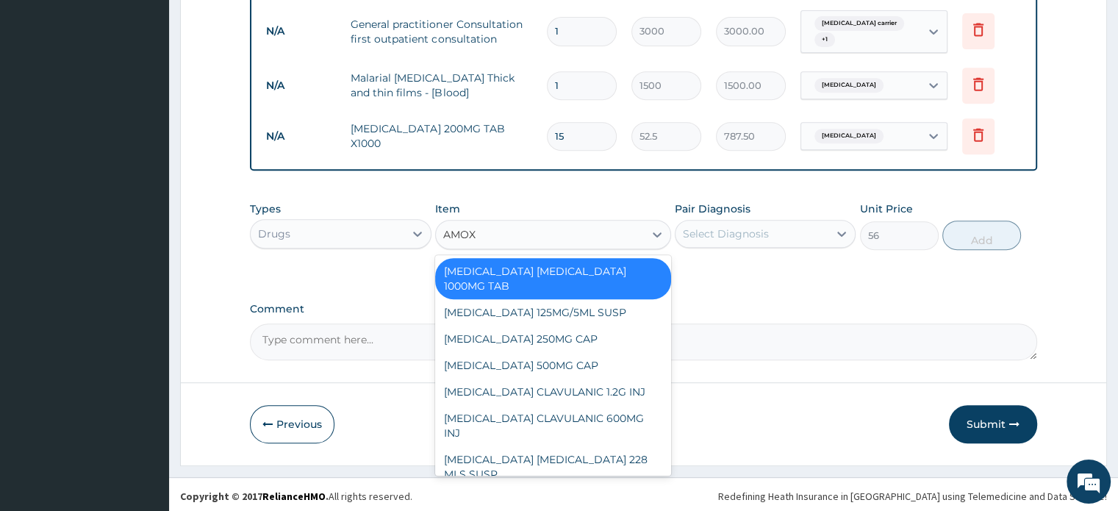
type input "AMOXI"
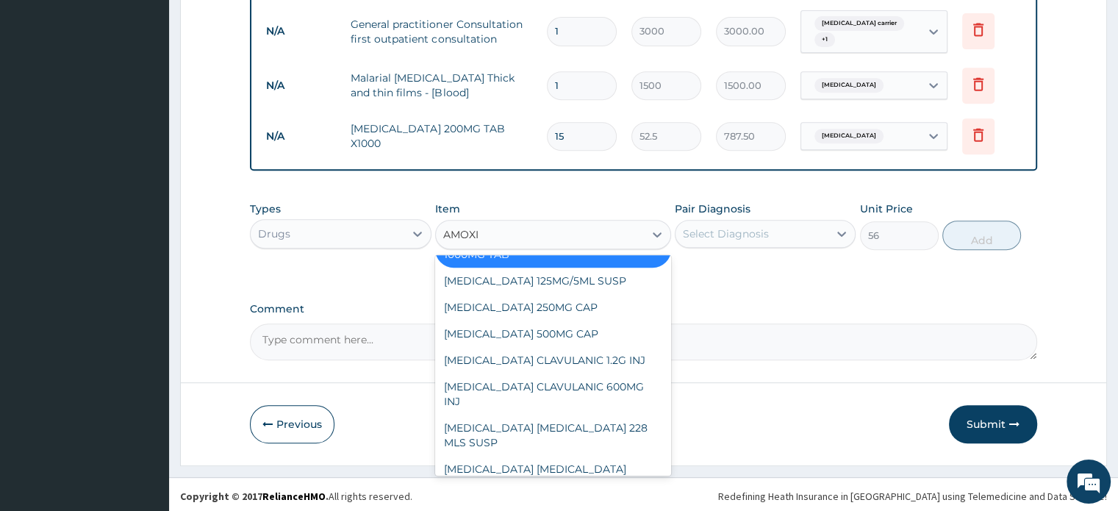
scroll to position [29, 0]
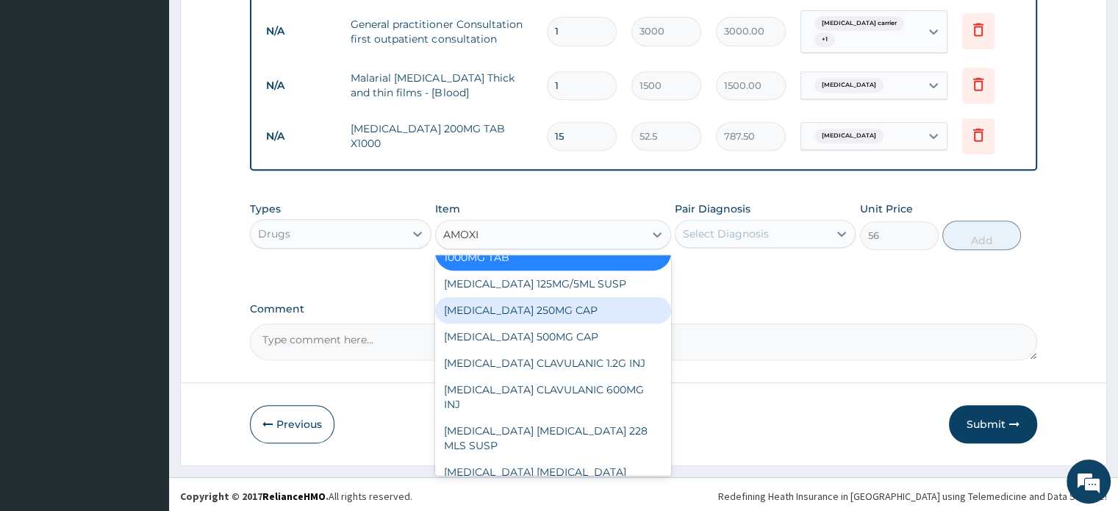
click at [592, 305] on div "[MEDICAL_DATA] 250MG CAP" at bounding box center [553, 310] width 236 height 26
type input "35"
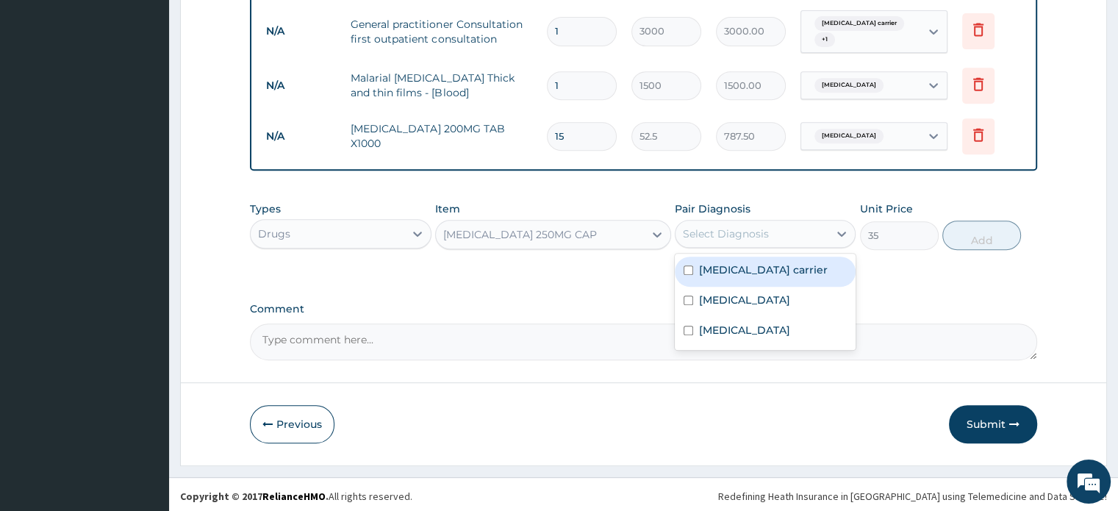
click at [747, 231] on div "Select Diagnosis" at bounding box center [726, 233] width 86 height 15
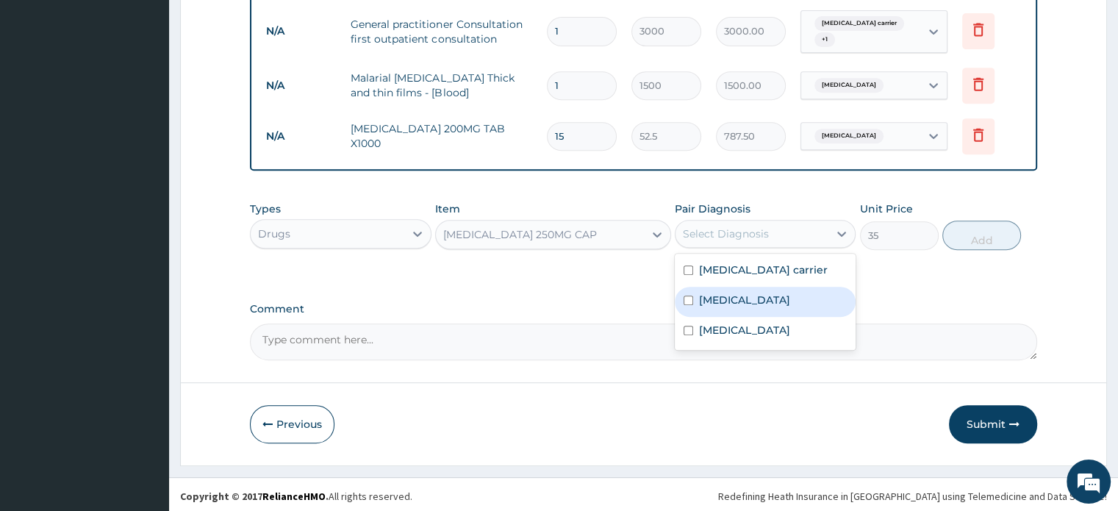
click at [689, 295] on input "checkbox" at bounding box center [688, 300] width 10 height 10
checkbox input "true"
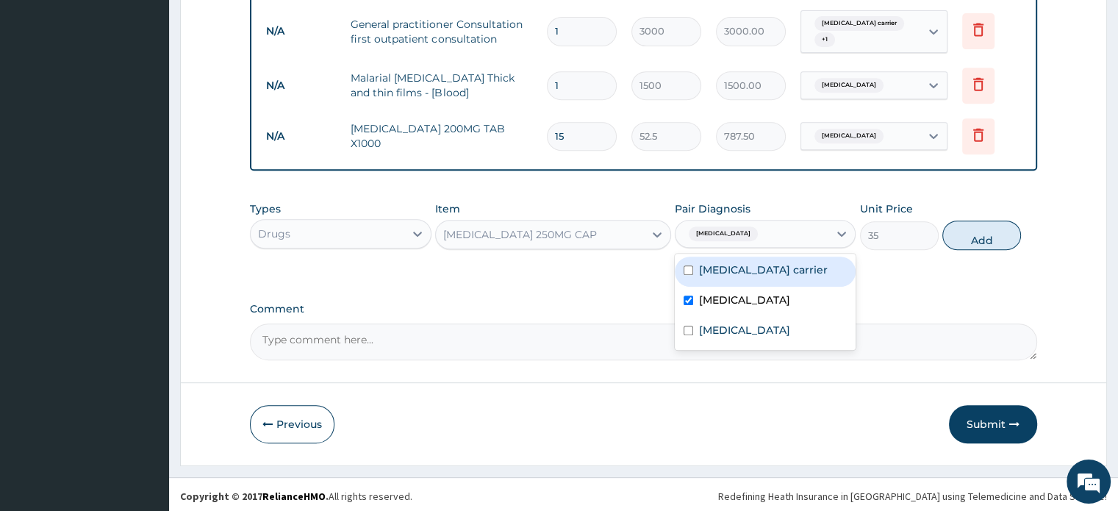
click at [685, 266] on input "checkbox" at bounding box center [688, 270] width 10 height 10
checkbox input "true"
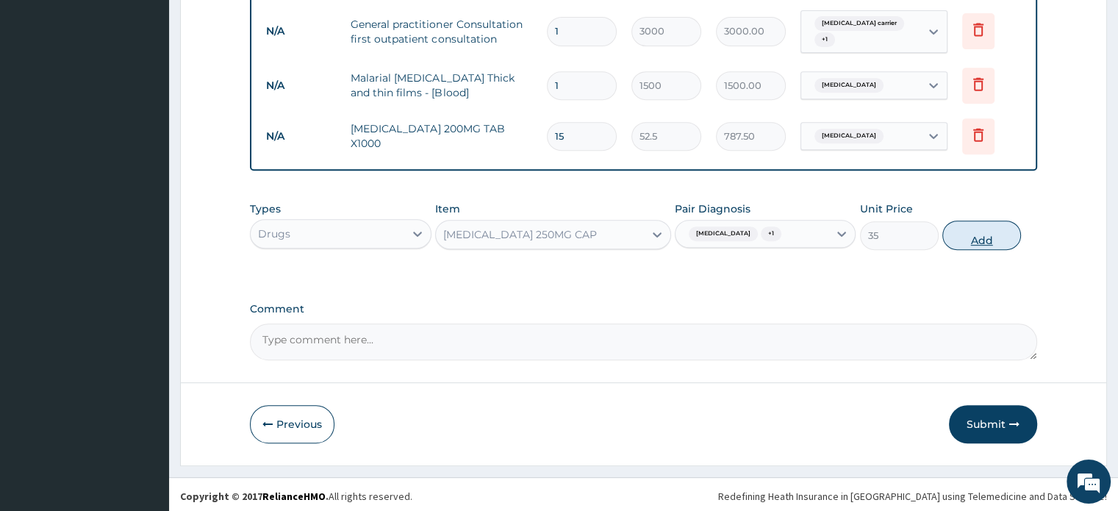
click at [980, 228] on button "Add" at bounding box center [981, 234] width 79 height 29
type input "0"
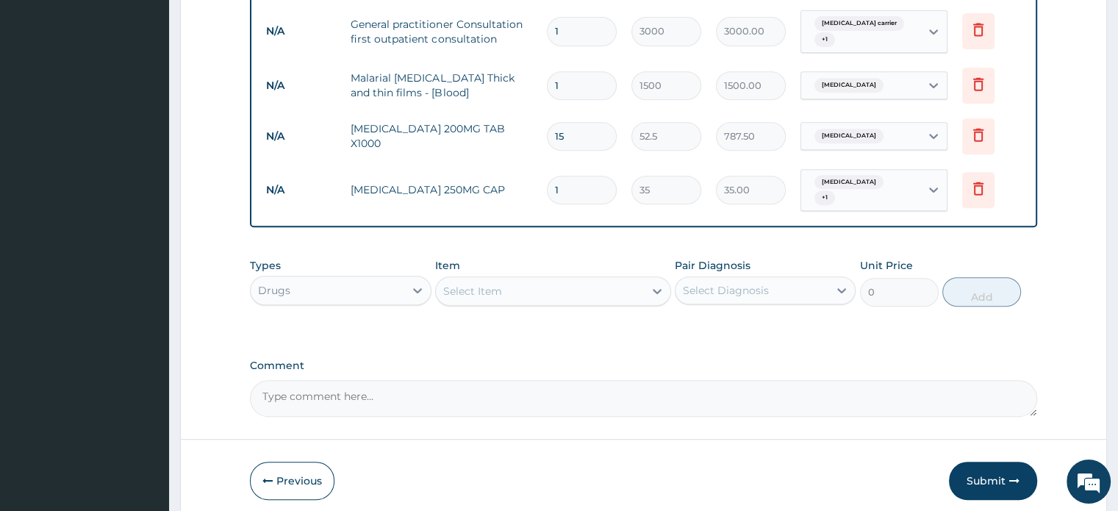
type input "15"
type input "525.00"
type input "15"
click at [564, 262] on div "Item Select Item" at bounding box center [553, 282] width 236 height 49
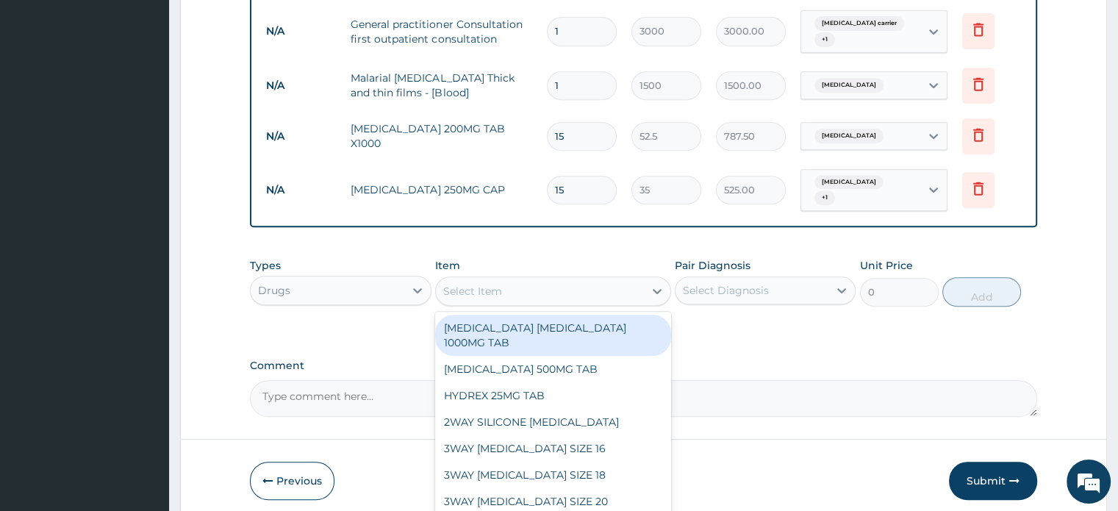
click at [550, 281] on div "Select Item" at bounding box center [540, 291] width 208 height 24
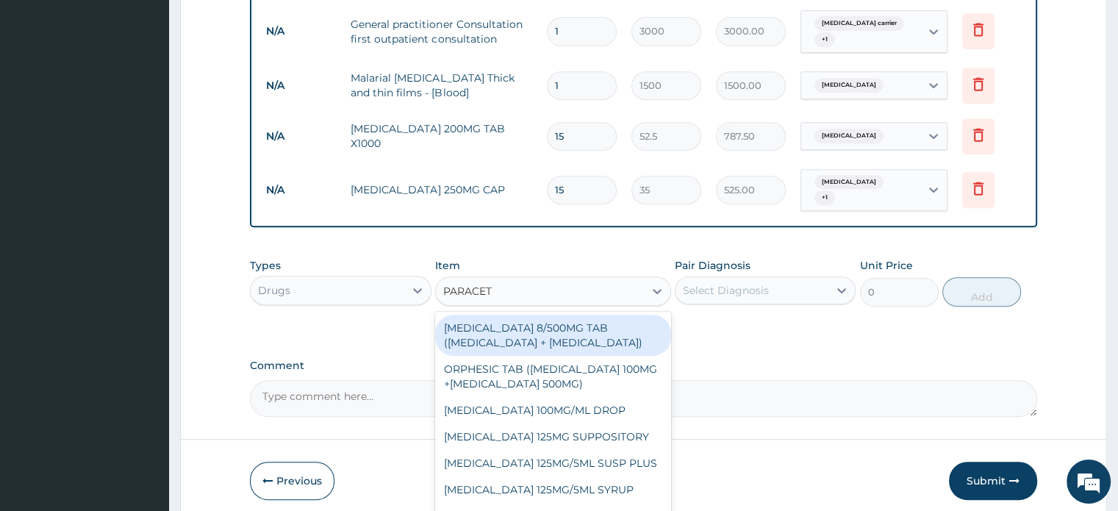
type input "PARACETA"
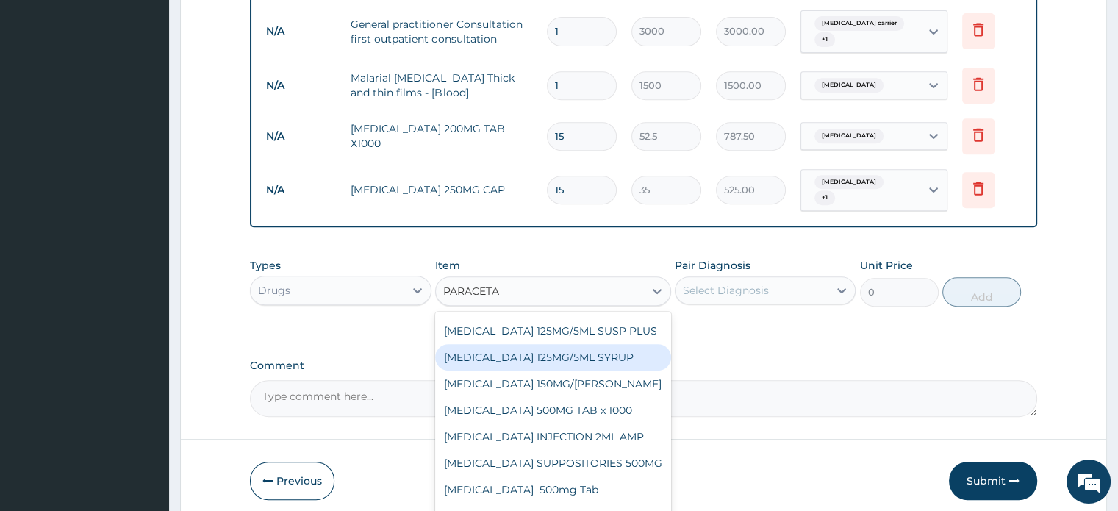
scroll to position [147, 0]
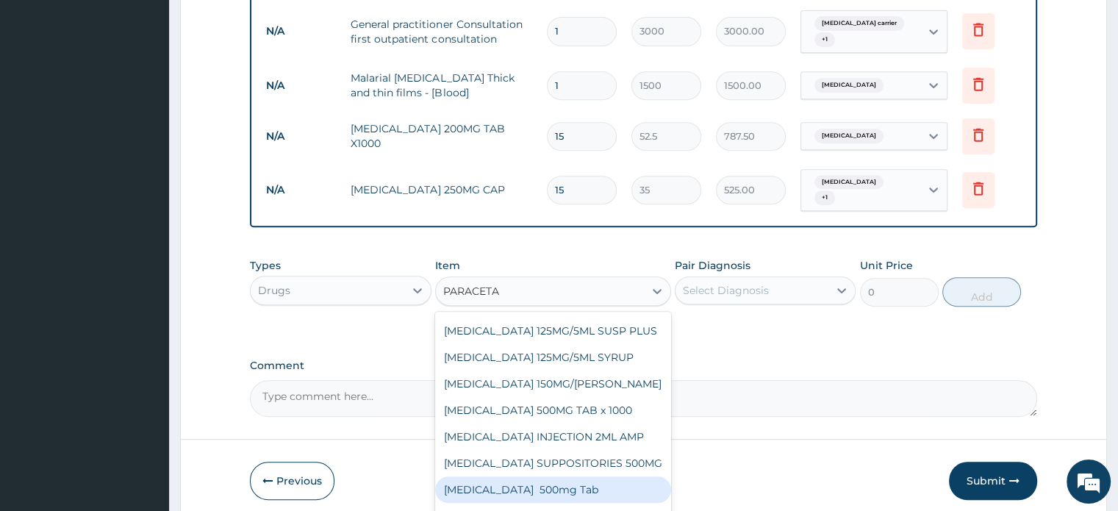
click at [492, 479] on div "[MEDICAL_DATA] 500mg Tab" at bounding box center [553, 489] width 236 height 26
type input "25"
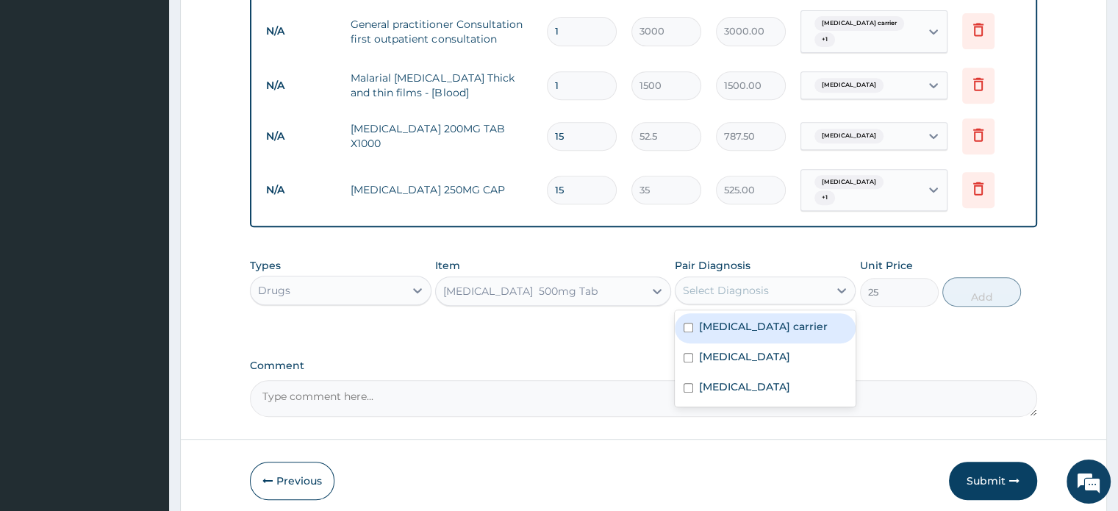
click at [766, 283] on div "Select Diagnosis" at bounding box center [726, 290] width 86 height 15
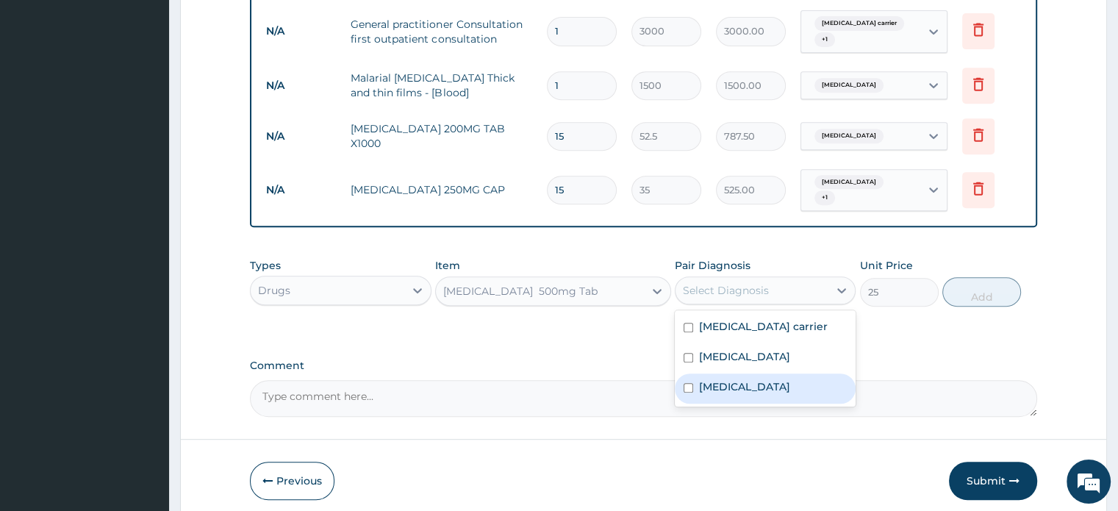
click at [687, 383] on input "checkbox" at bounding box center [688, 388] width 10 height 10
checkbox input "true"
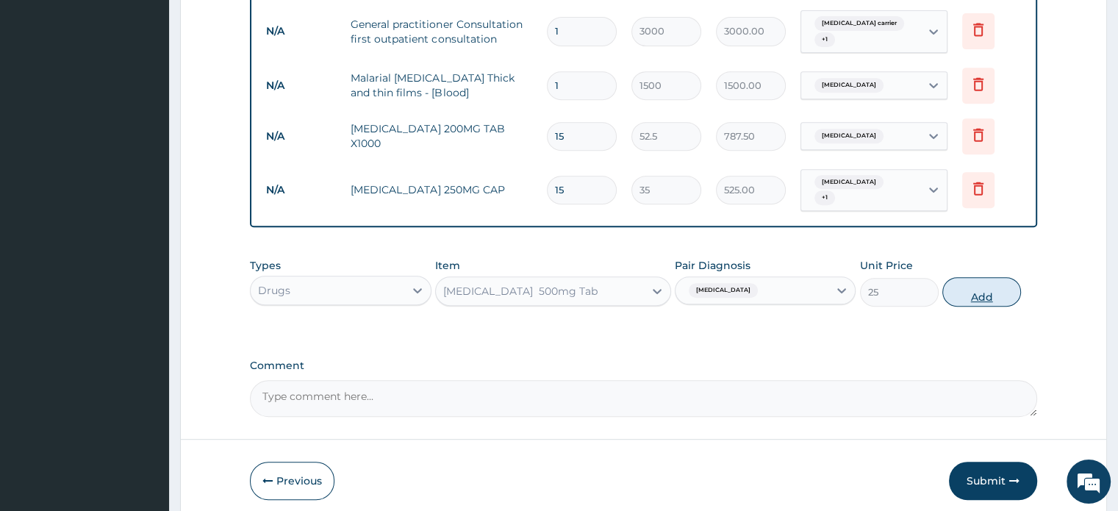
click at [988, 287] on button "Add" at bounding box center [981, 291] width 79 height 29
type input "0"
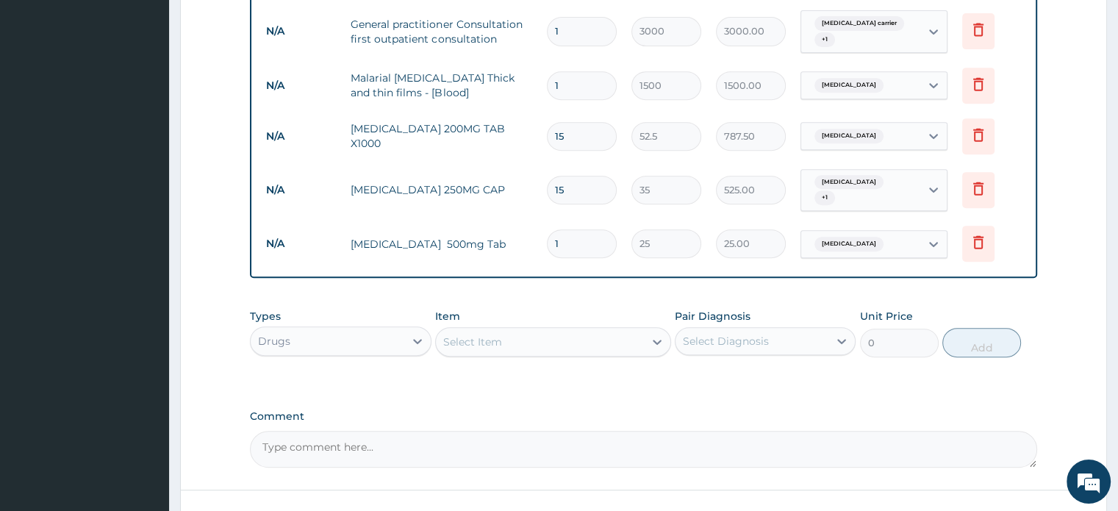
type input "0.00"
type input "9"
type input "225.00"
type input "9"
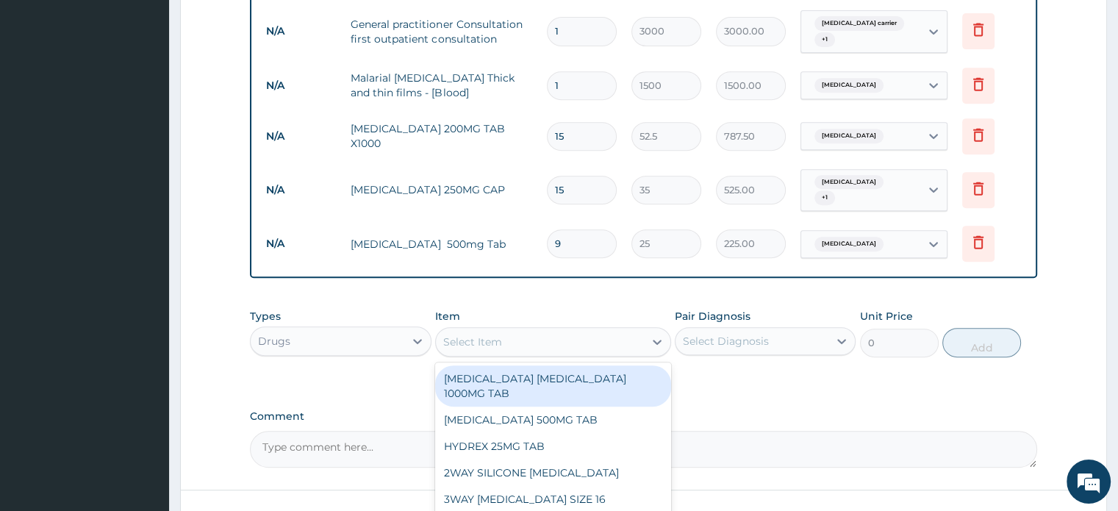
click at [623, 334] on div "Select Item" at bounding box center [540, 342] width 208 height 24
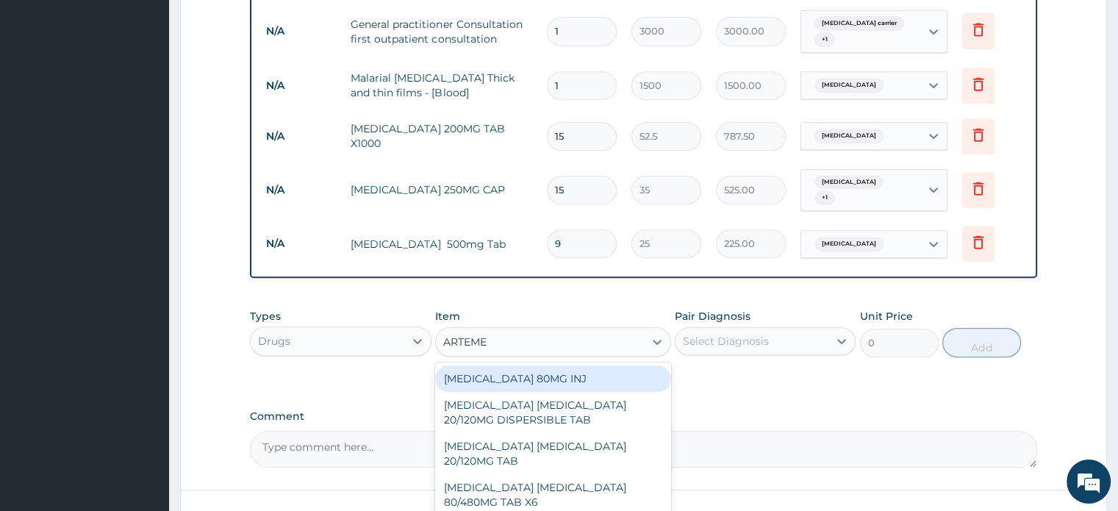
type input "ARTEMET"
click at [568, 370] on div "[MEDICAL_DATA] 80MG INJ" at bounding box center [553, 378] width 236 height 26
type input "1400"
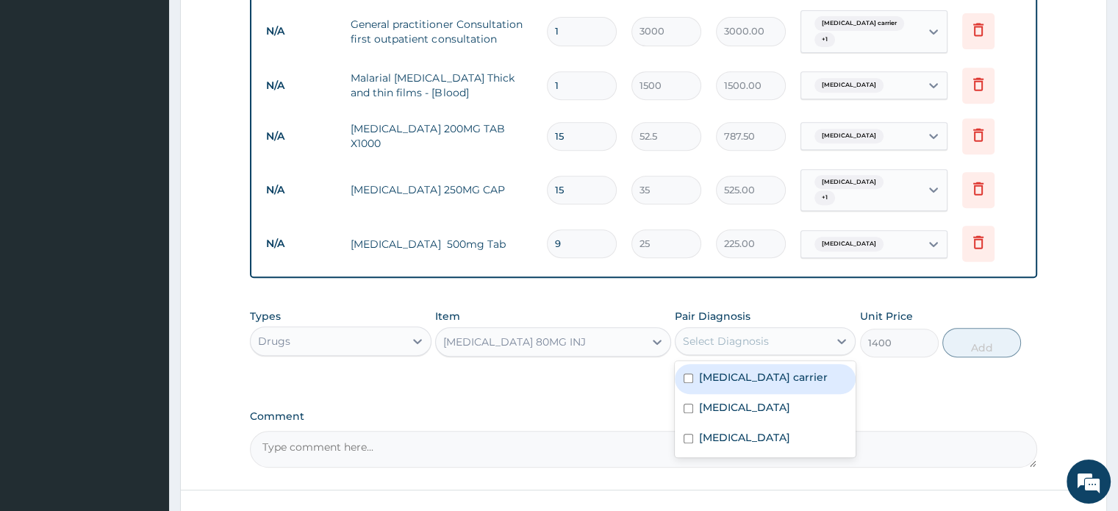
click at [812, 341] on div "Select Diagnosis" at bounding box center [751, 341] width 153 height 24
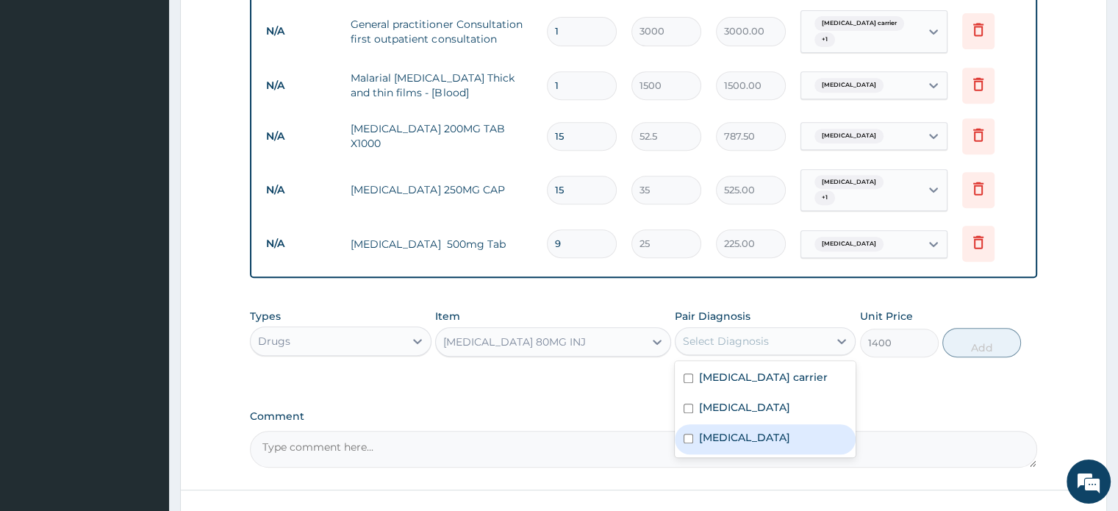
click at [685, 434] on input "checkbox" at bounding box center [688, 439] width 10 height 10
checkbox input "true"
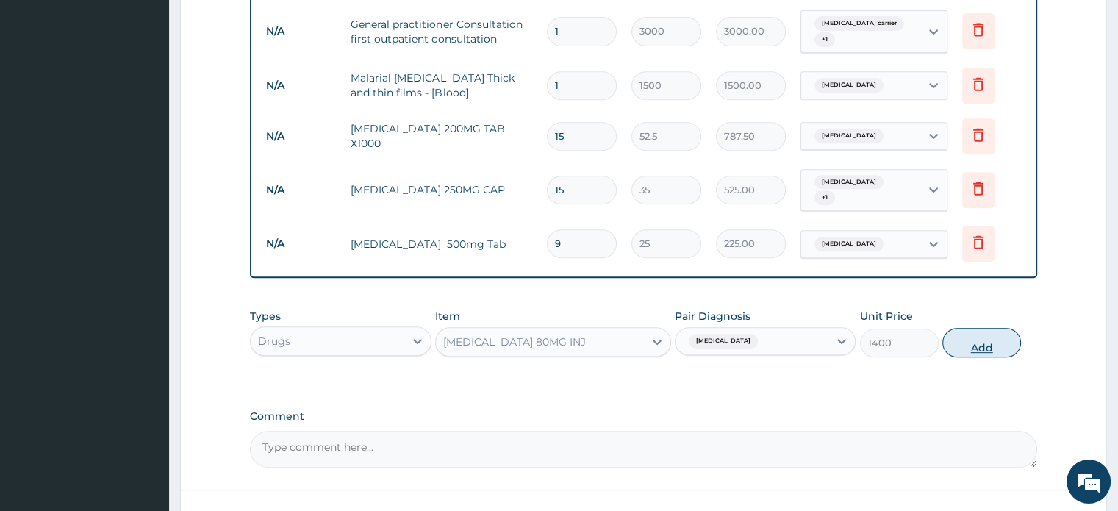
click at [990, 340] on button "Add" at bounding box center [981, 342] width 79 height 29
type input "0"
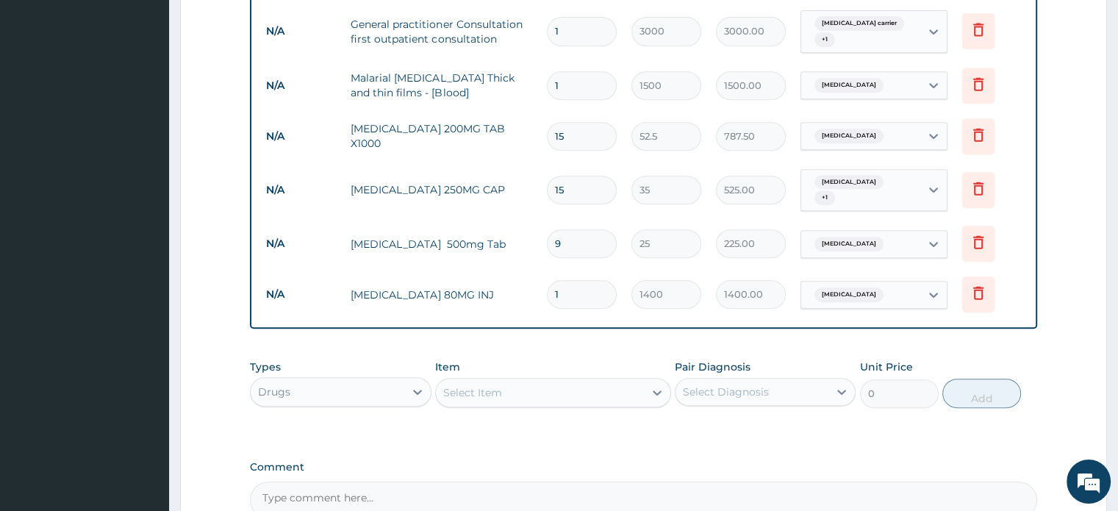
type input "0.00"
type input "5"
type input "7000.00"
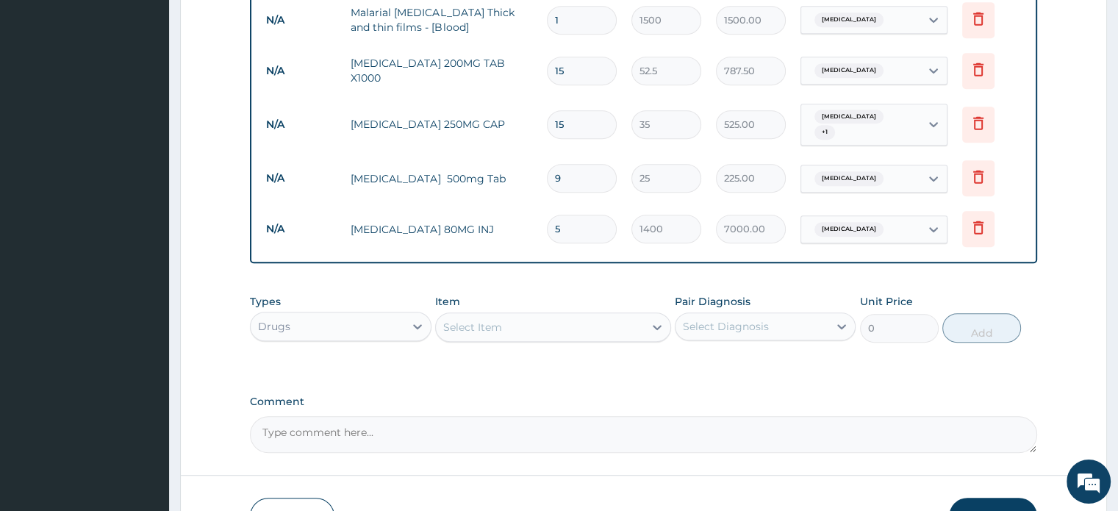
scroll to position [791, 0]
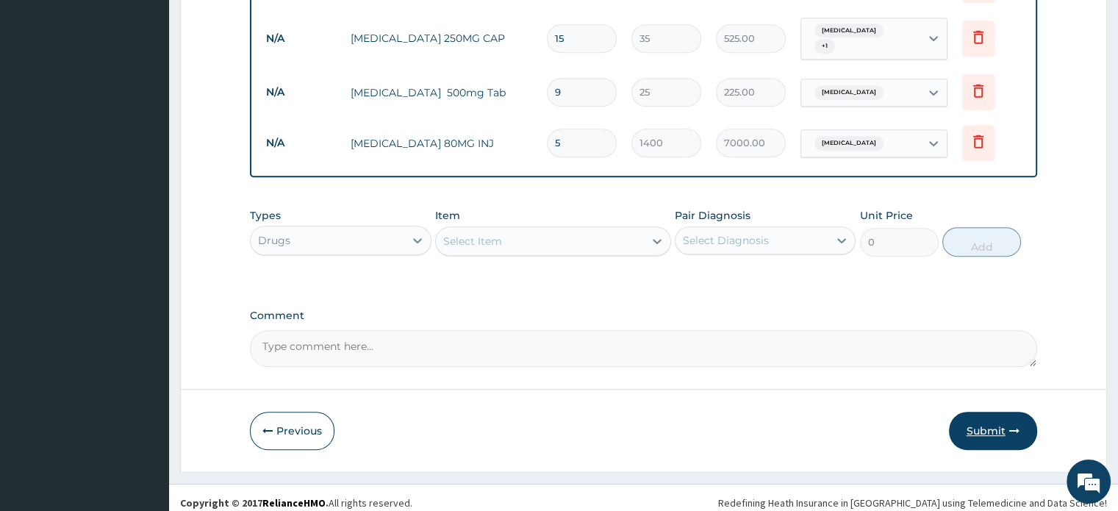
type input "5"
click at [992, 419] on button "Submit" at bounding box center [993, 431] width 88 height 38
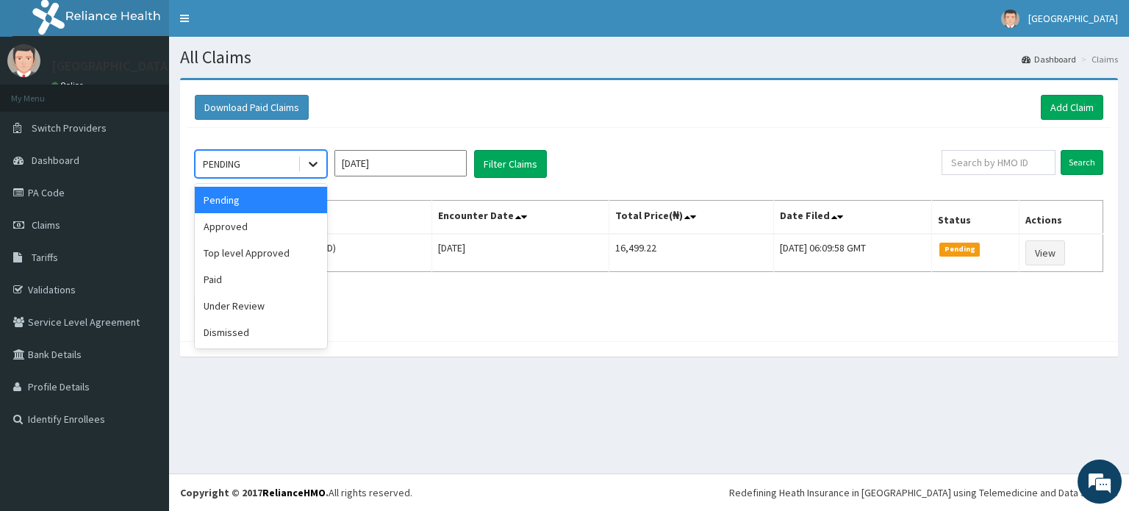
click at [319, 165] on icon at bounding box center [313, 164] width 15 height 15
click at [239, 227] on div "Approved" at bounding box center [261, 226] width 132 height 26
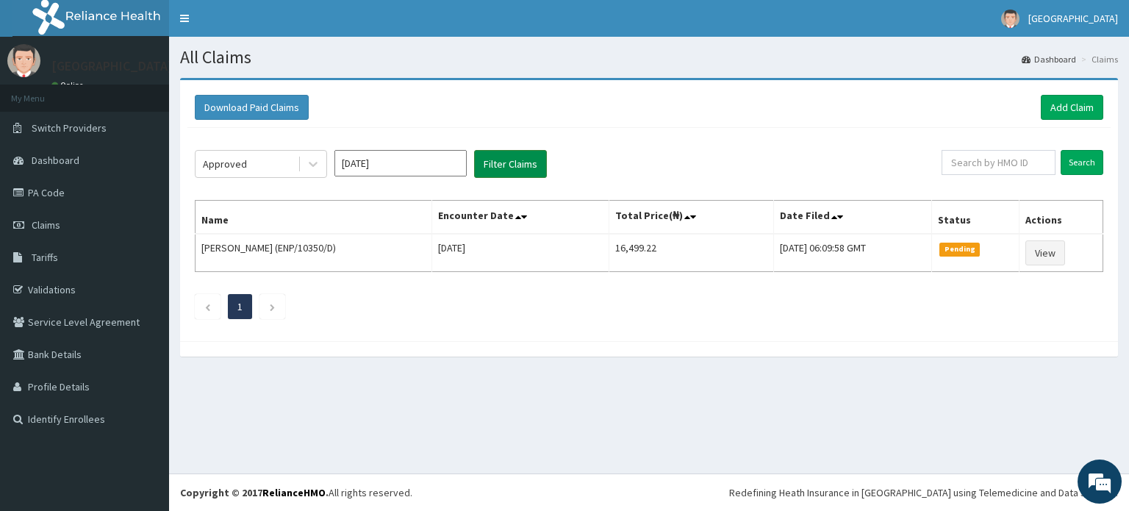
click at [499, 158] on button "Filter Claims" at bounding box center [510, 164] width 73 height 28
